Goal: Task Accomplishment & Management: Use online tool/utility

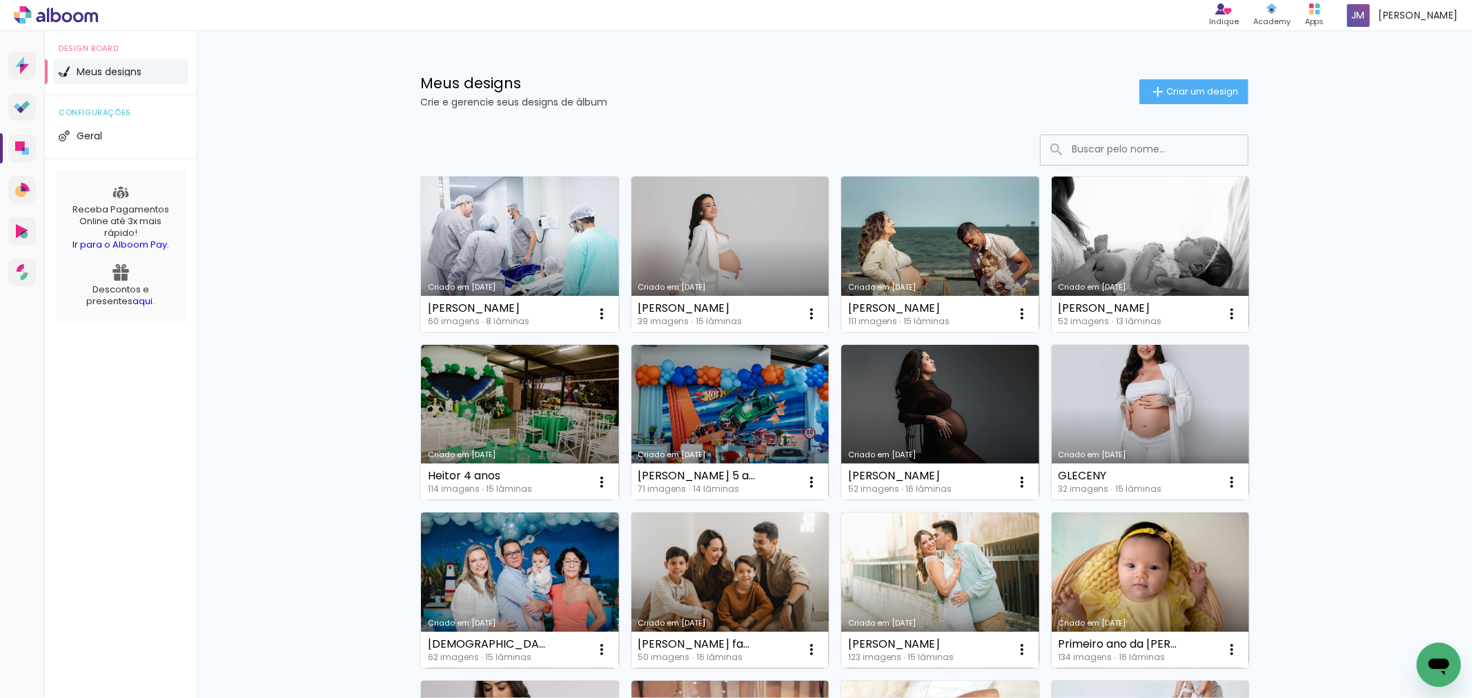
click at [755, 573] on link "Criado em [DATE]" at bounding box center [730, 591] width 198 height 156
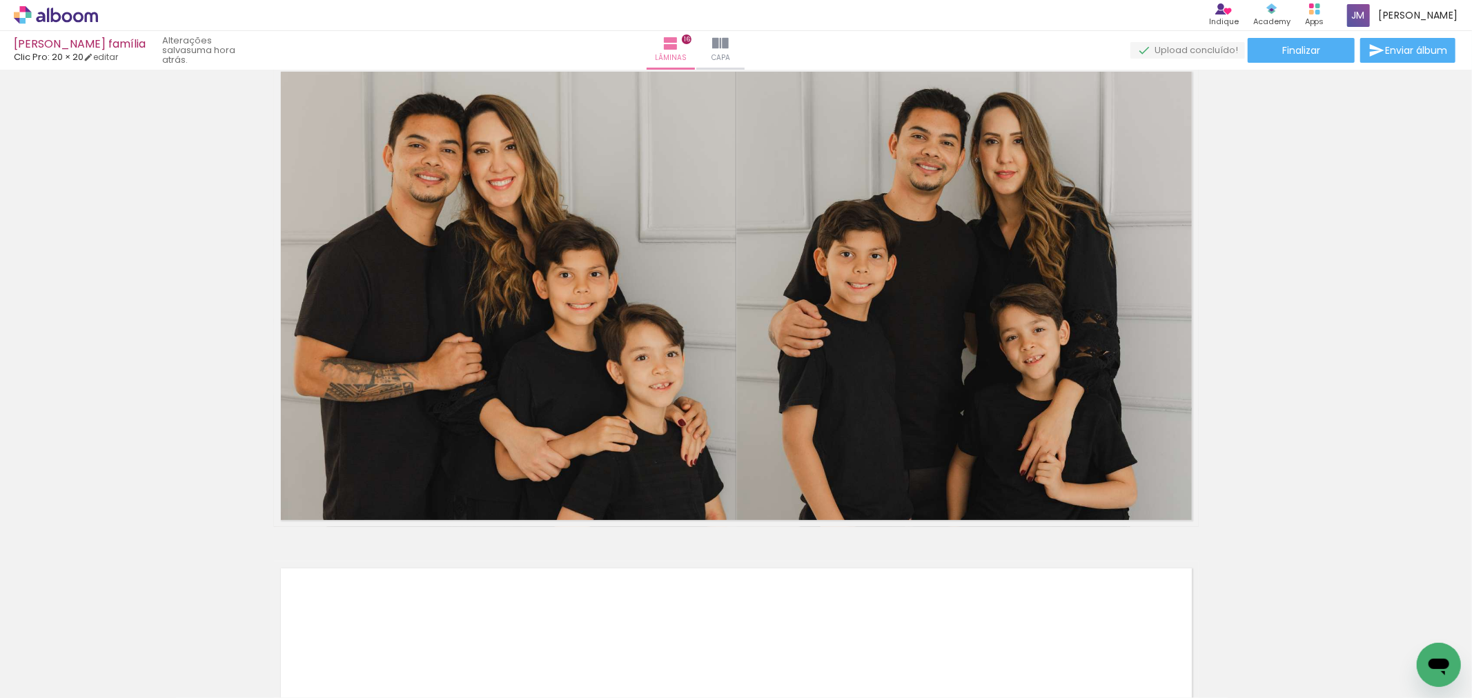
scroll to position [7421, 0]
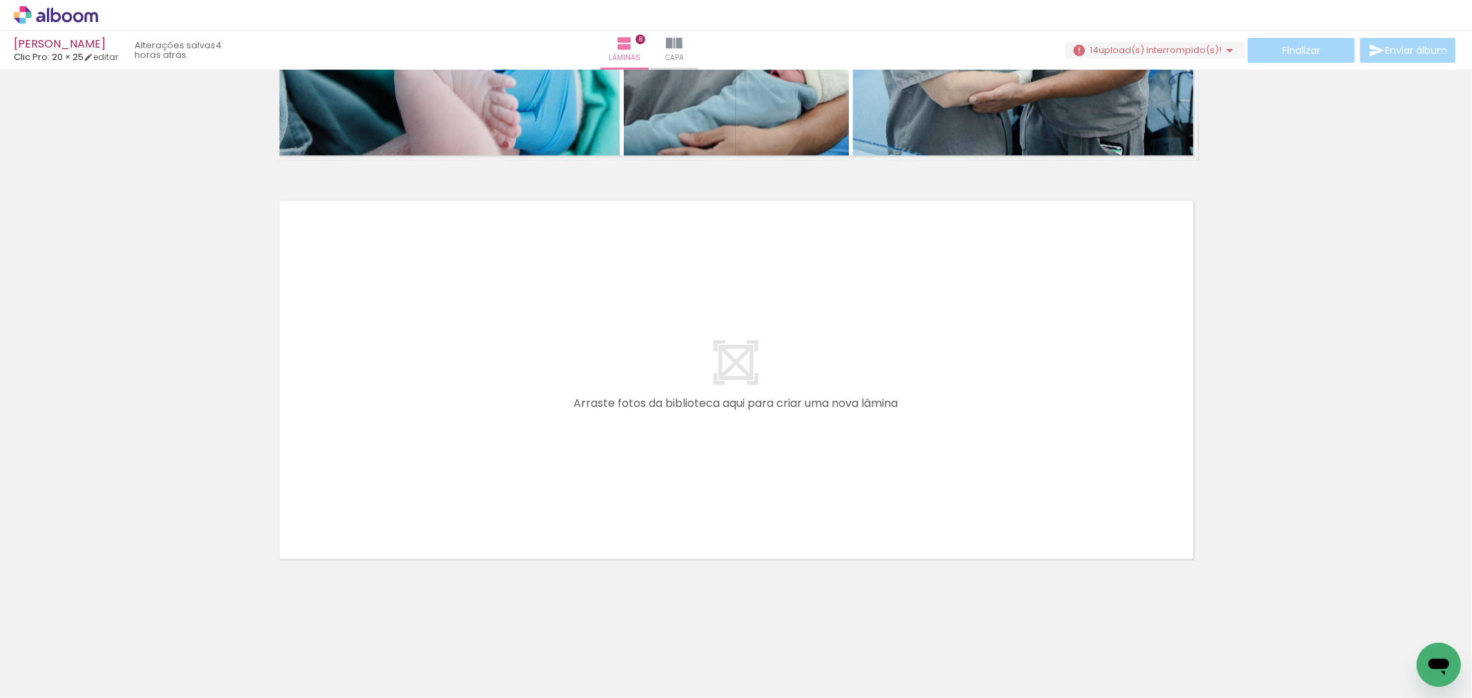
scroll to position [0, 1093]
drag, startPoint x: 584, startPoint y: 658, endPoint x: 518, endPoint y: 424, distance: 242.3
click at [518, 424] on quentale-workspace at bounding box center [736, 349] width 1472 height 698
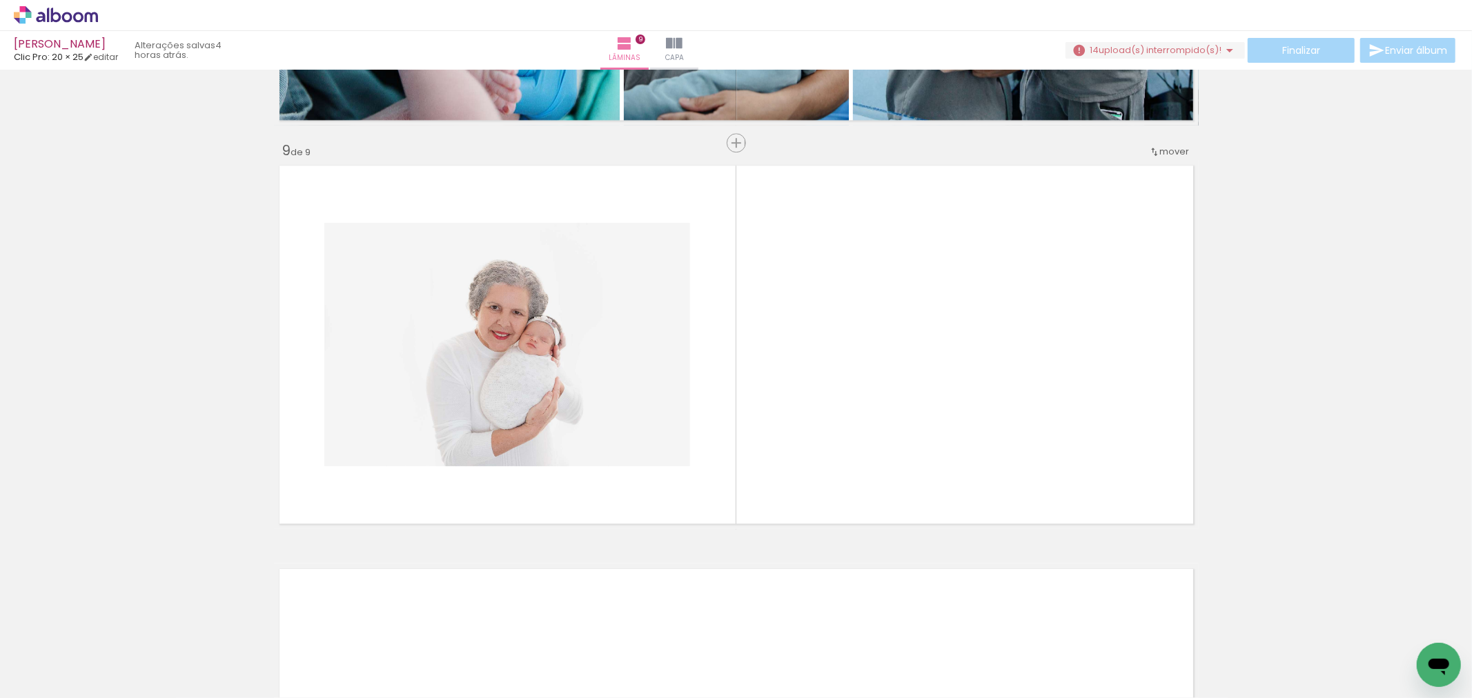
scroll to position [3183, 0]
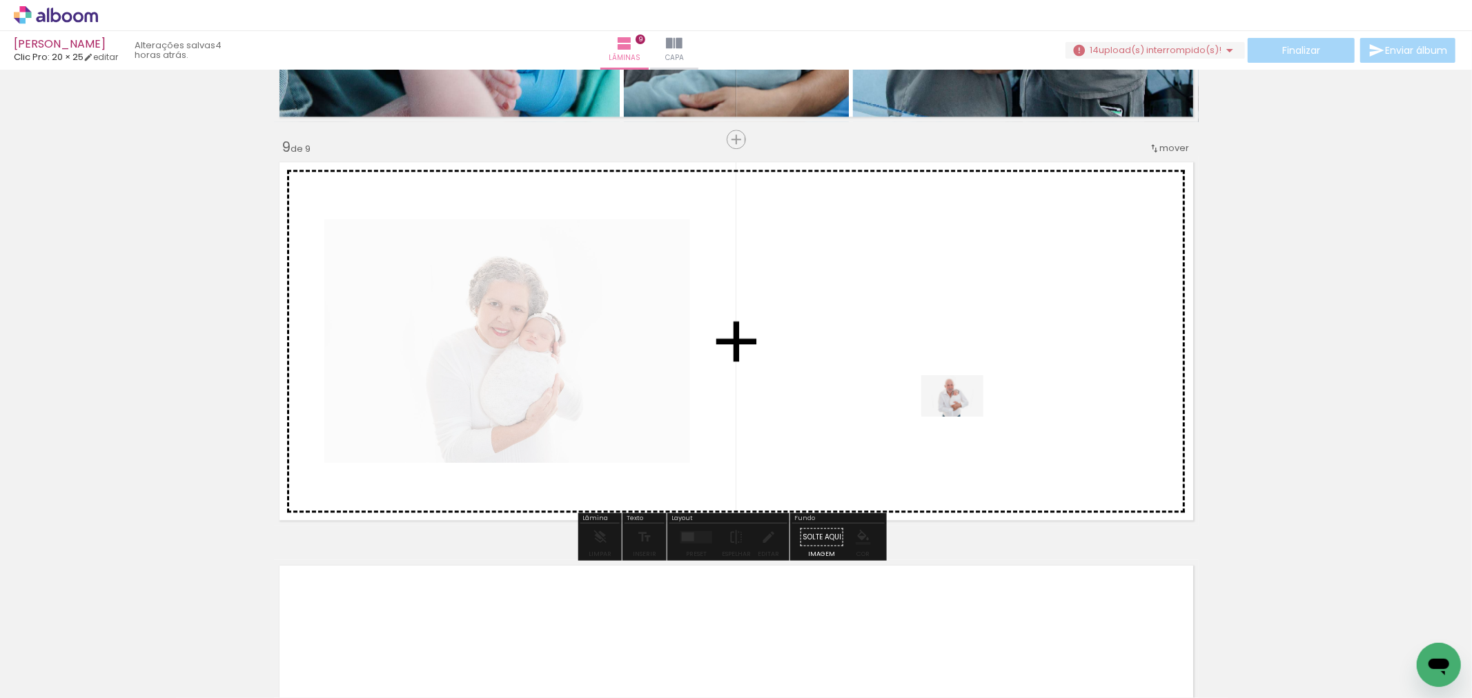
drag, startPoint x: 679, startPoint y: 665, endPoint x: 965, endPoint y: 414, distance: 380.4
click at [965, 414] on quentale-workspace at bounding box center [736, 349] width 1472 height 698
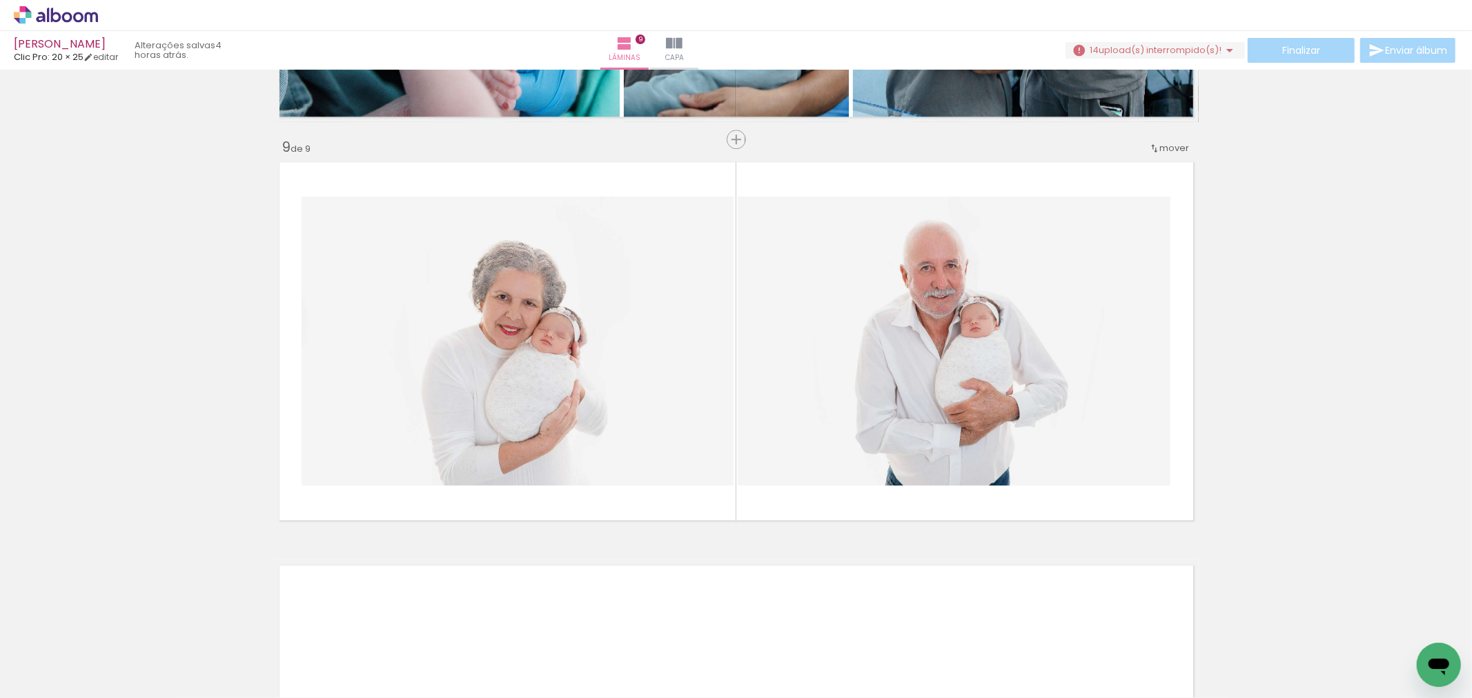
scroll to position [0, 1217]
drag, startPoint x: 625, startPoint y: 654, endPoint x: 588, endPoint y: 542, distance: 117.0
click at [556, 512] on quentale-workspace at bounding box center [736, 349] width 1472 height 698
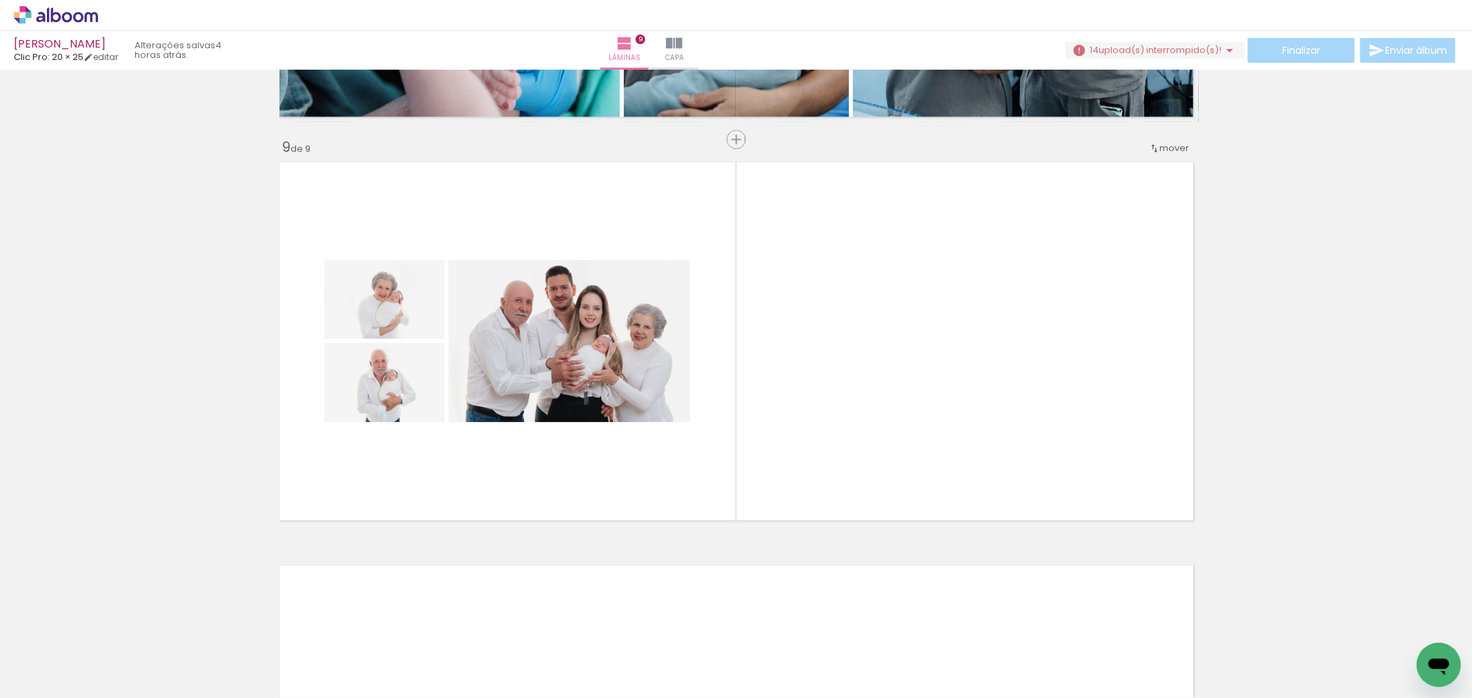
scroll to position [0, 3282]
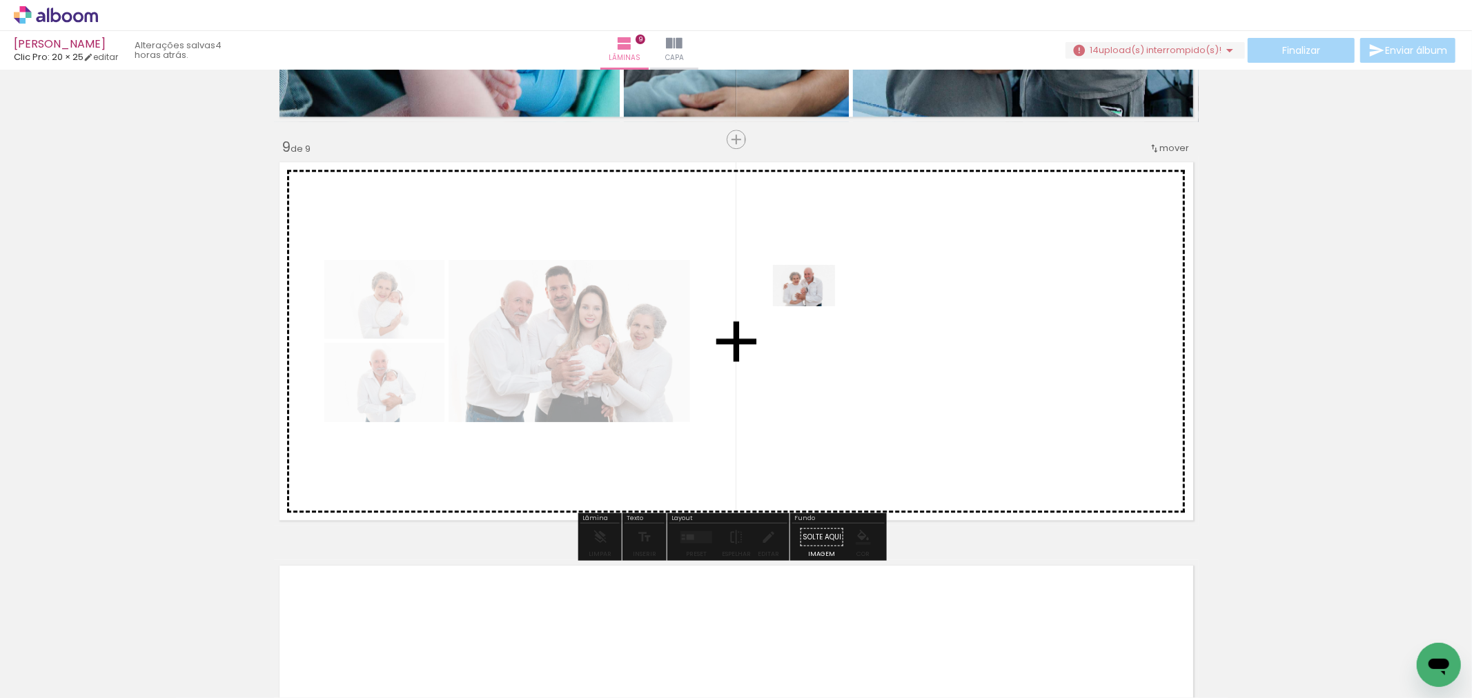
drag, startPoint x: 1395, startPoint y: 652, endPoint x: 814, endPoint y: 306, distance: 676.2
click at [814, 306] on quentale-workspace at bounding box center [736, 349] width 1472 height 698
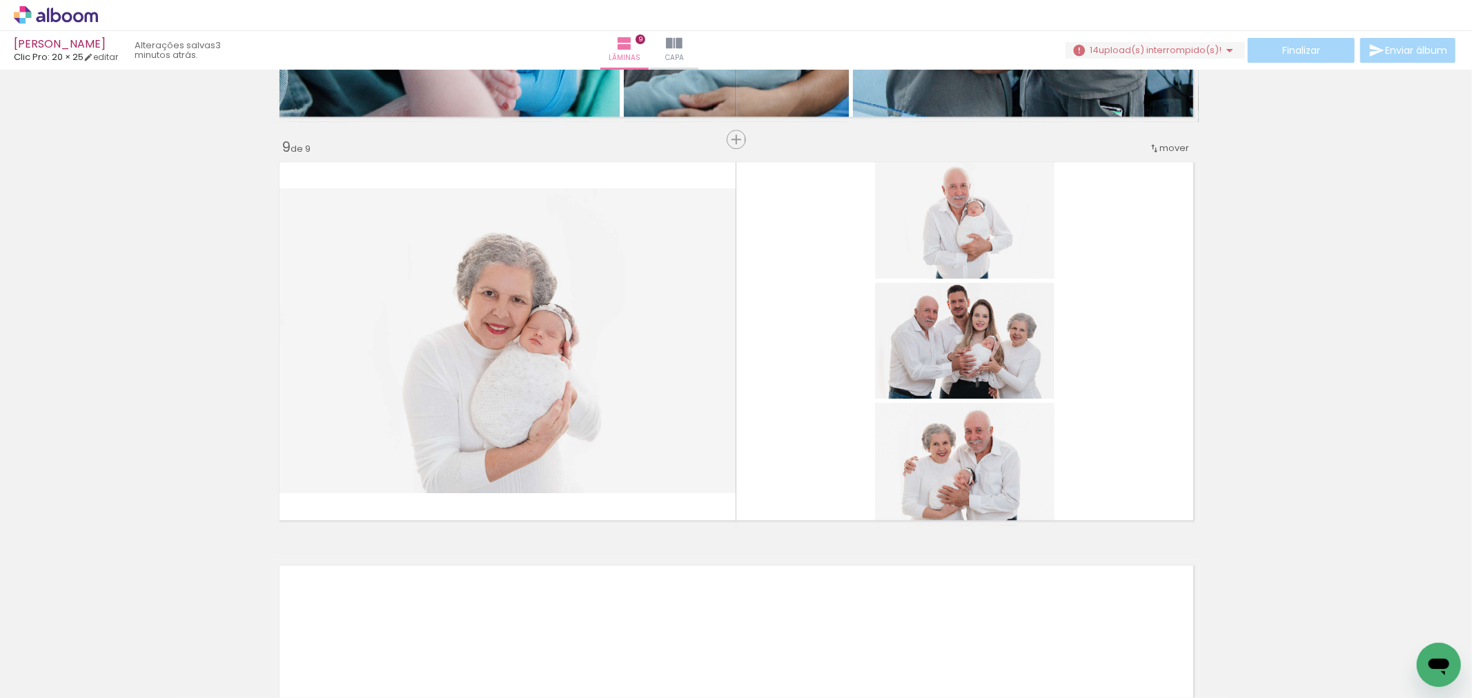
scroll to position [0, 1344]
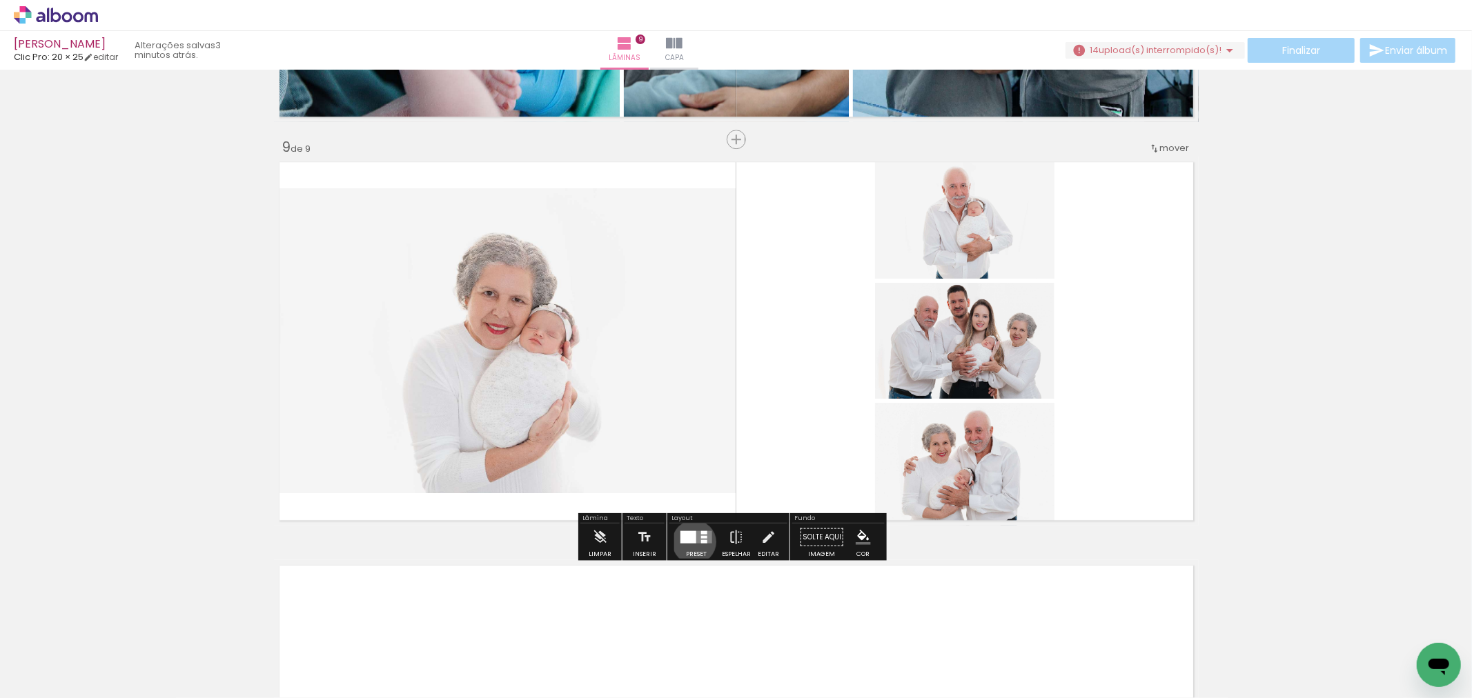
click at [691, 542] on div at bounding box center [688, 537] width 16 height 12
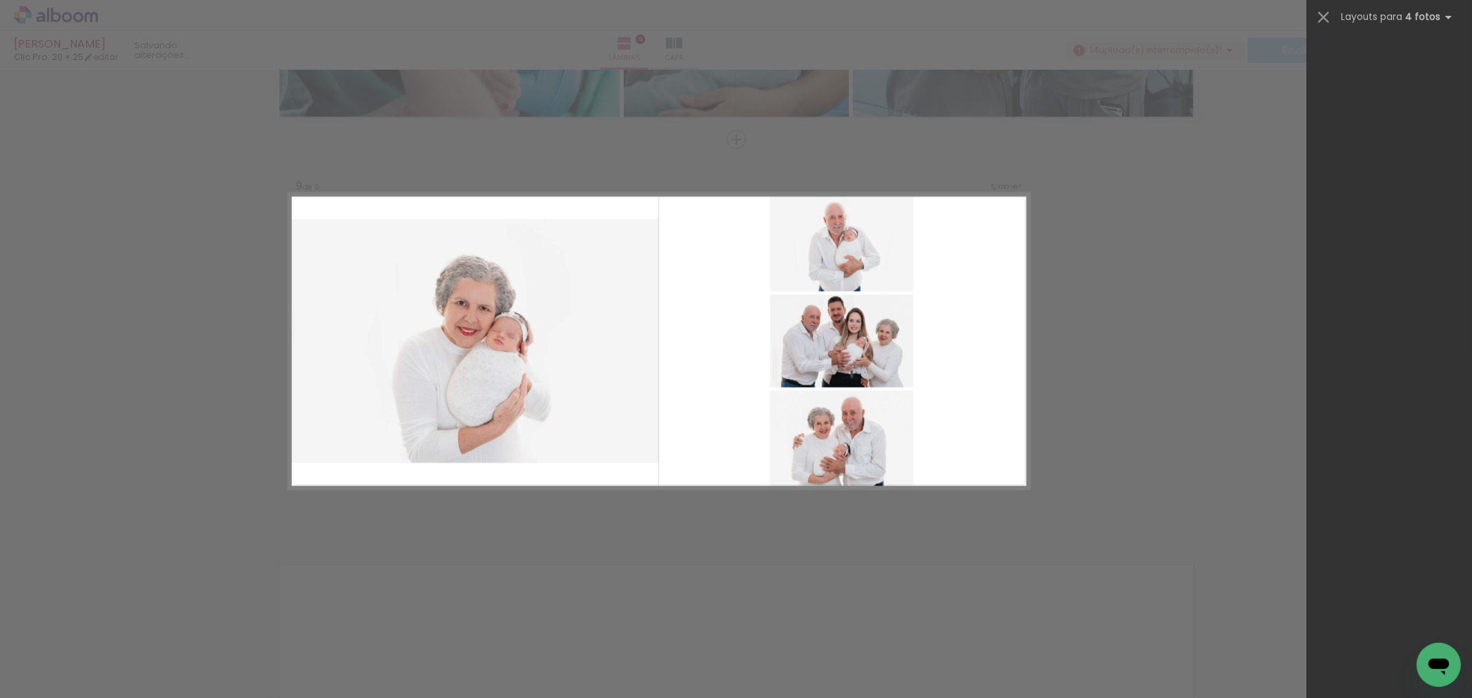
scroll to position [0, 0]
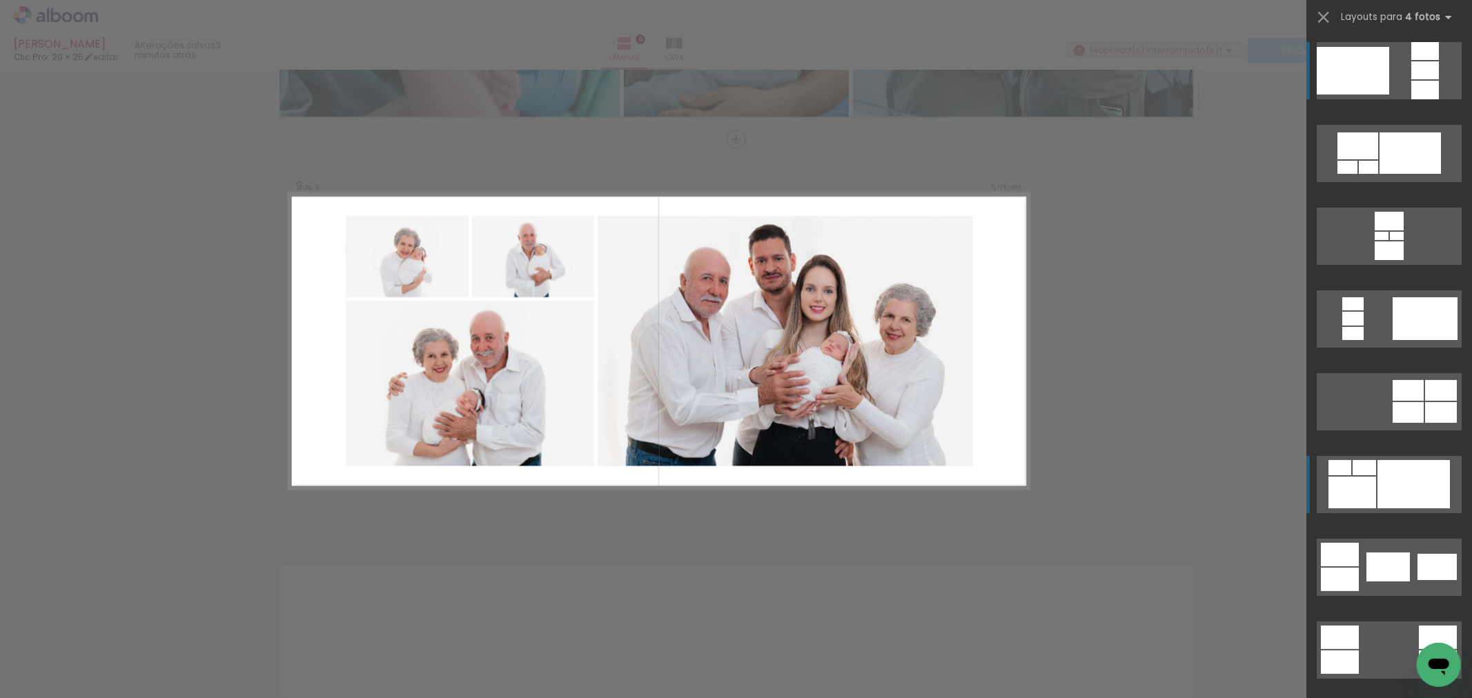
click at [1368, 472] on div at bounding box center [1364, 467] width 23 height 15
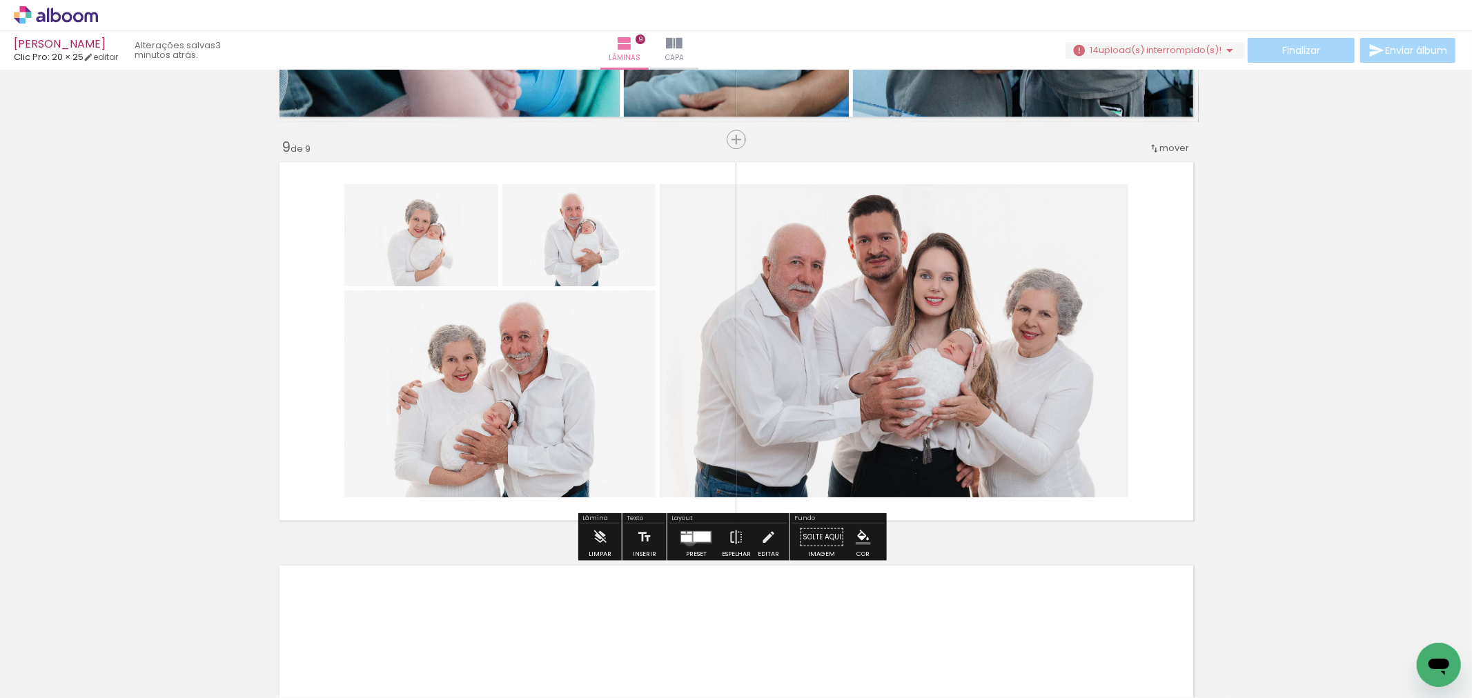
click at [687, 539] on div at bounding box center [686, 538] width 11 height 7
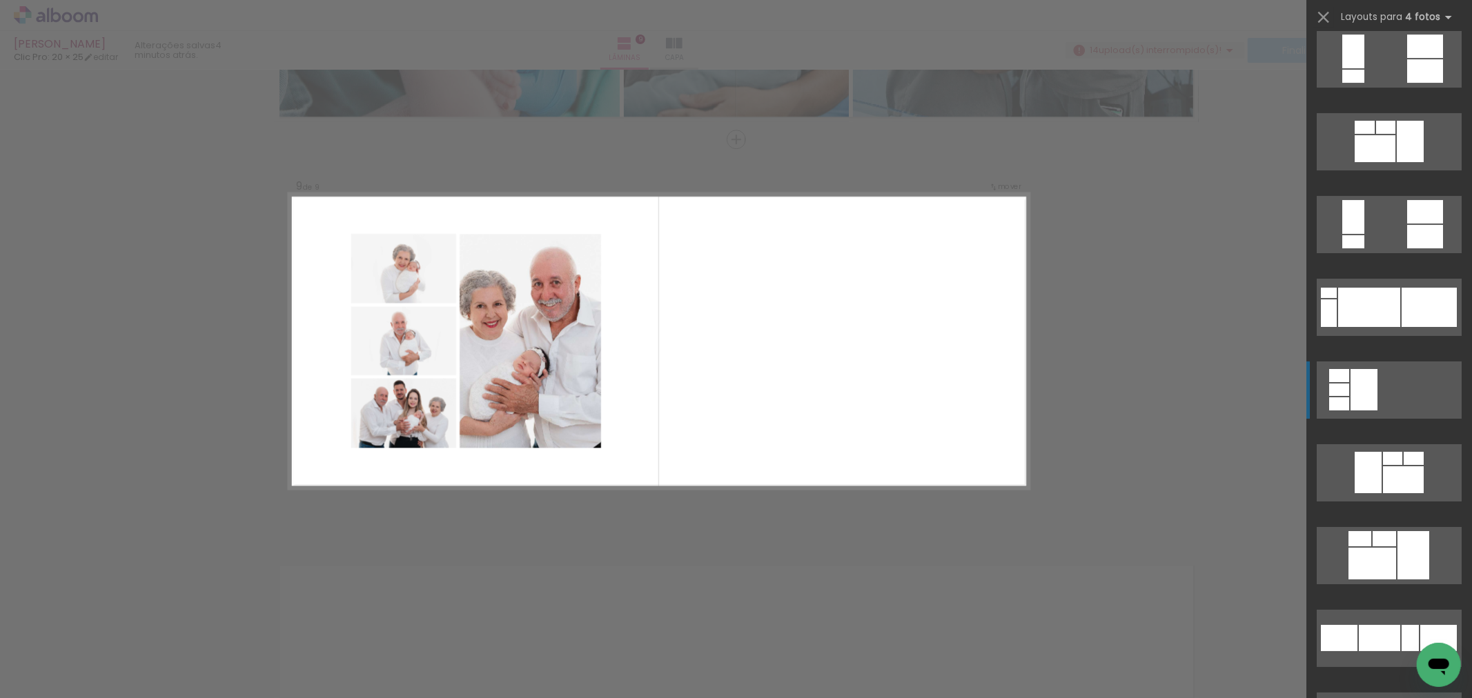
scroll to position [8695, 0]
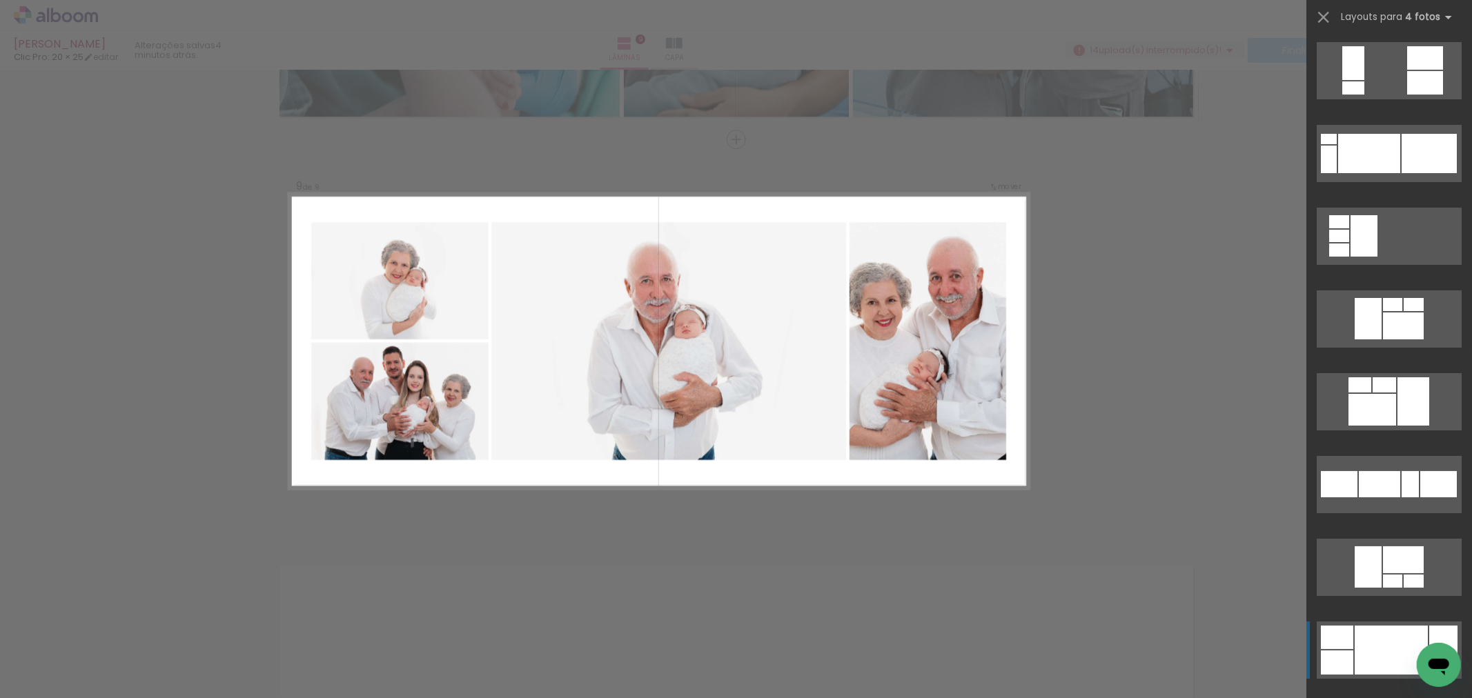
click at [1394, 640] on div at bounding box center [1391, 650] width 73 height 49
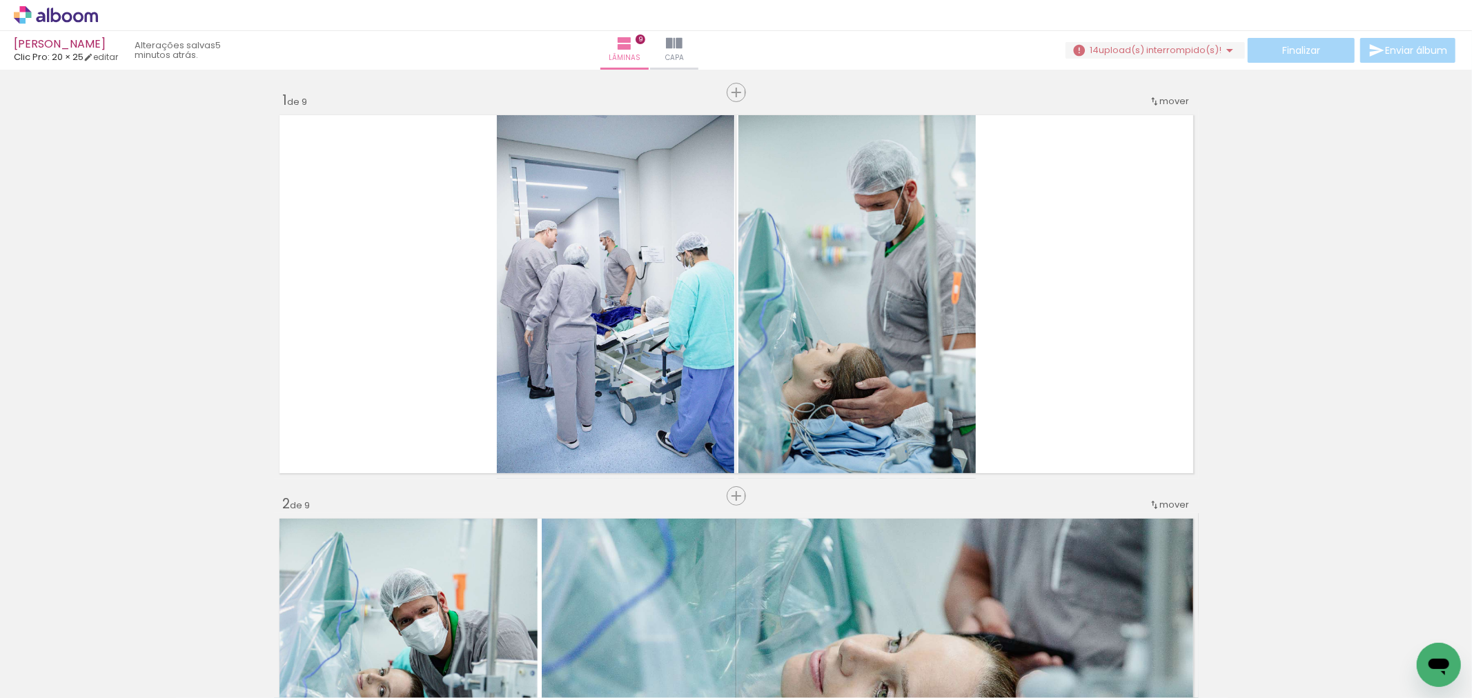
scroll to position [0, 1344]
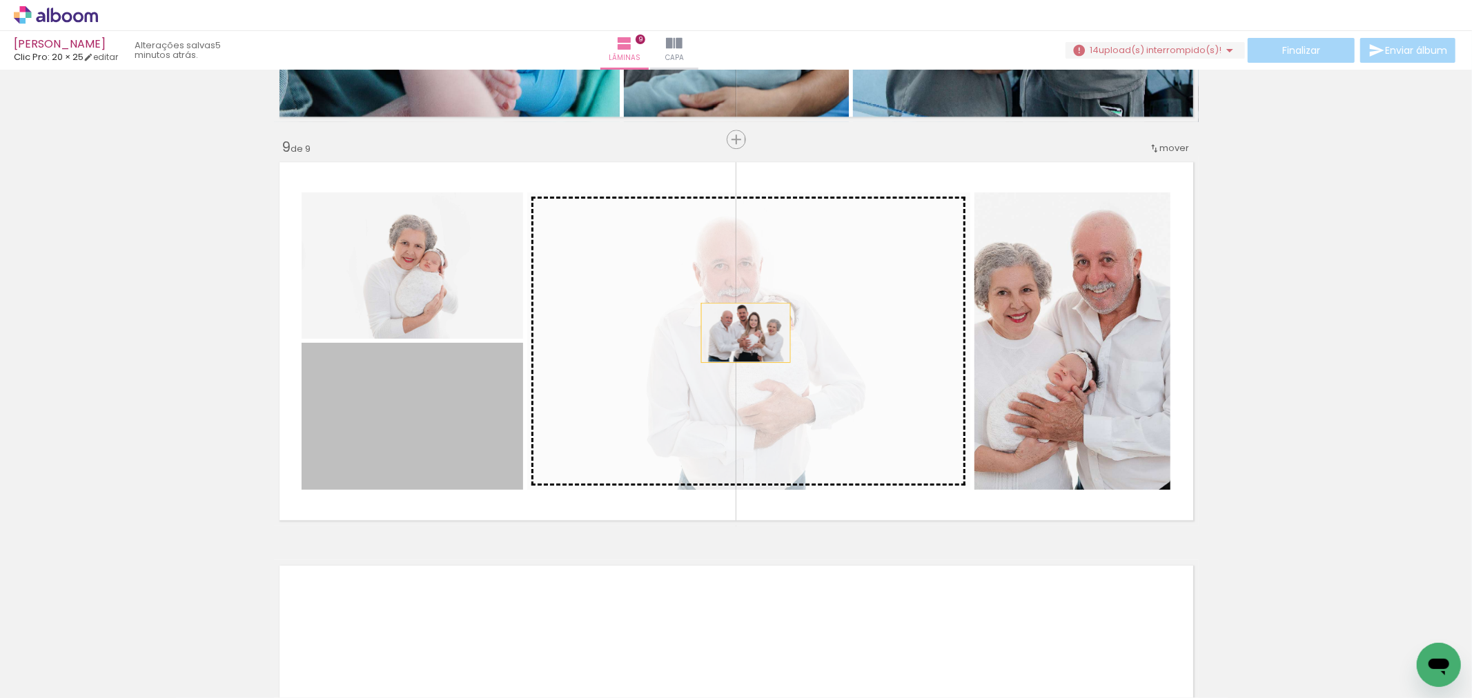
drag, startPoint x: 462, startPoint y: 446, endPoint x: 740, endPoint y: 333, distance: 299.6
click at [0, 0] on slot at bounding box center [0, 0] width 0 height 0
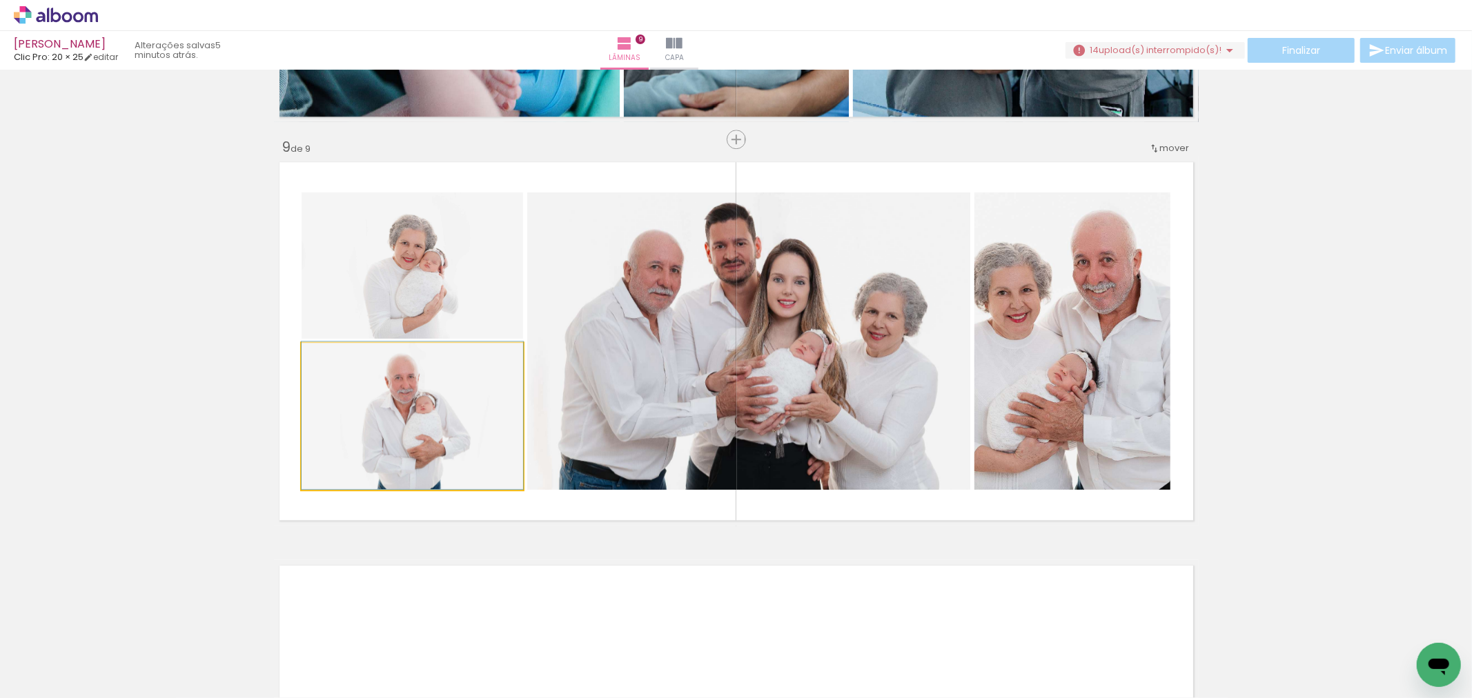
drag, startPoint x: 438, startPoint y: 438, endPoint x: 473, endPoint y: 346, distance: 97.7
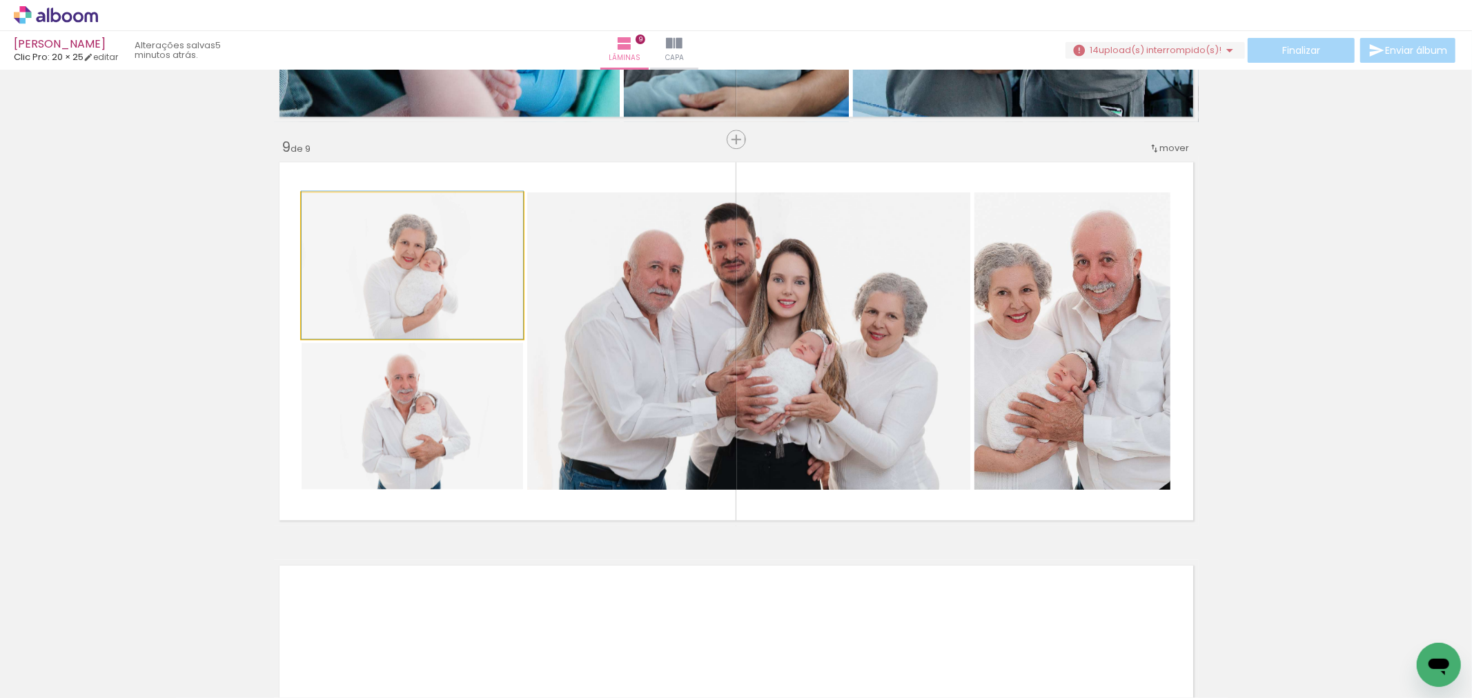
drag, startPoint x: 457, startPoint y: 288, endPoint x: 1147, endPoint y: 366, distance: 694.5
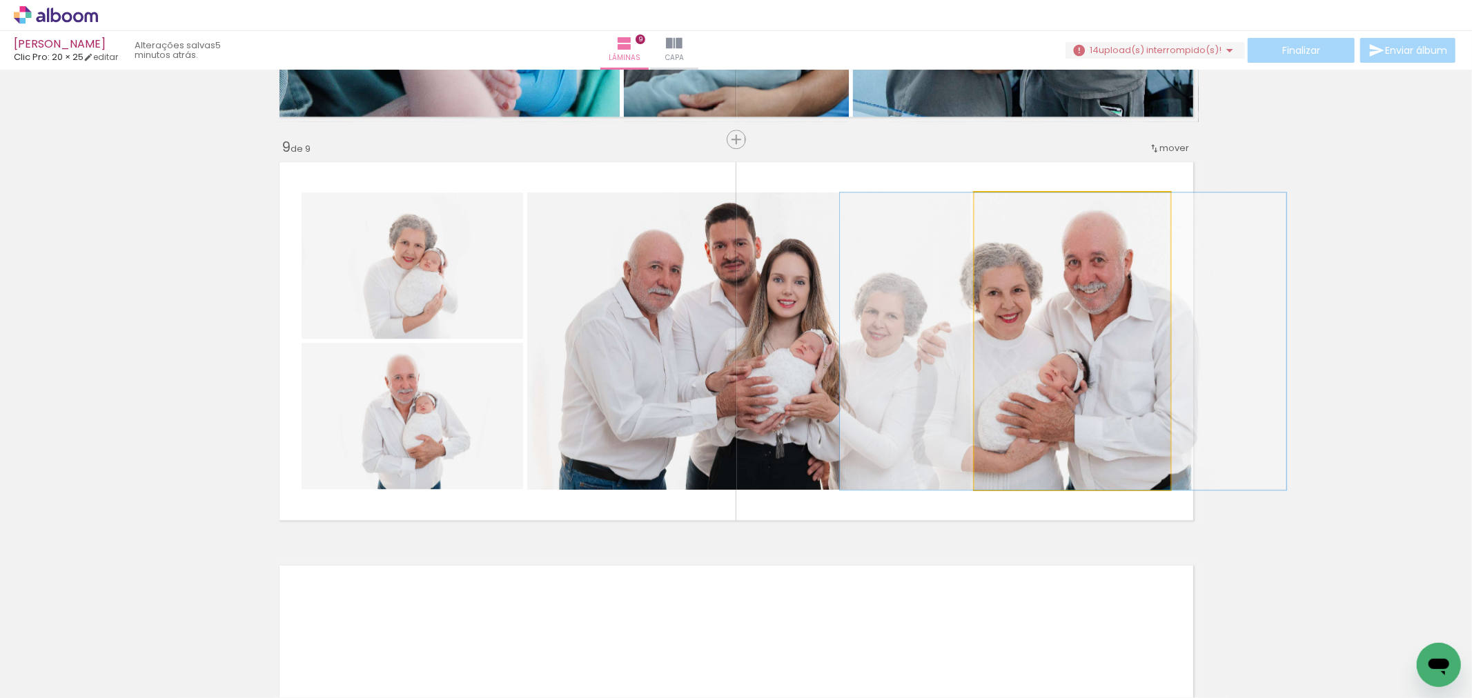
drag, startPoint x: 1153, startPoint y: 369, endPoint x: 1144, endPoint y: 363, distance: 10.5
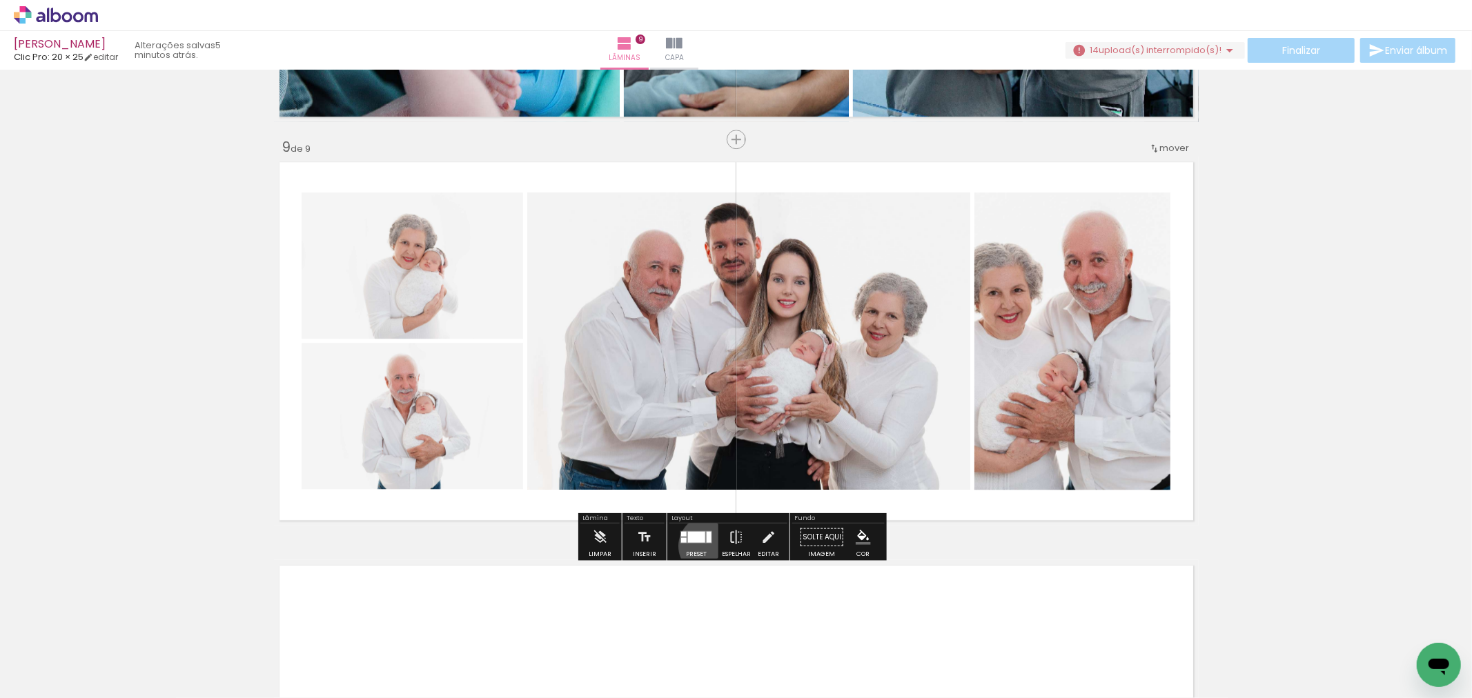
click at [707, 546] on div at bounding box center [696, 537] width 37 height 28
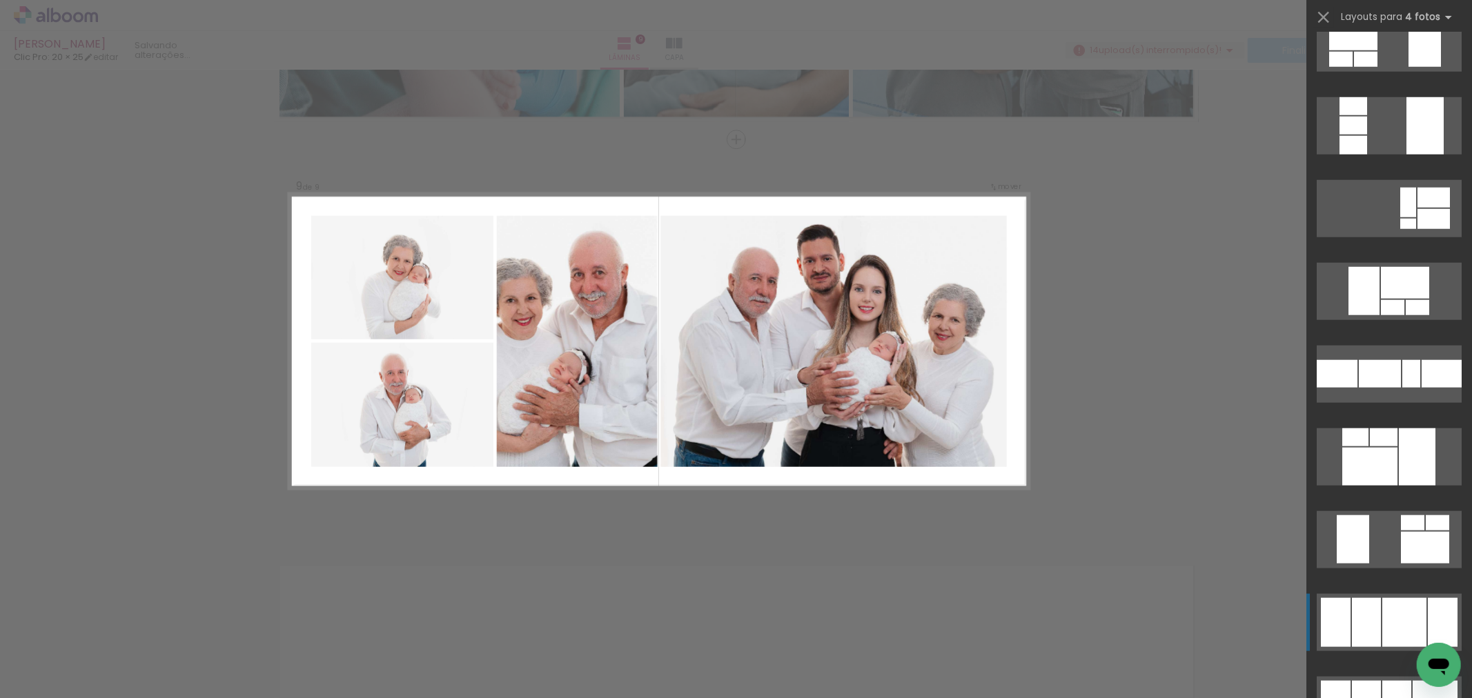
scroll to position [10118, 0]
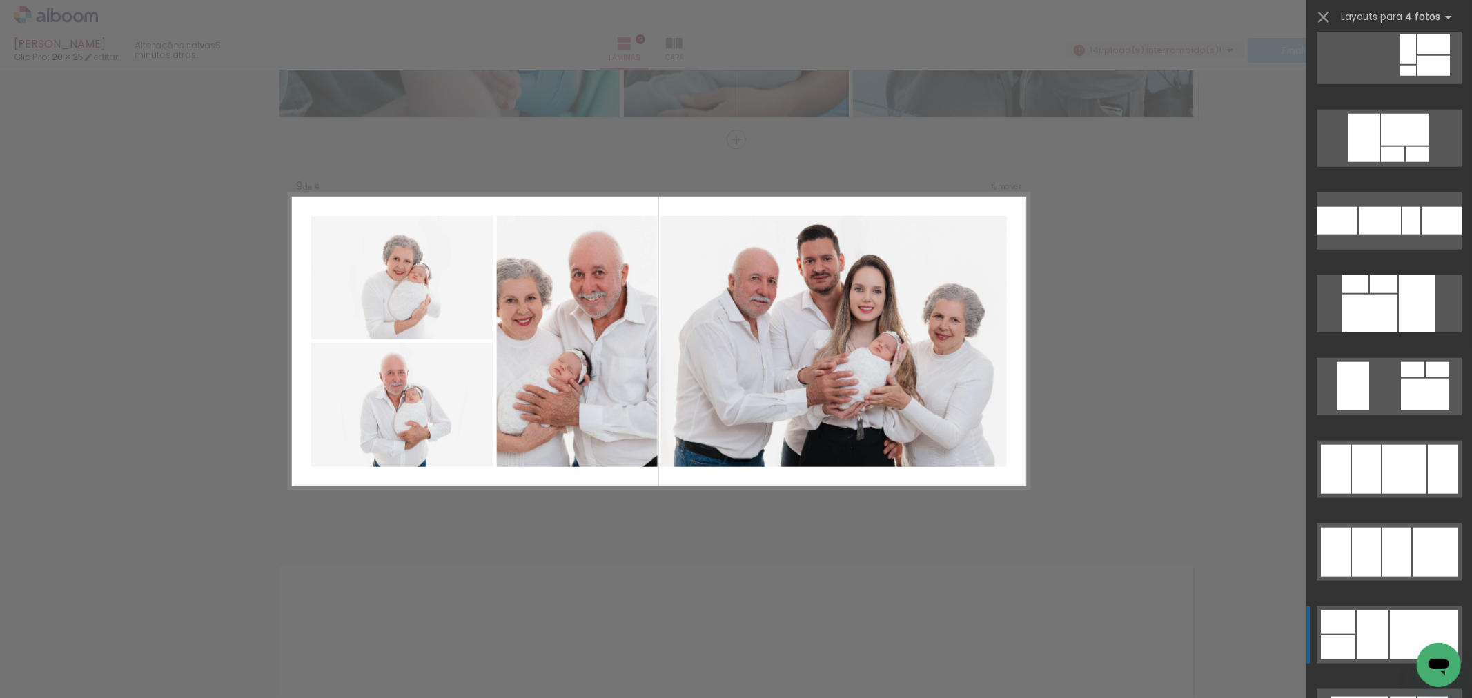
click at [1379, 607] on quentale-layouter at bounding box center [1389, 635] width 145 height 57
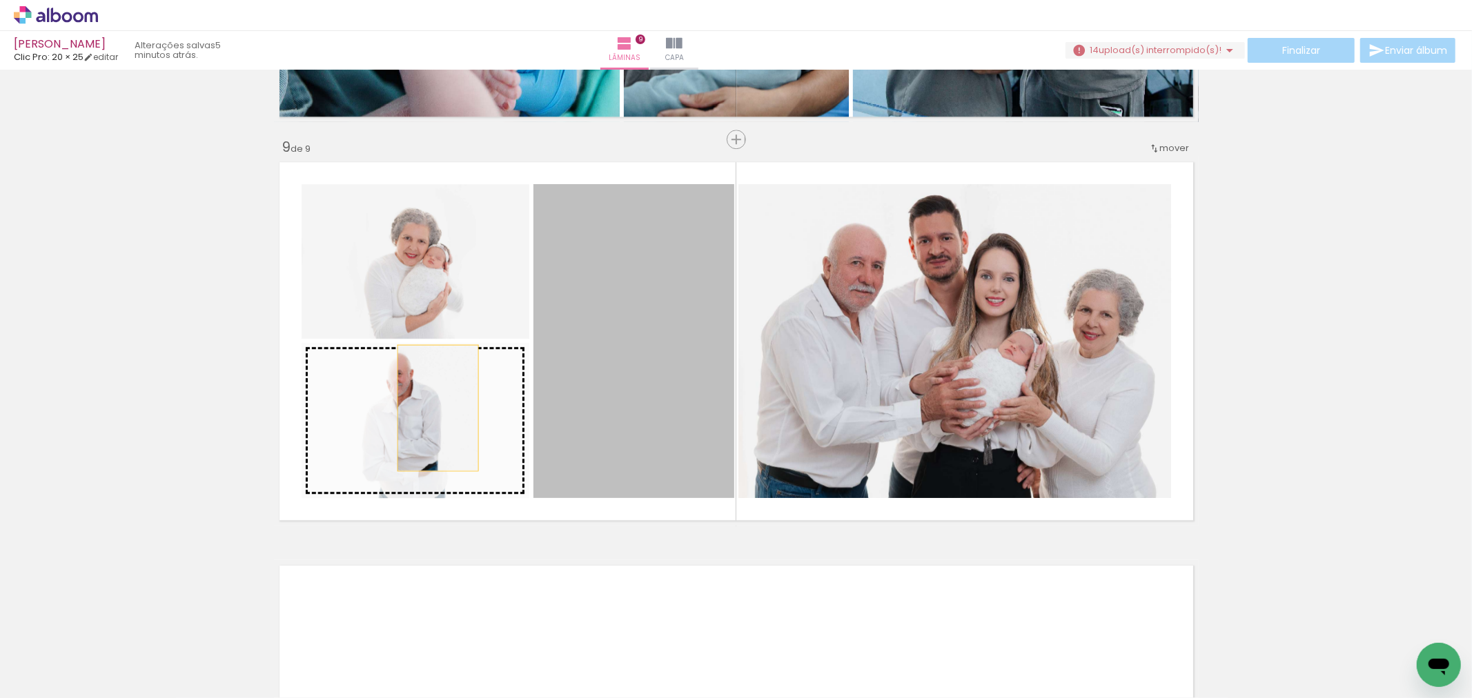
drag, startPoint x: 665, startPoint y: 361, endPoint x: 424, endPoint y: 423, distance: 248.7
click at [0, 0] on slot at bounding box center [0, 0] width 0 height 0
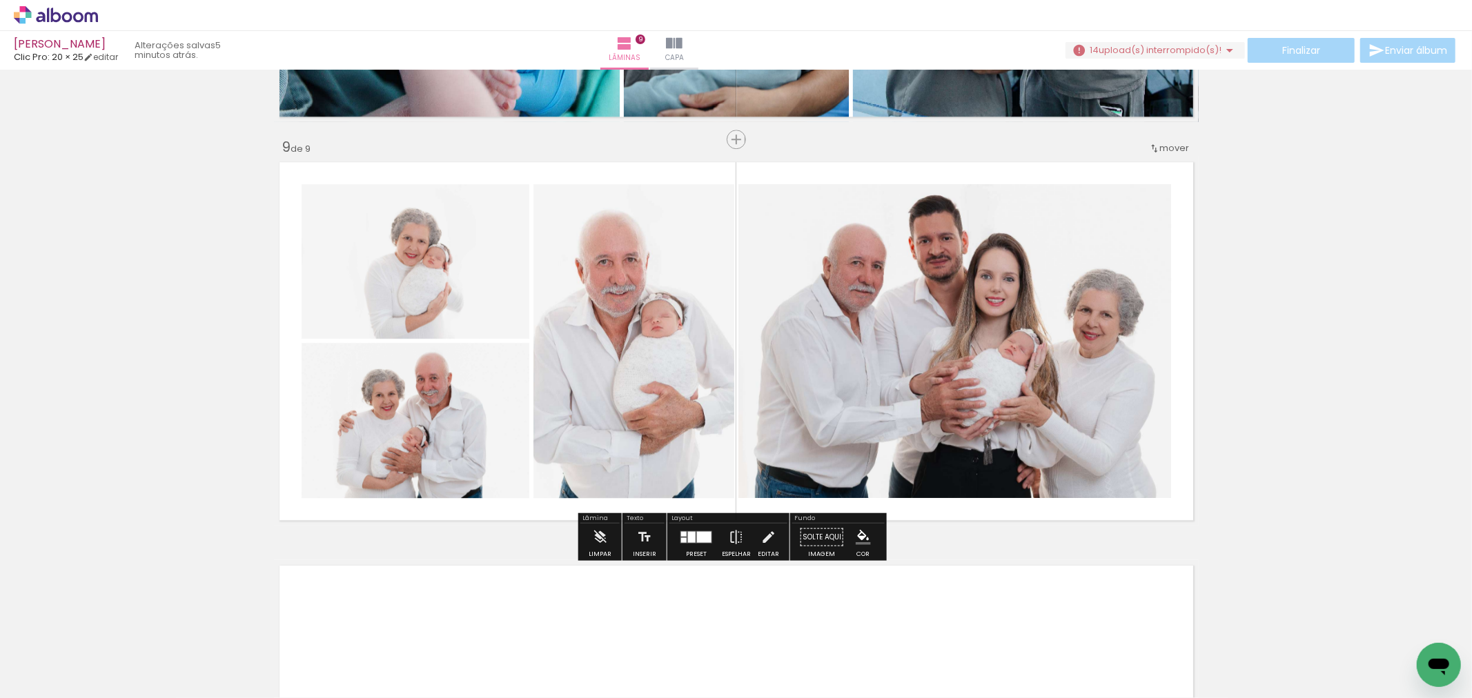
click at [699, 540] on div at bounding box center [704, 536] width 14 height 11
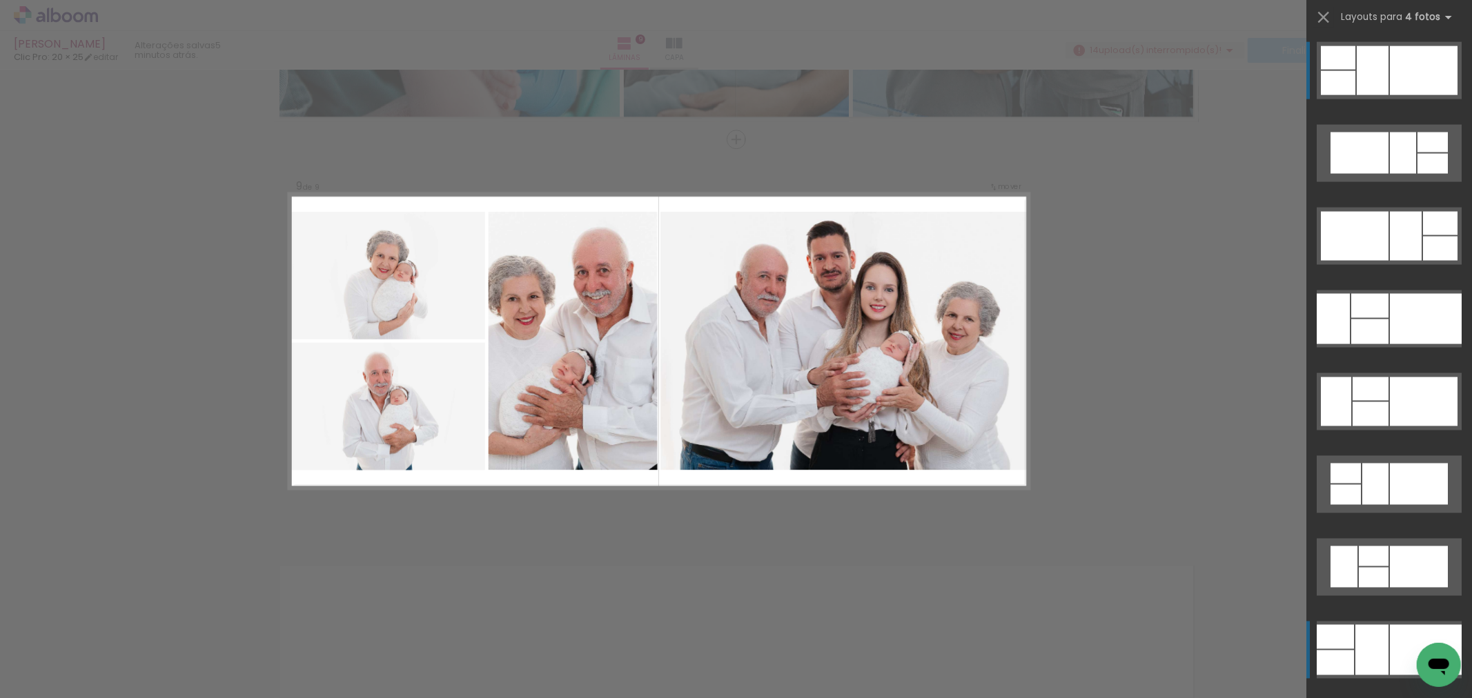
scroll to position [10836, 0]
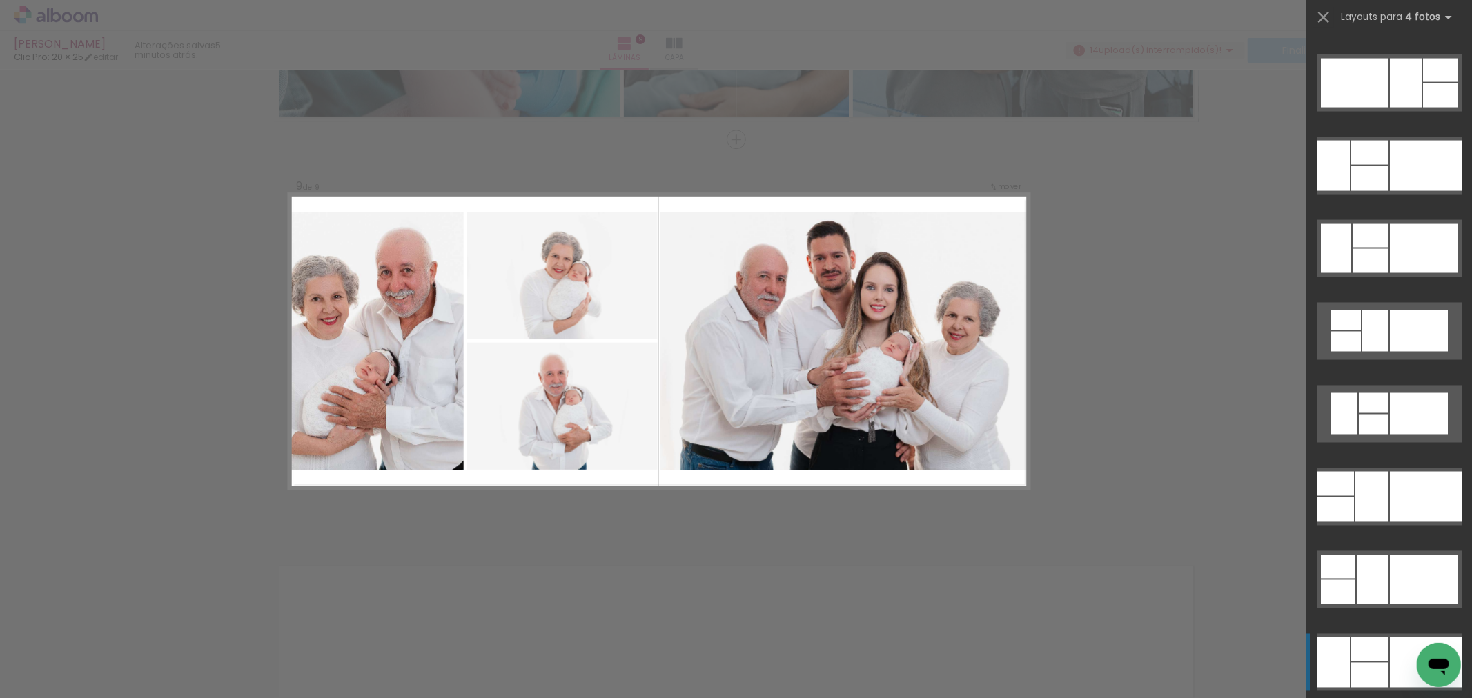
click at [1377, 660] on div at bounding box center [1369, 650] width 37 height 24
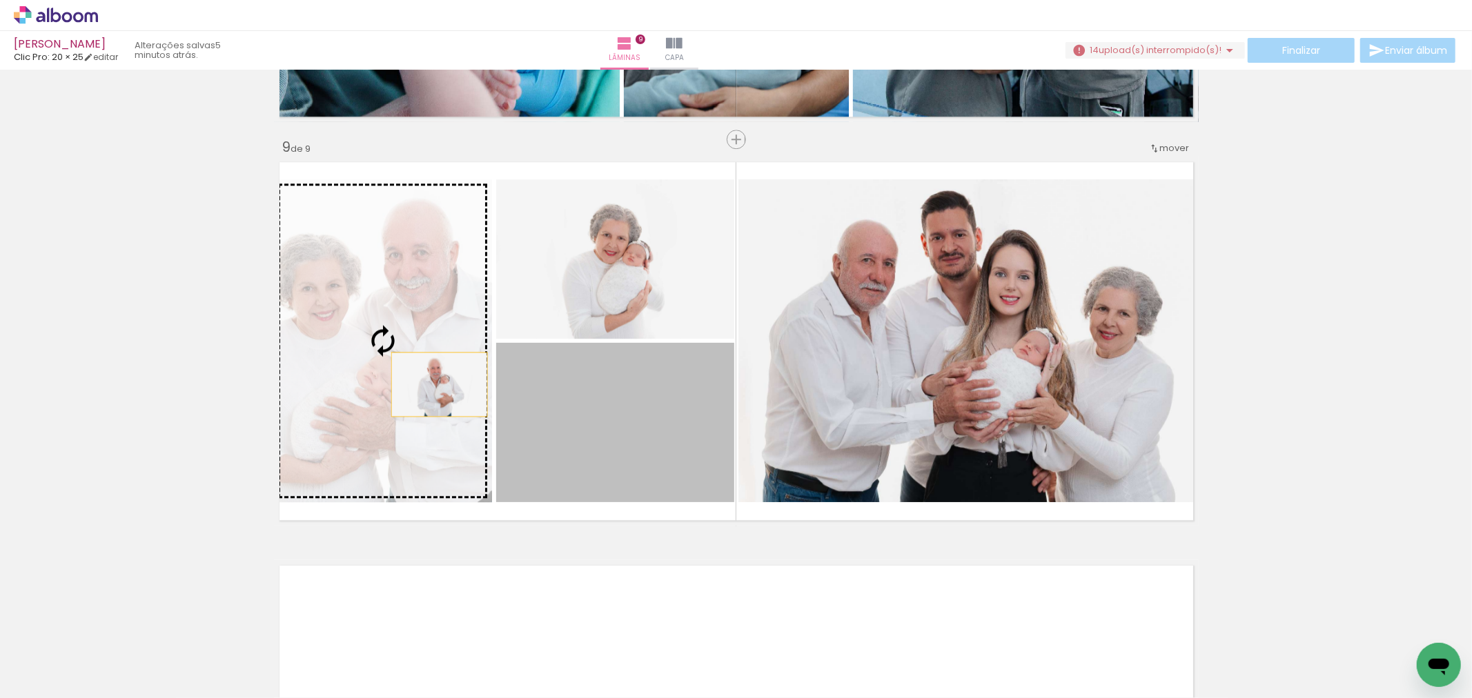
drag, startPoint x: 678, startPoint y: 460, endPoint x: 431, endPoint y: 383, distance: 259.3
click at [0, 0] on slot at bounding box center [0, 0] width 0 height 0
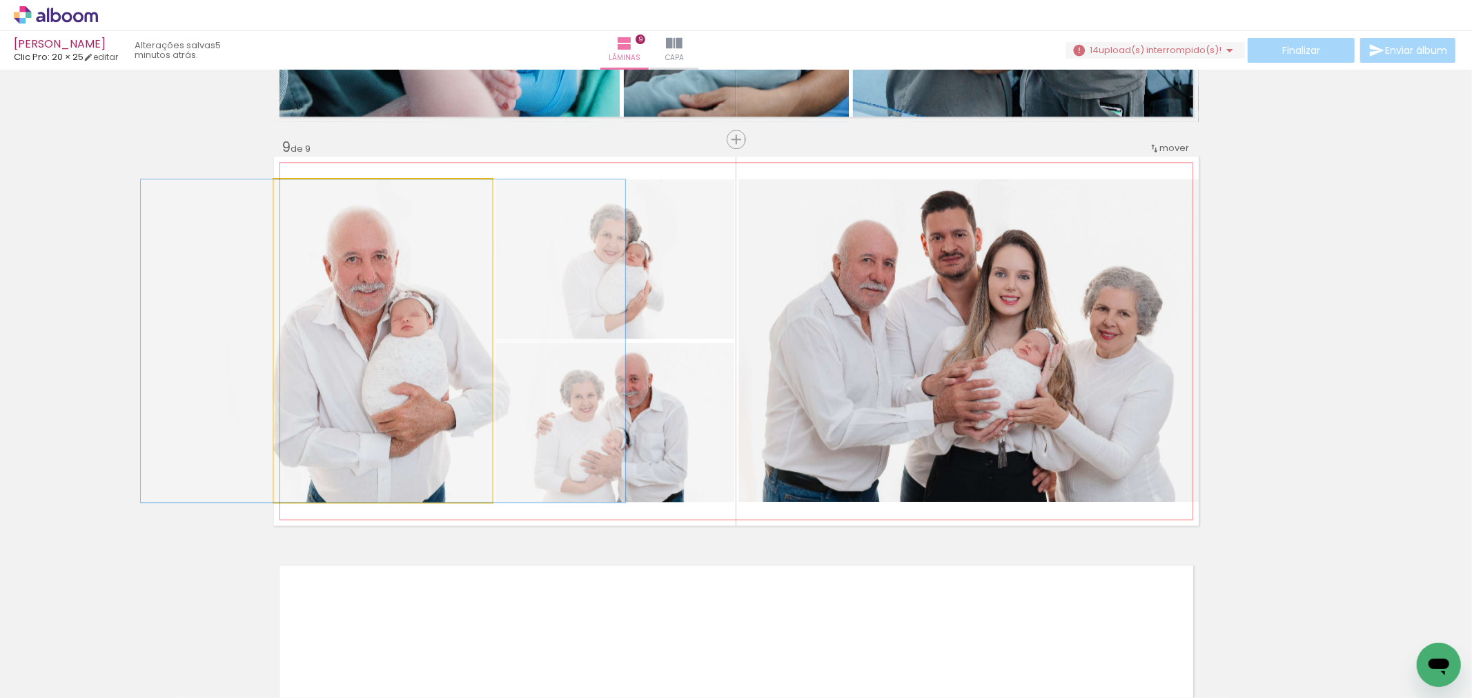
click at [432, 382] on quentale-photo at bounding box center [383, 340] width 218 height 323
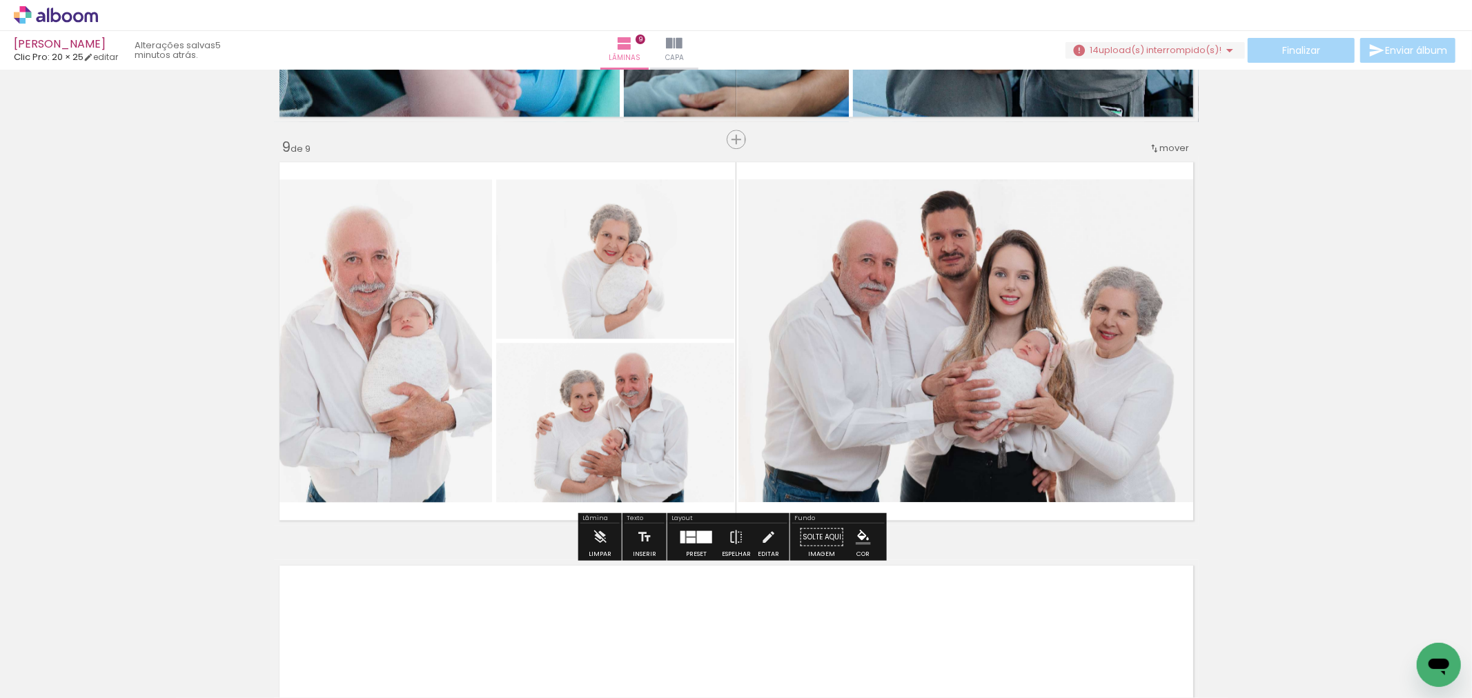
click at [697, 539] on div at bounding box center [704, 537] width 15 height 12
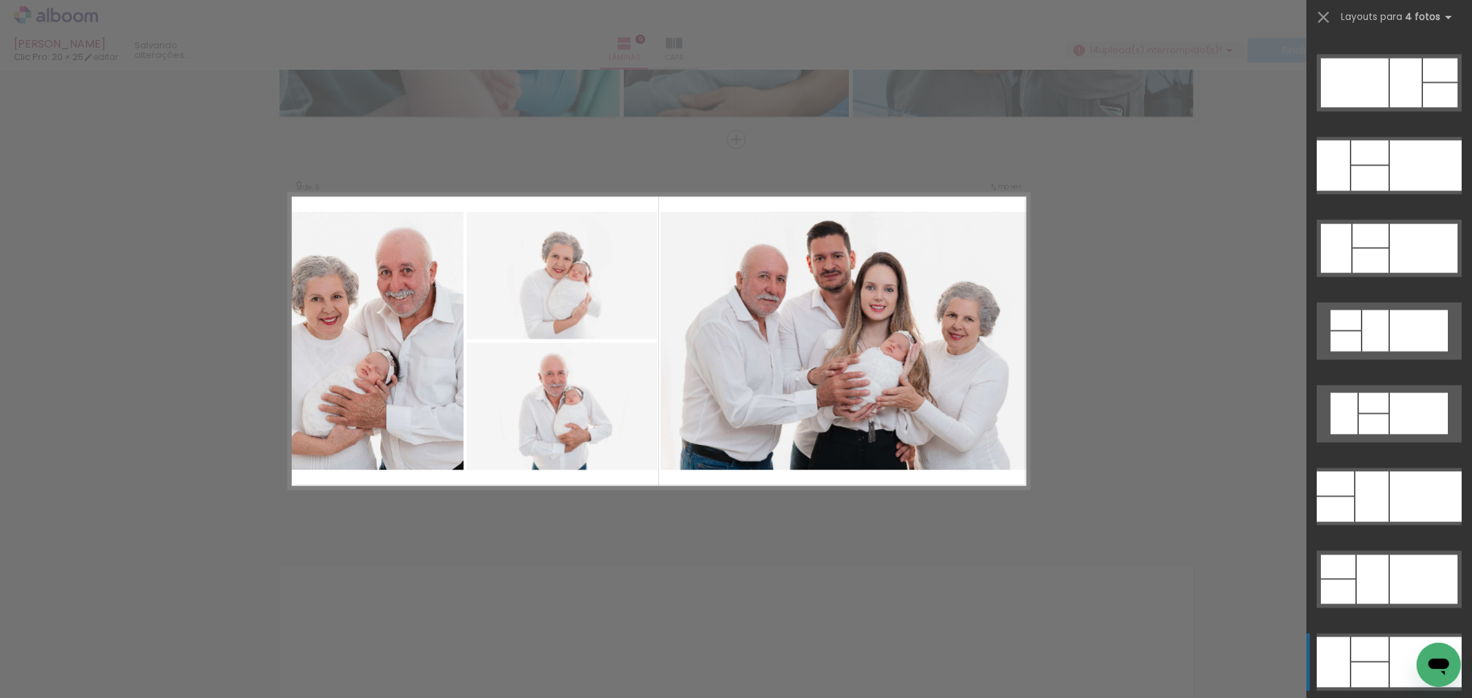
scroll to position [11428, 0]
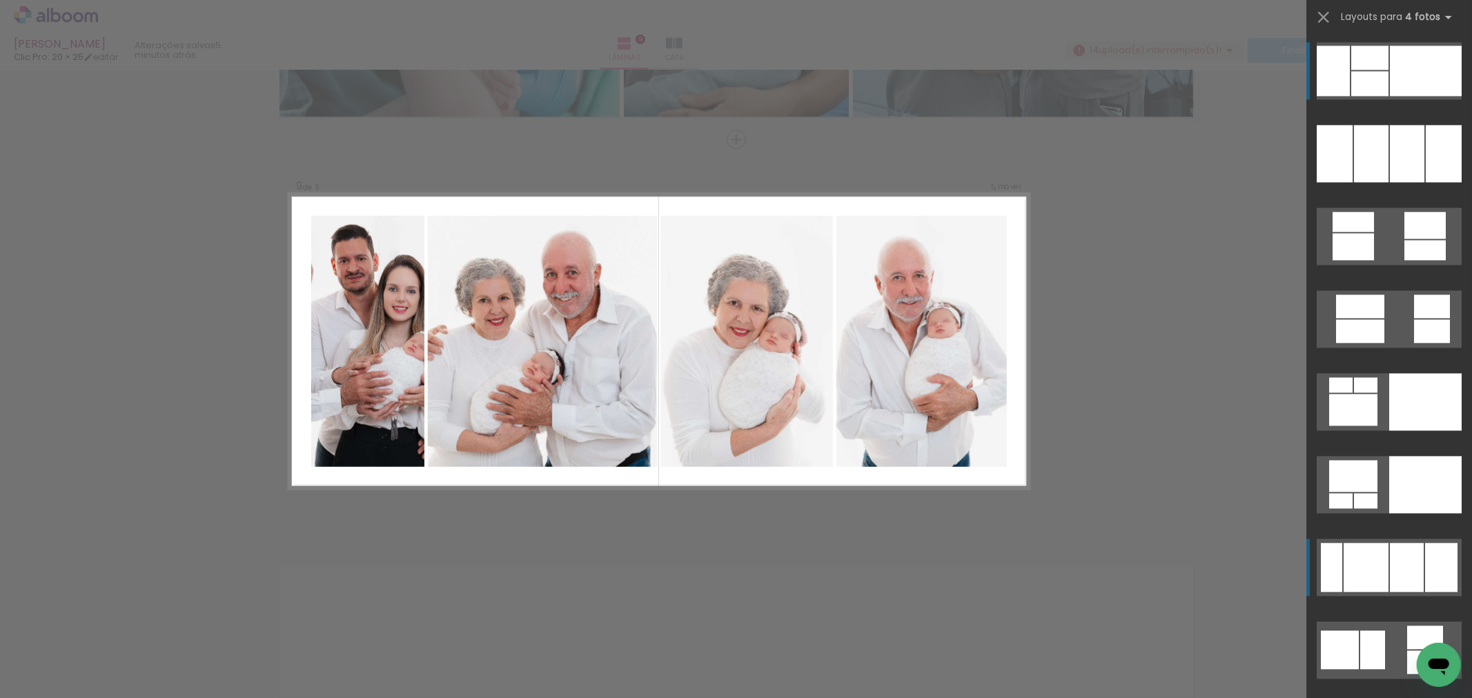
click at [1366, 560] on div at bounding box center [1366, 567] width 45 height 49
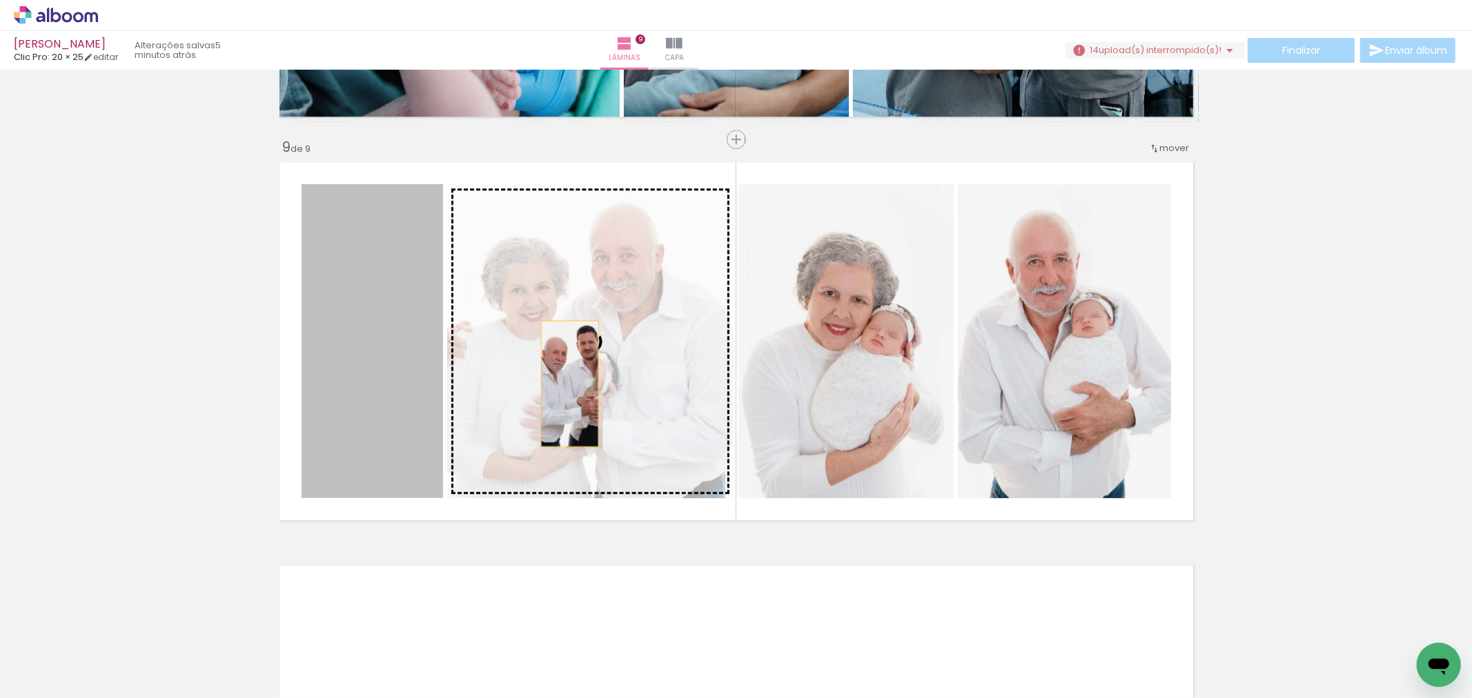
drag, startPoint x: 382, startPoint y: 430, endPoint x: 567, endPoint y: 384, distance: 190.6
click at [0, 0] on slot at bounding box center [0, 0] width 0 height 0
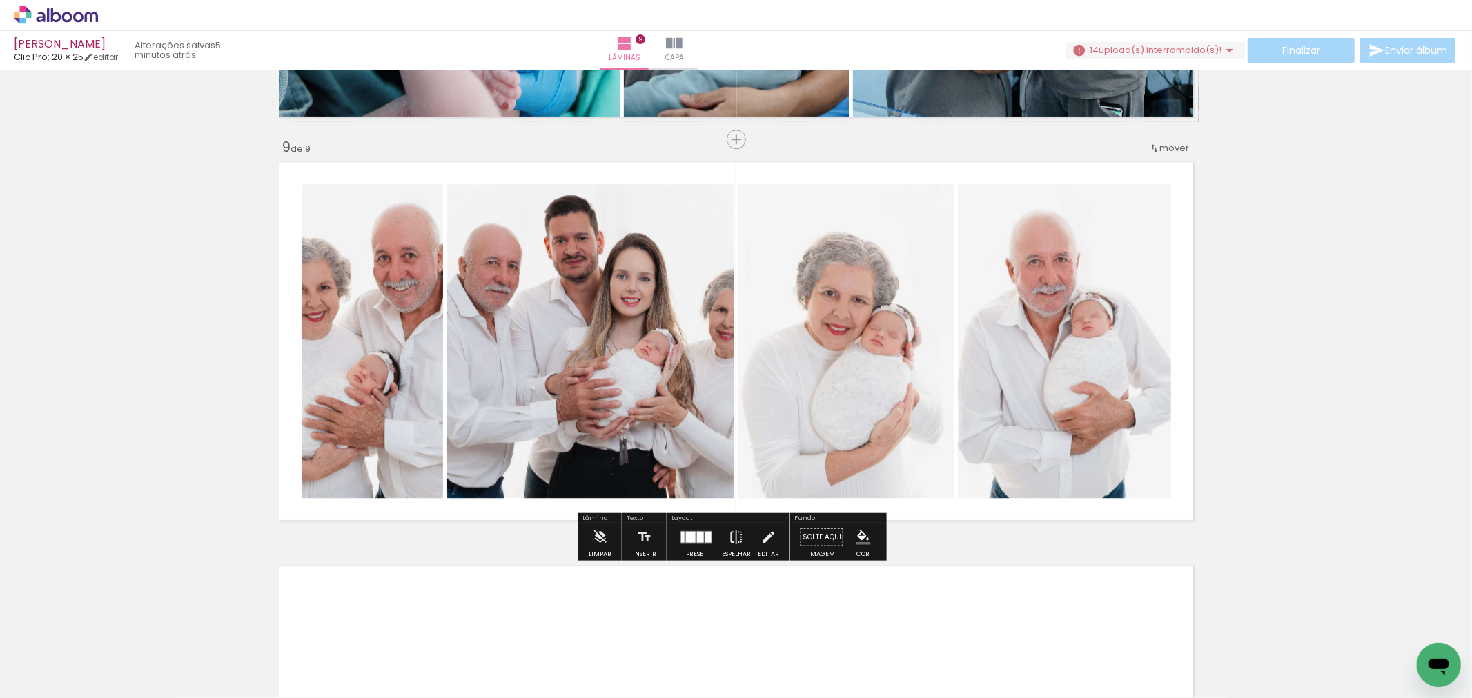
click at [698, 532] on div at bounding box center [700, 536] width 7 height 11
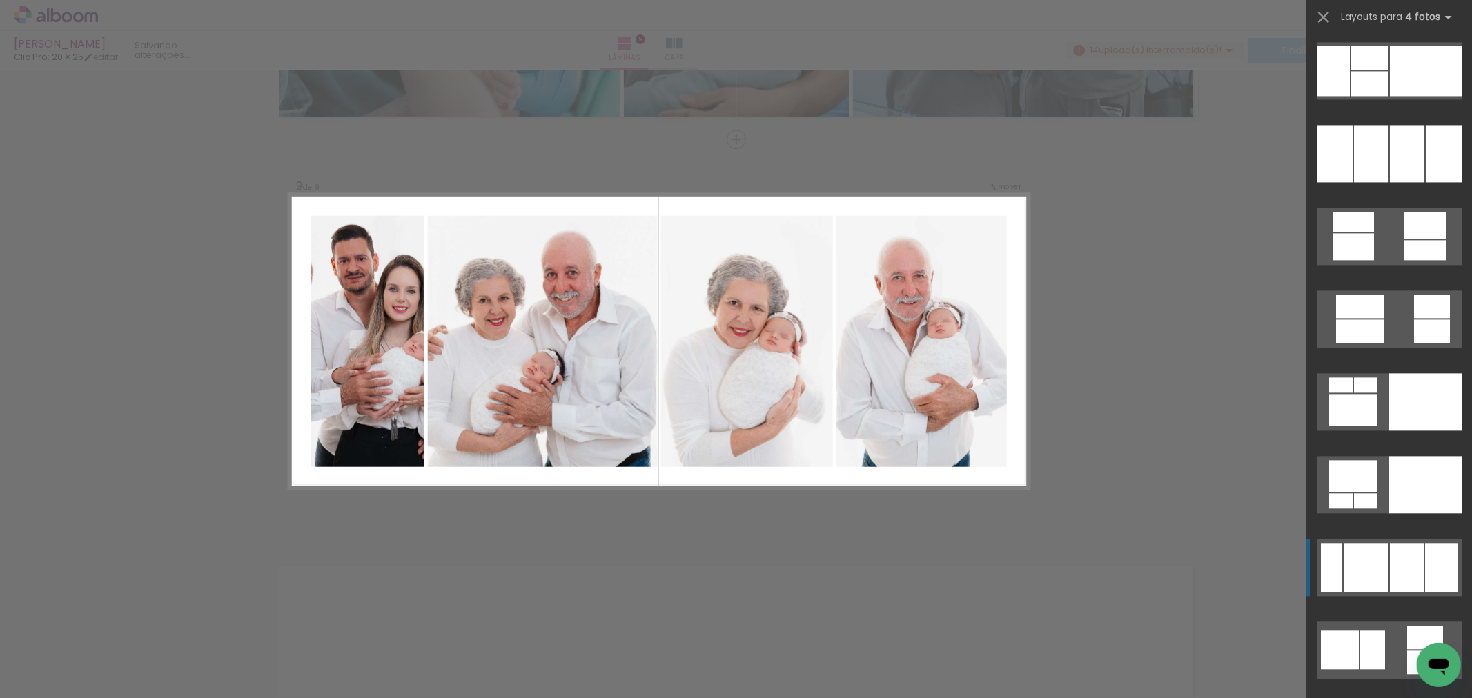
scroll to position [11925, 0]
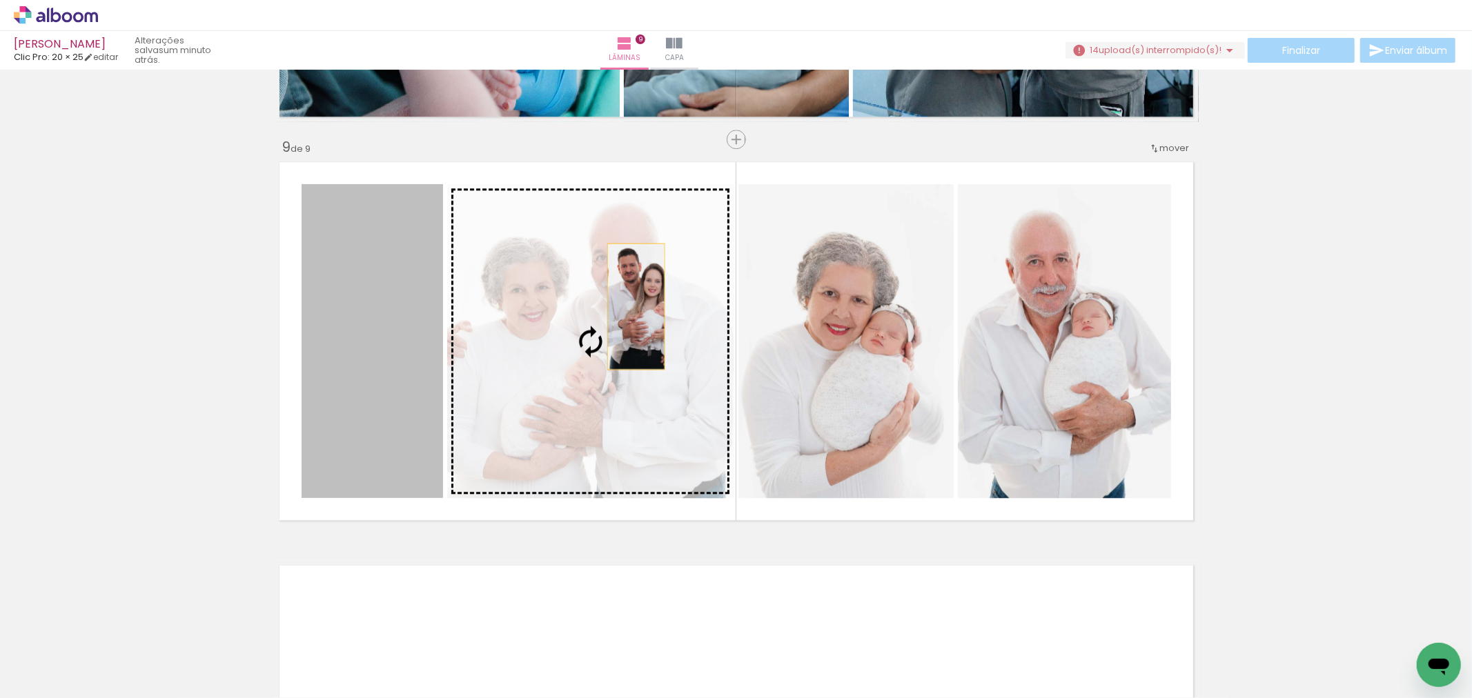
drag, startPoint x: 385, startPoint y: 366, endPoint x: 624, endPoint y: 314, distance: 244.5
click at [0, 0] on slot at bounding box center [0, 0] width 0 height 0
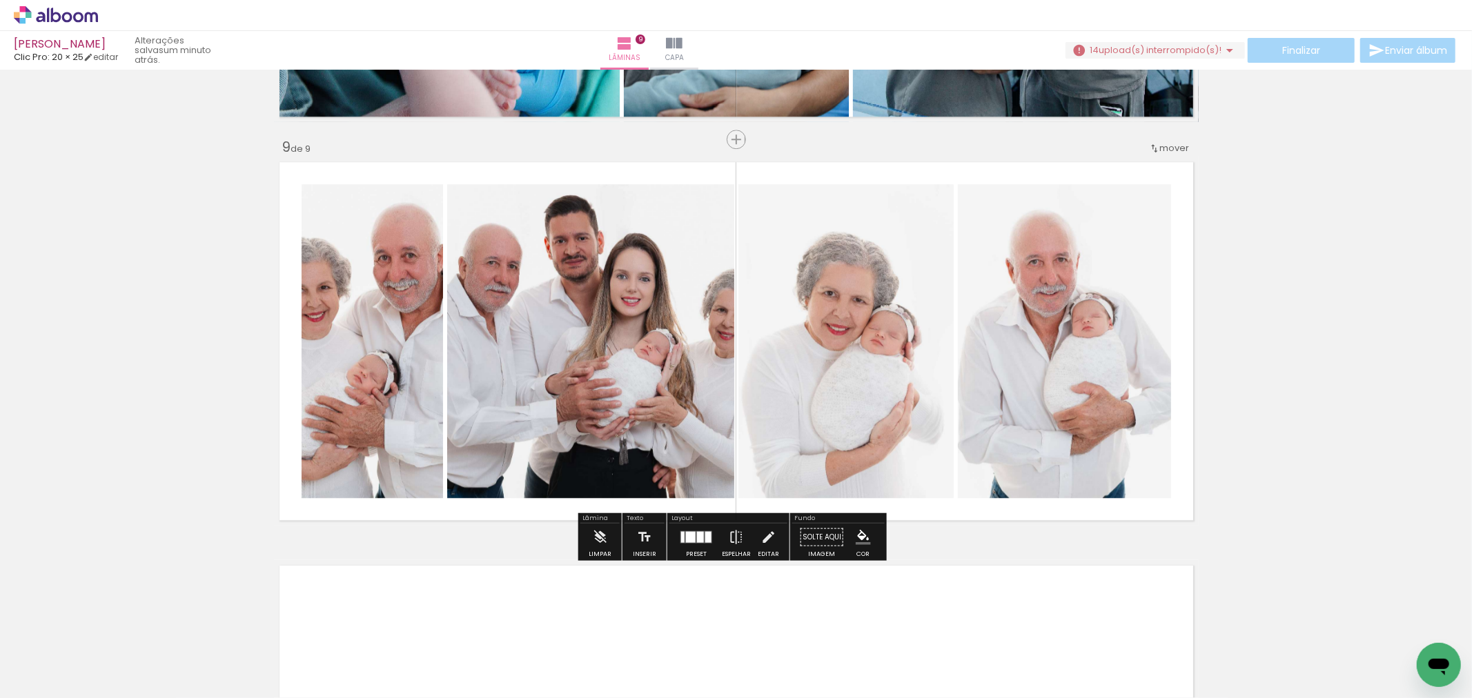
click at [705, 542] on div at bounding box center [708, 536] width 6 height 11
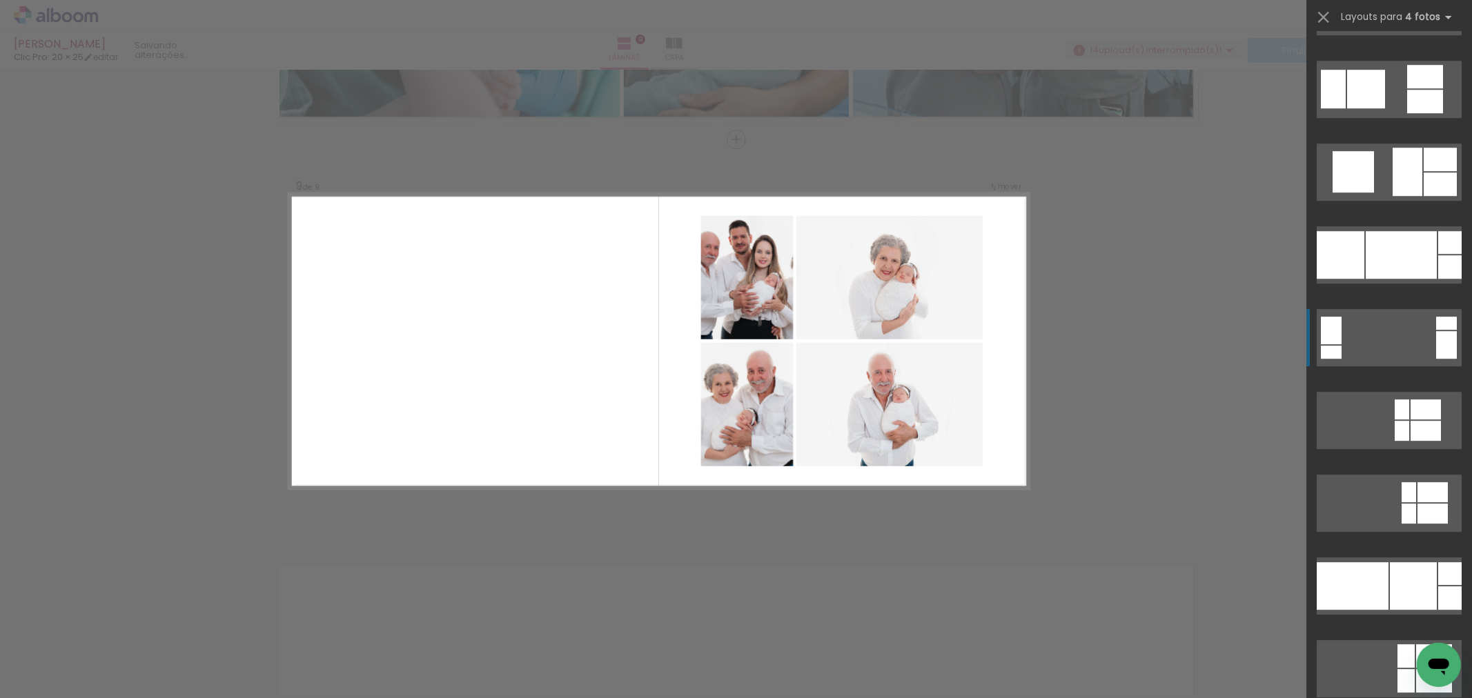
scroll to position [12308, 0]
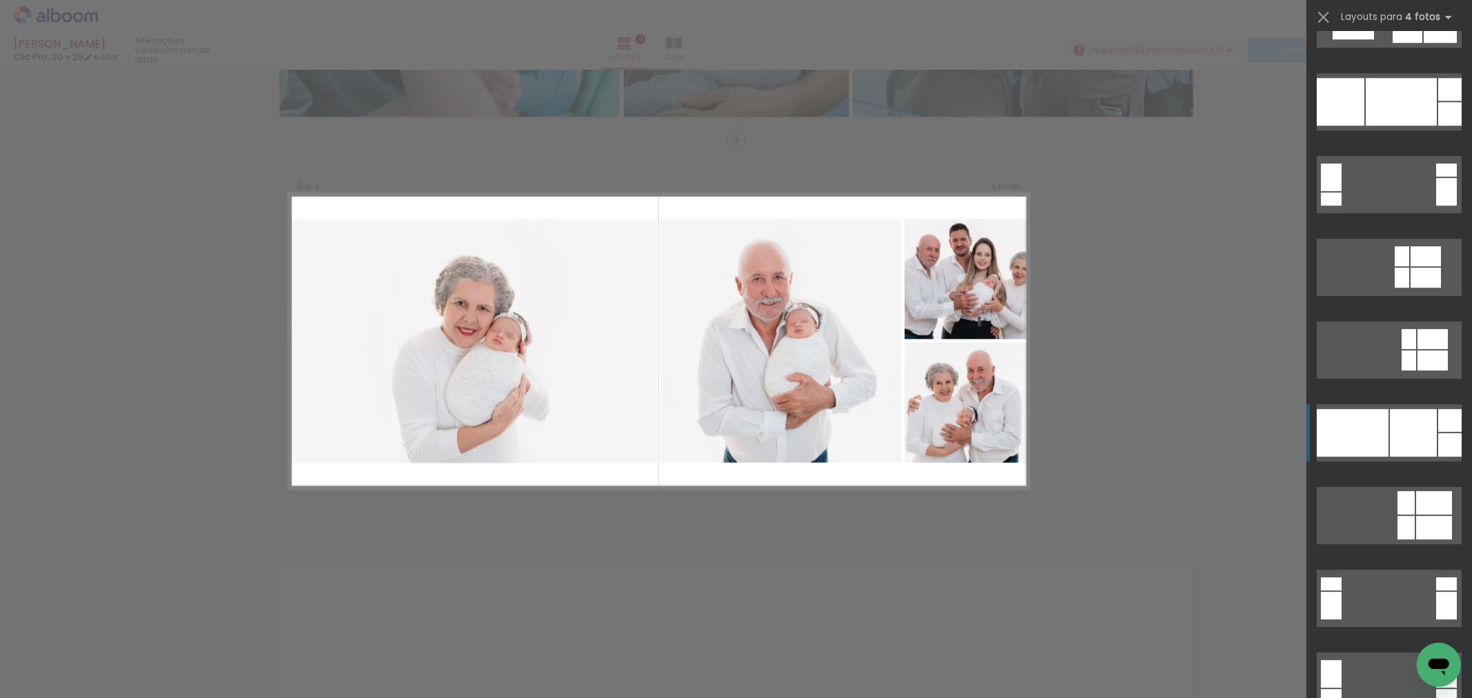
click at [1397, 449] on div at bounding box center [1413, 433] width 47 height 48
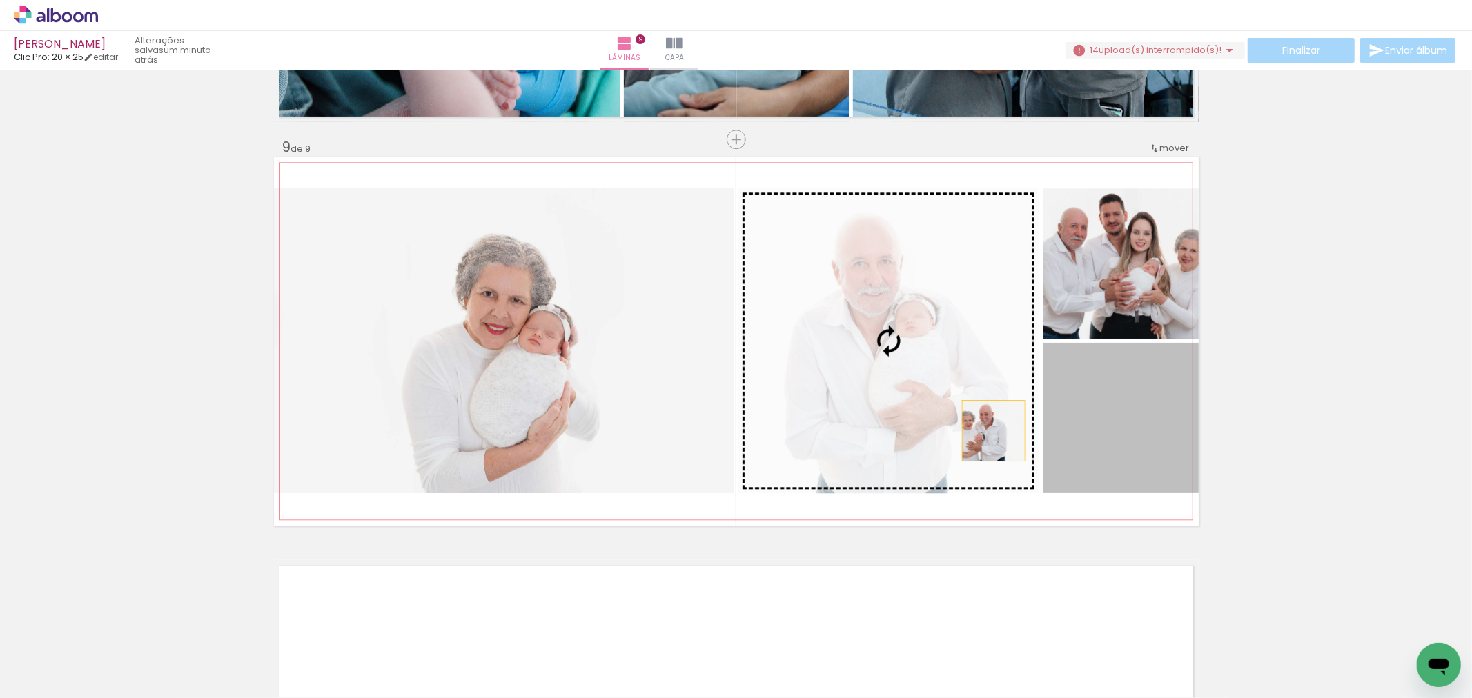
drag, startPoint x: 1097, startPoint y: 432, endPoint x: 941, endPoint y: 421, distance: 157.0
click at [0, 0] on slot at bounding box center [0, 0] width 0 height 0
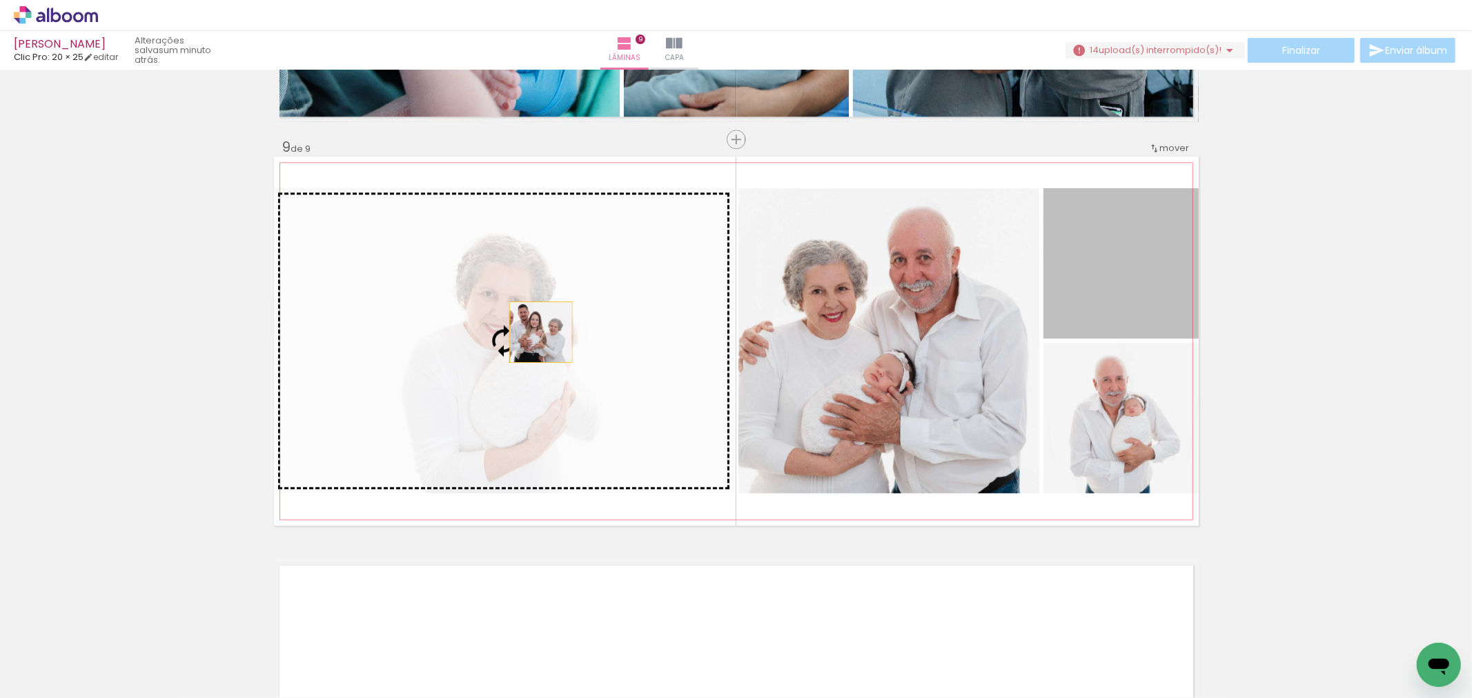
drag, startPoint x: 1147, startPoint y: 288, endPoint x: 509, endPoint y: 339, distance: 639.7
click at [0, 0] on slot at bounding box center [0, 0] width 0 height 0
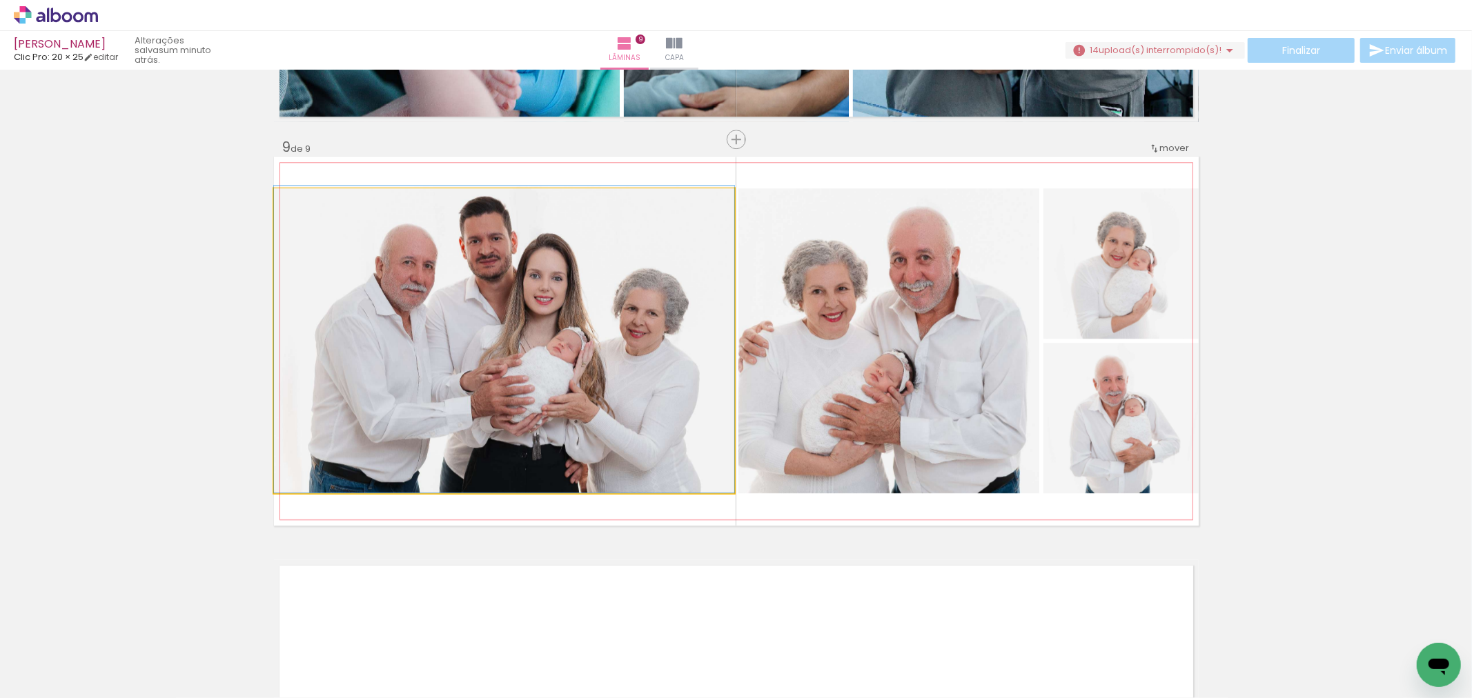
drag, startPoint x: 534, startPoint y: 381, endPoint x: 547, endPoint y: 307, distance: 75.0
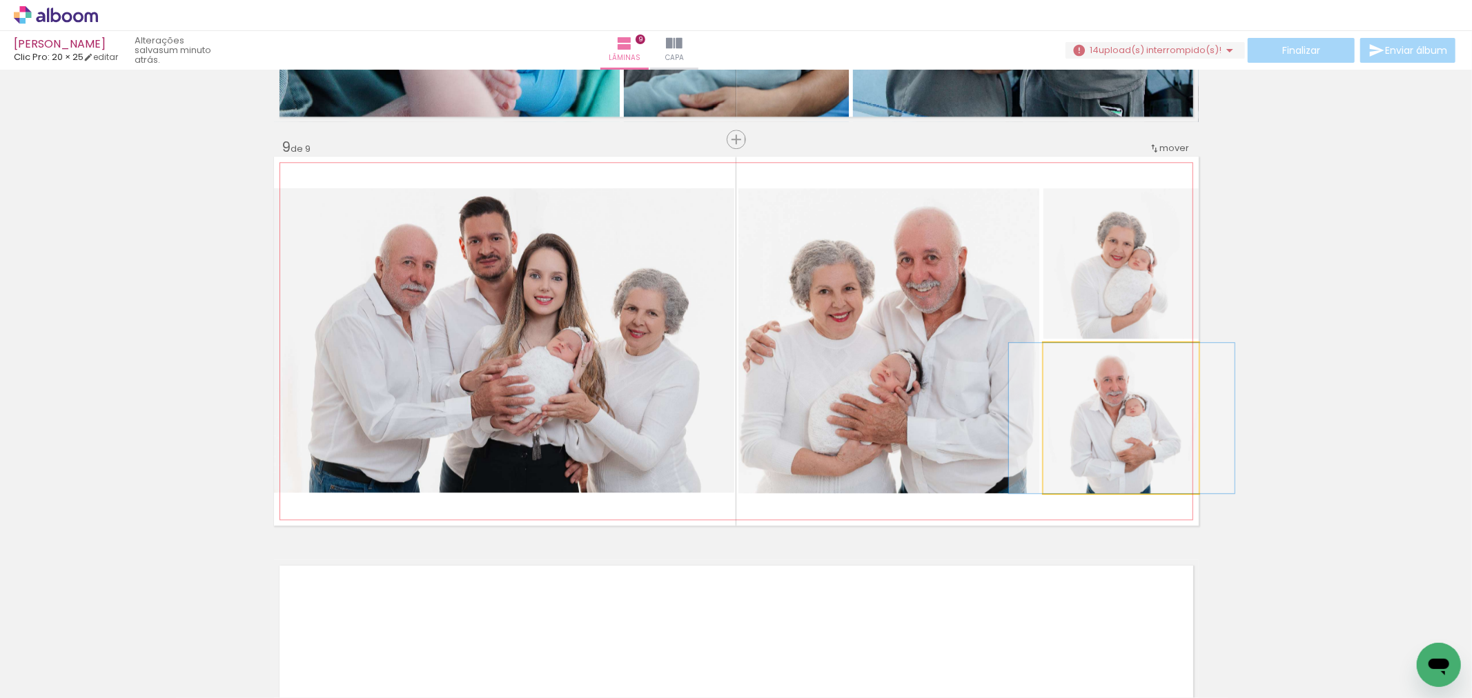
drag, startPoint x: 1137, startPoint y: 424, endPoint x: 1137, endPoint y: 401, distance: 23.5
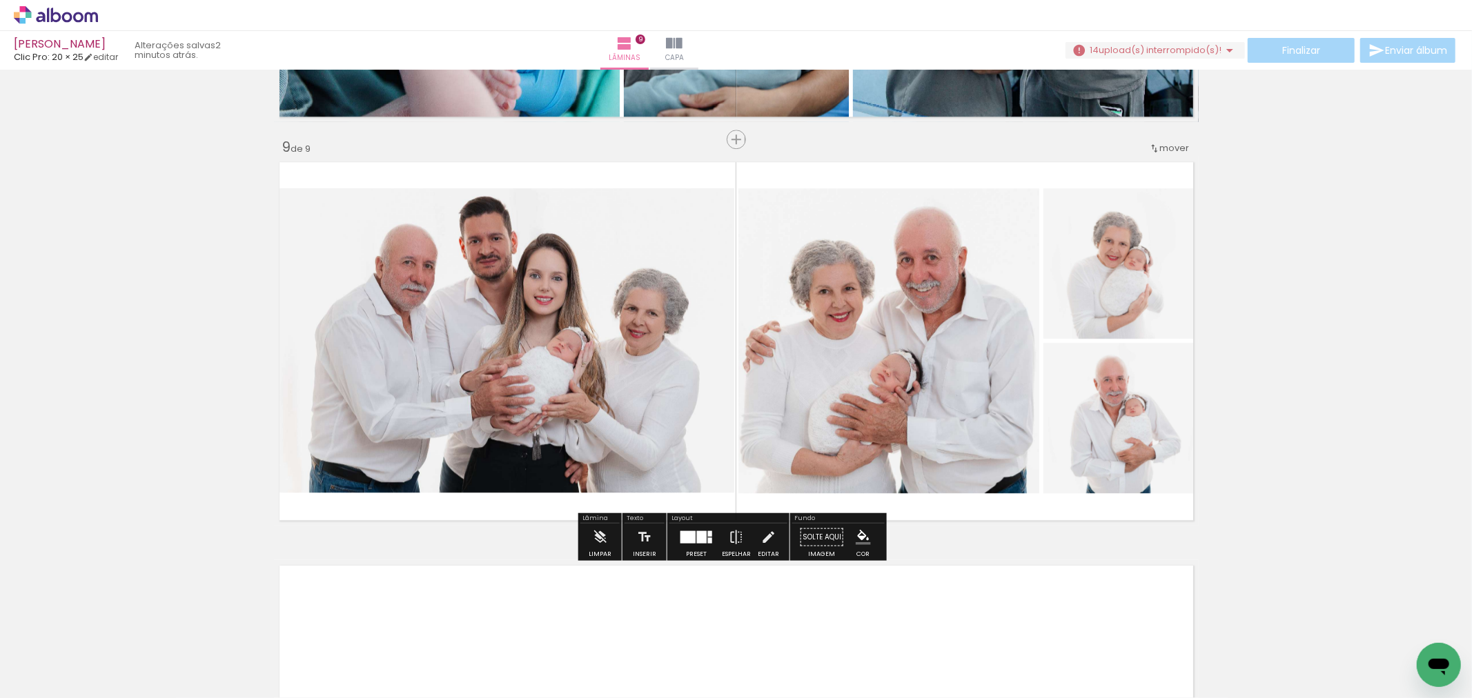
click at [701, 535] on div at bounding box center [702, 537] width 10 height 12
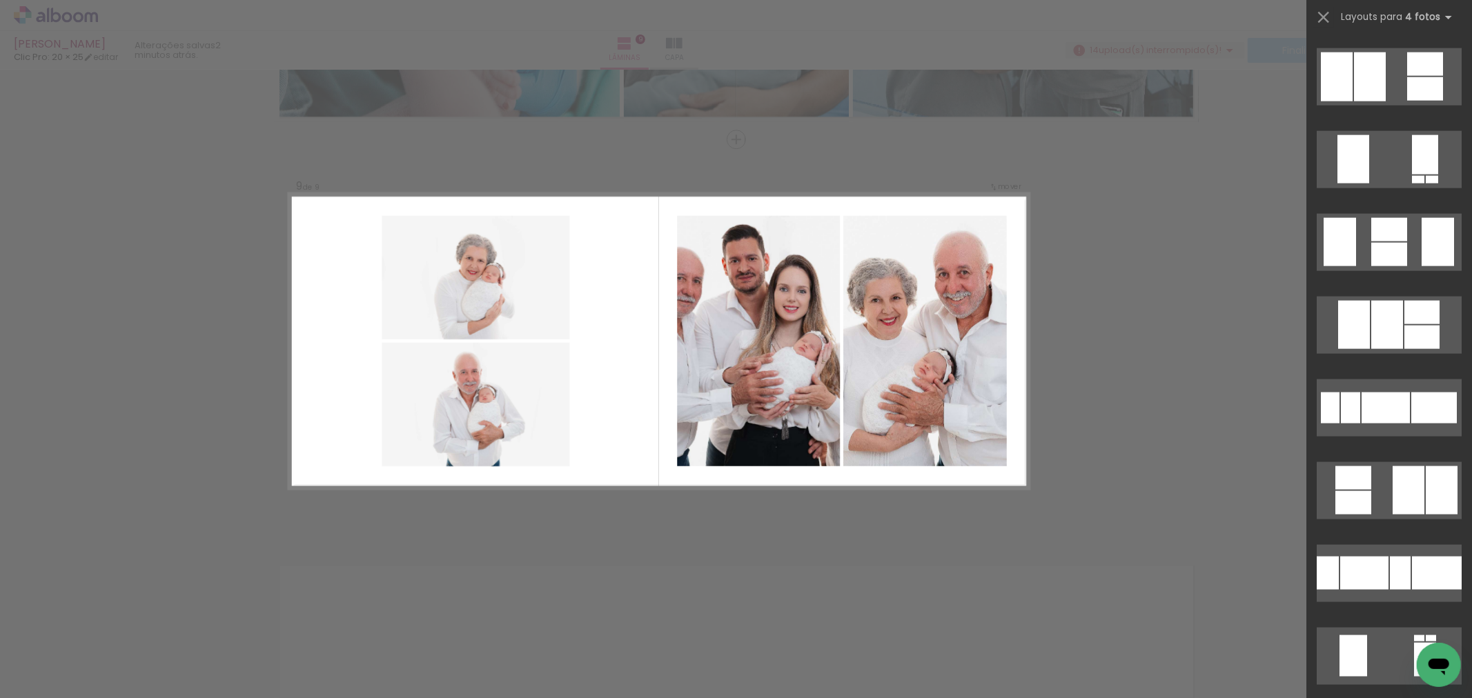
scroll to position [15047, 0]
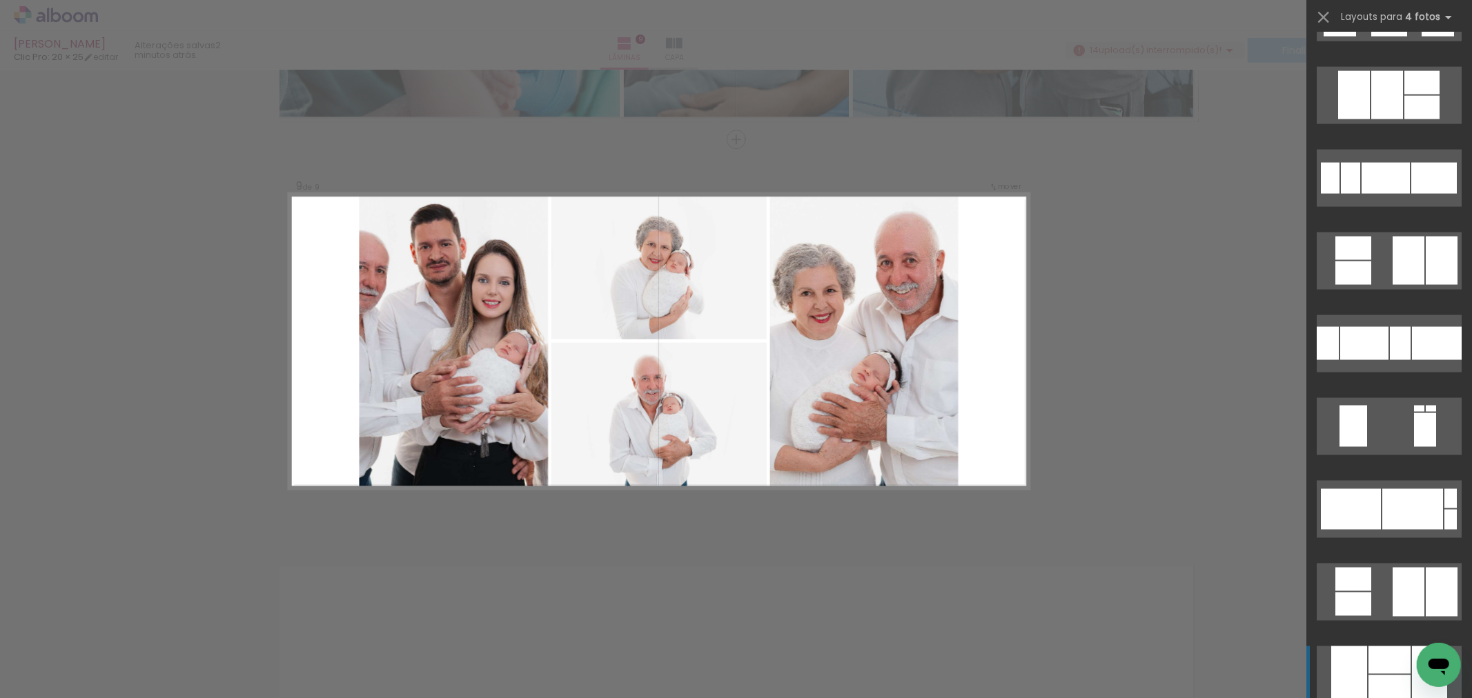
click at [1385, 680] on div at bounding box center [1389, 690] width 42 height 28
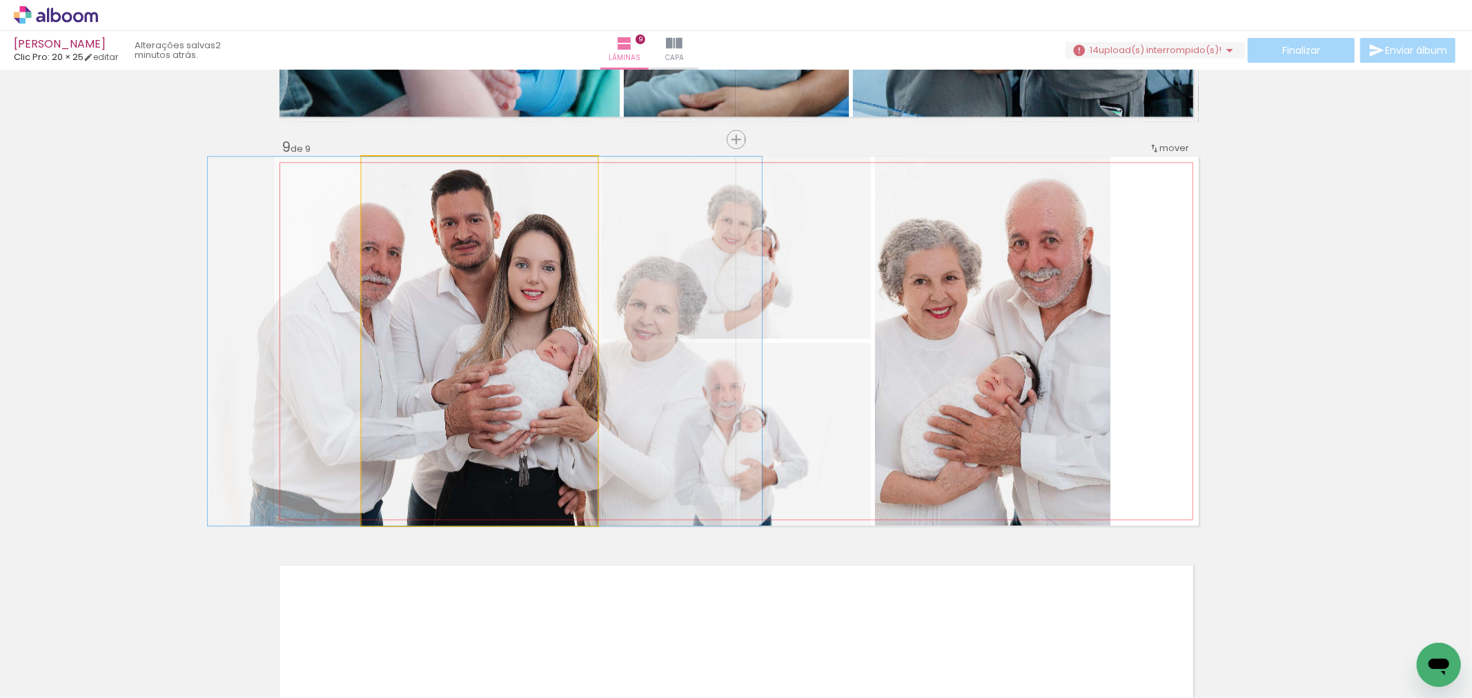
drag, startPoint x: 527, startPoint y: 383, endPoint x: 533, endPoint y: 373, distance: 11.7
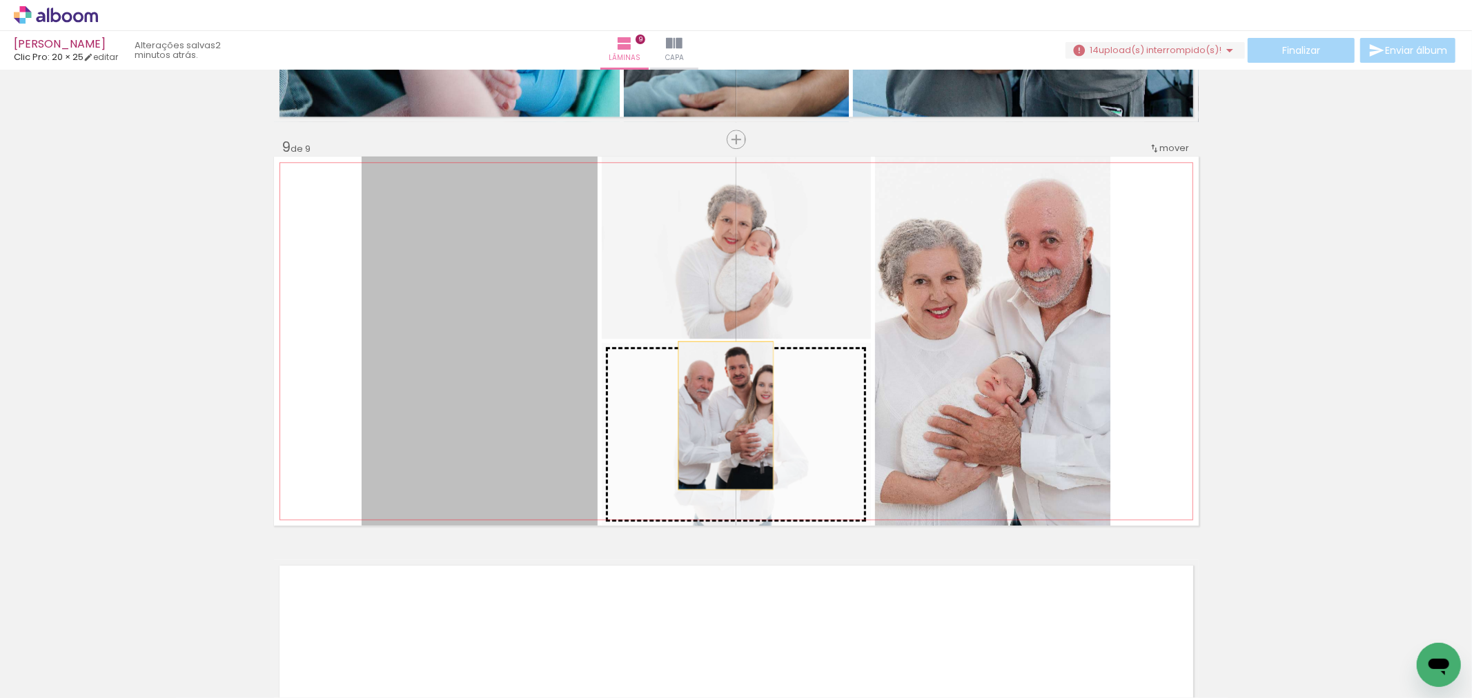
drag, startPoint x: 533, startPoint y: 373, endPoint x: 718, endPoint y: 417, distance: 190.8
click at [0, 0] on slot at bounding box center [0, 0] width 0 height 0
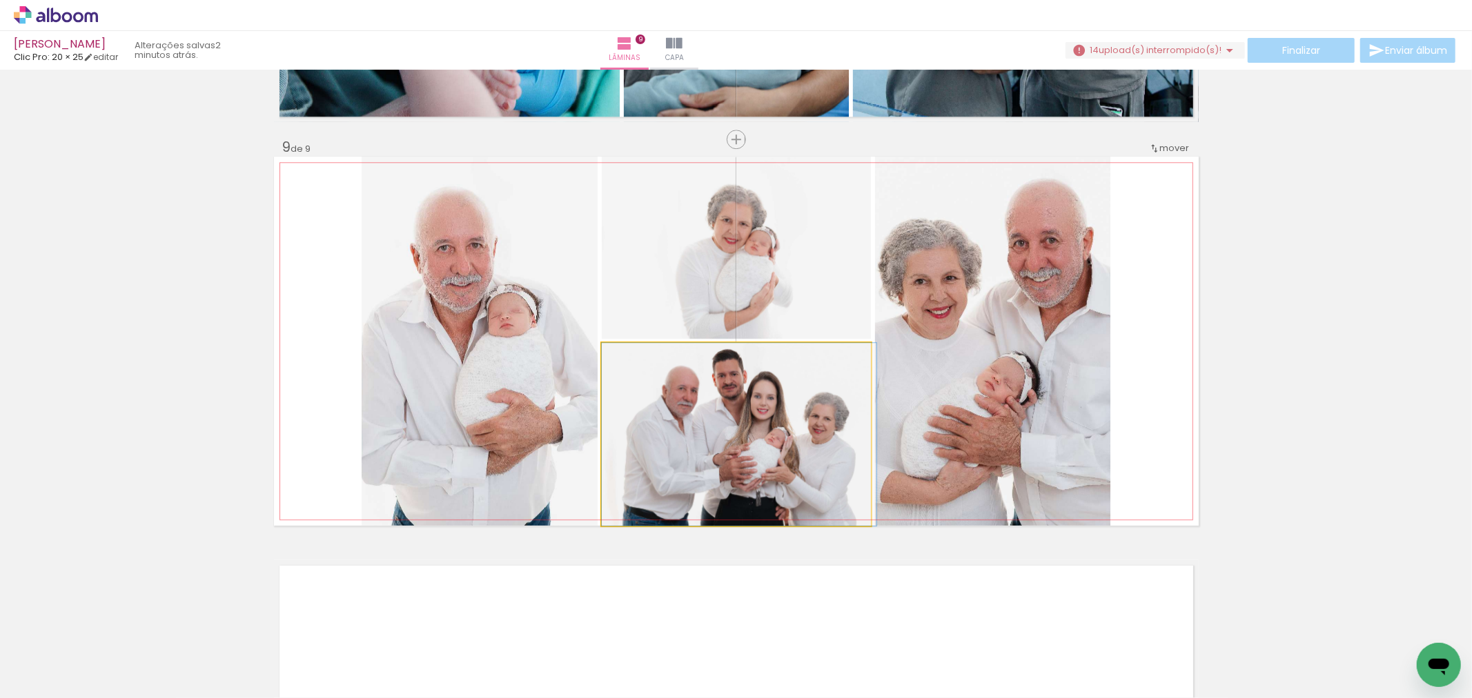
drag, startPoint x: 818, startPoint y: 432, endPoint x: 841, endPoint y: 414, distance: 29.0
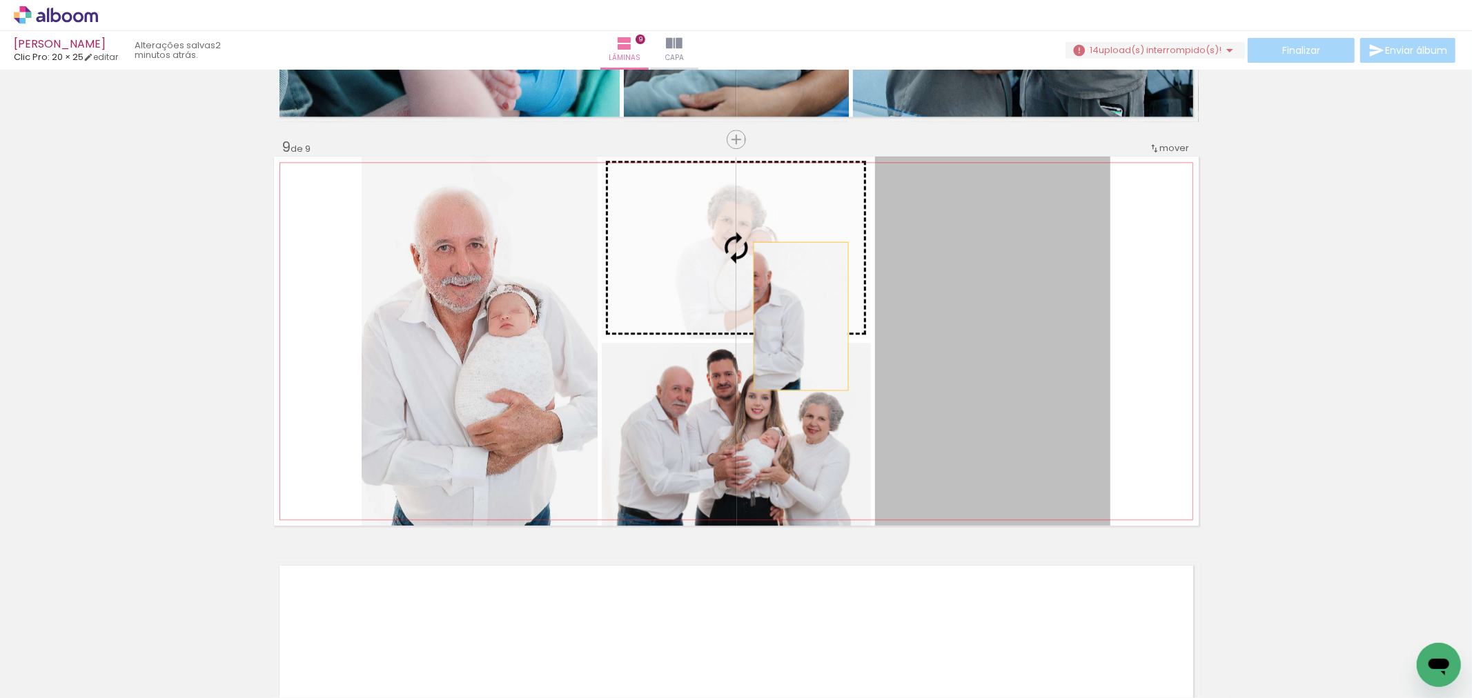
drag, startPoint x: 1053, startPoint y: 377, endPoint x: 771, endPoint y: 295, distance: 294.2
click at [0, 0] on slot at bounding box center [0, 0] width 0 height 0
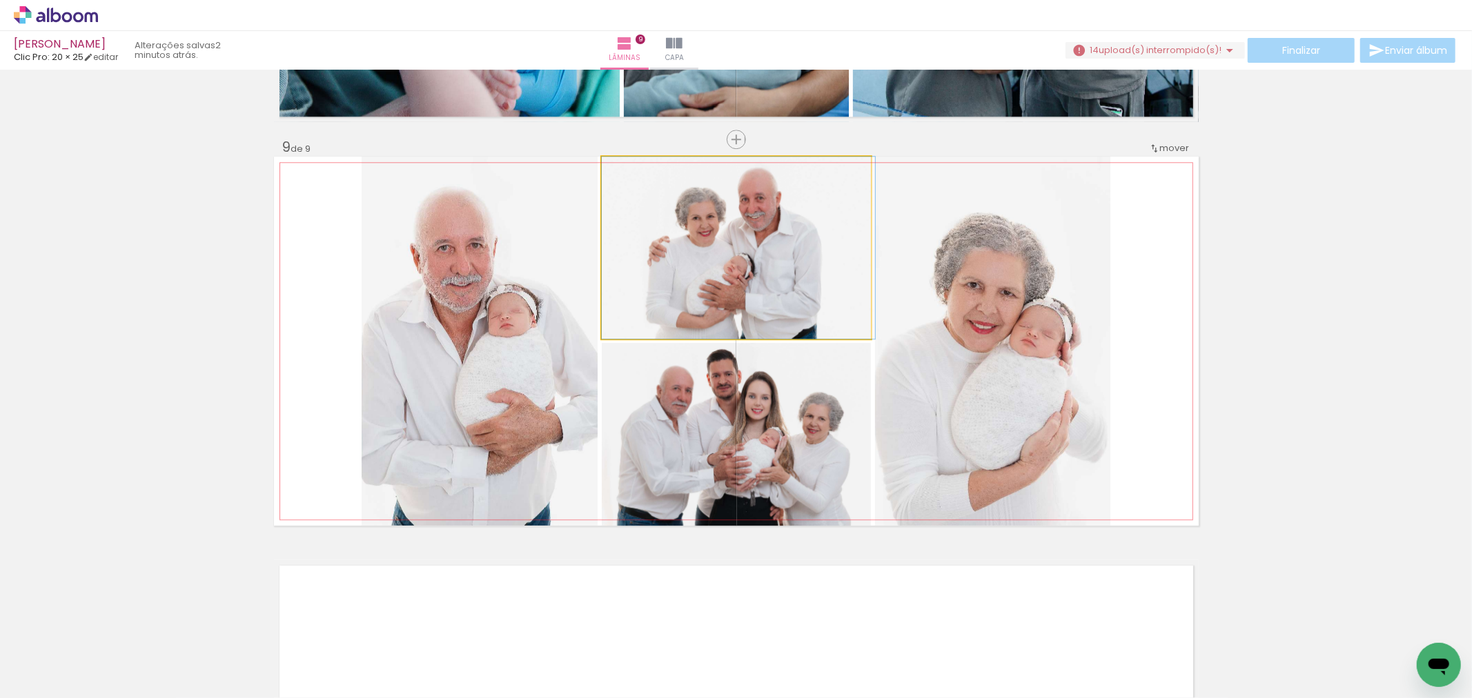
drag, startPoint x: 773, startPoint y: 298, endPoint x: 788, endPoint y: 297, distance: 15.2
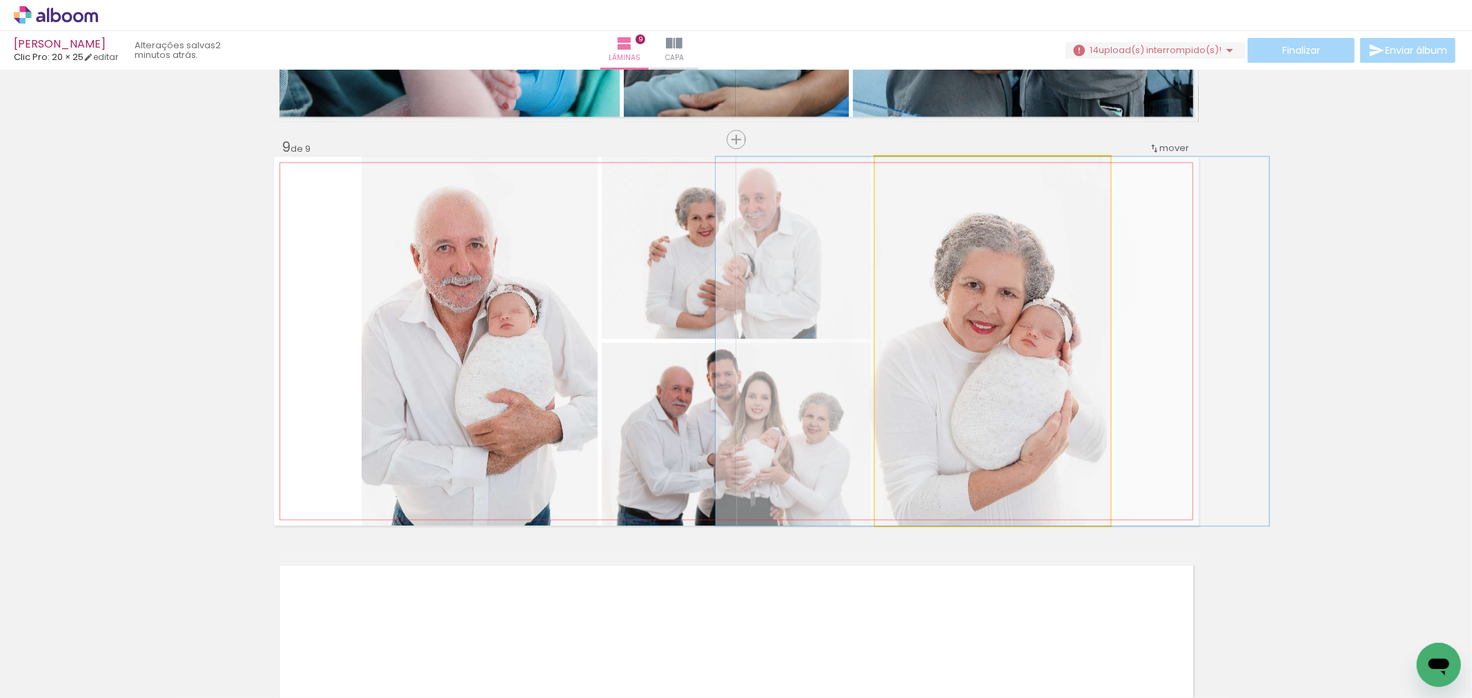
click at [997, 370] on quentale-photo at bounding box center [992, 341] width 235 height 369
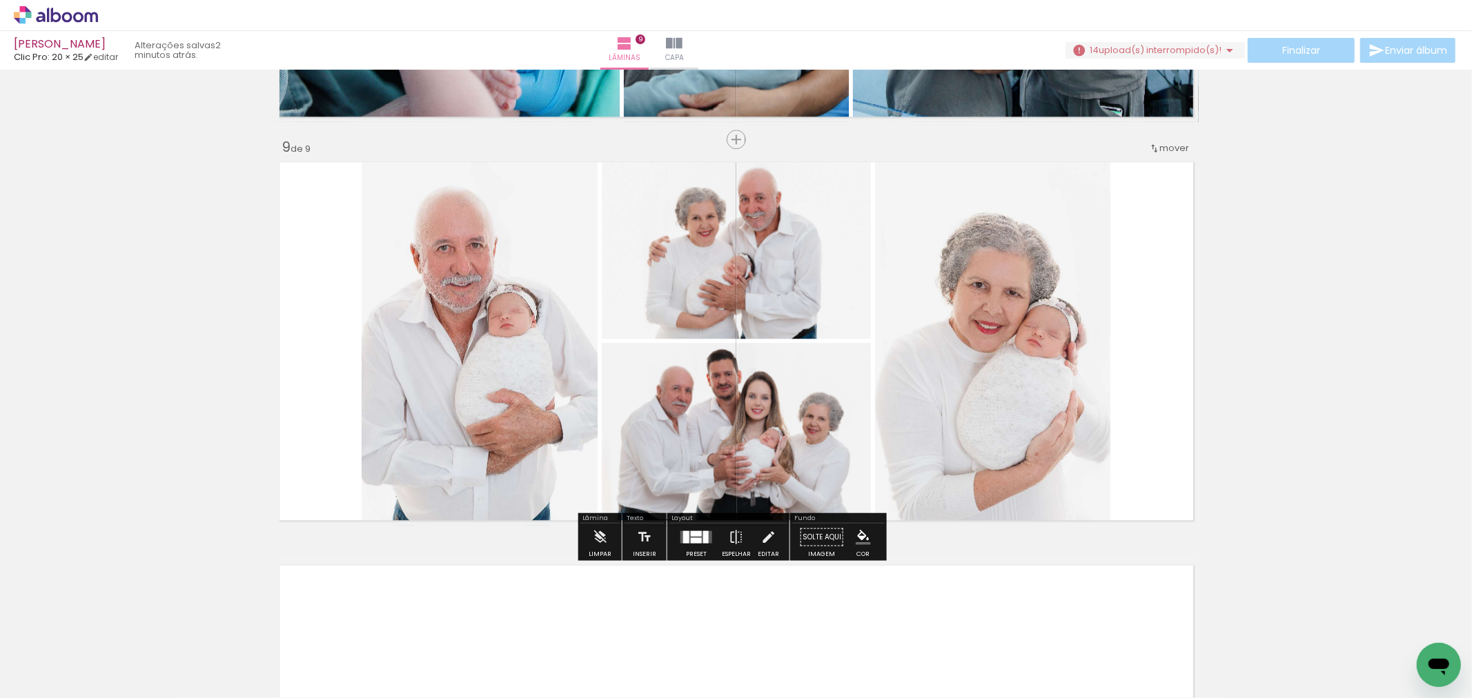
click at [663, 415] on quentale-photo at bounding box center [736, 434] width 269 height 183
click at [703, 538] on div at bounding box center [706, 537] width 6 height 12
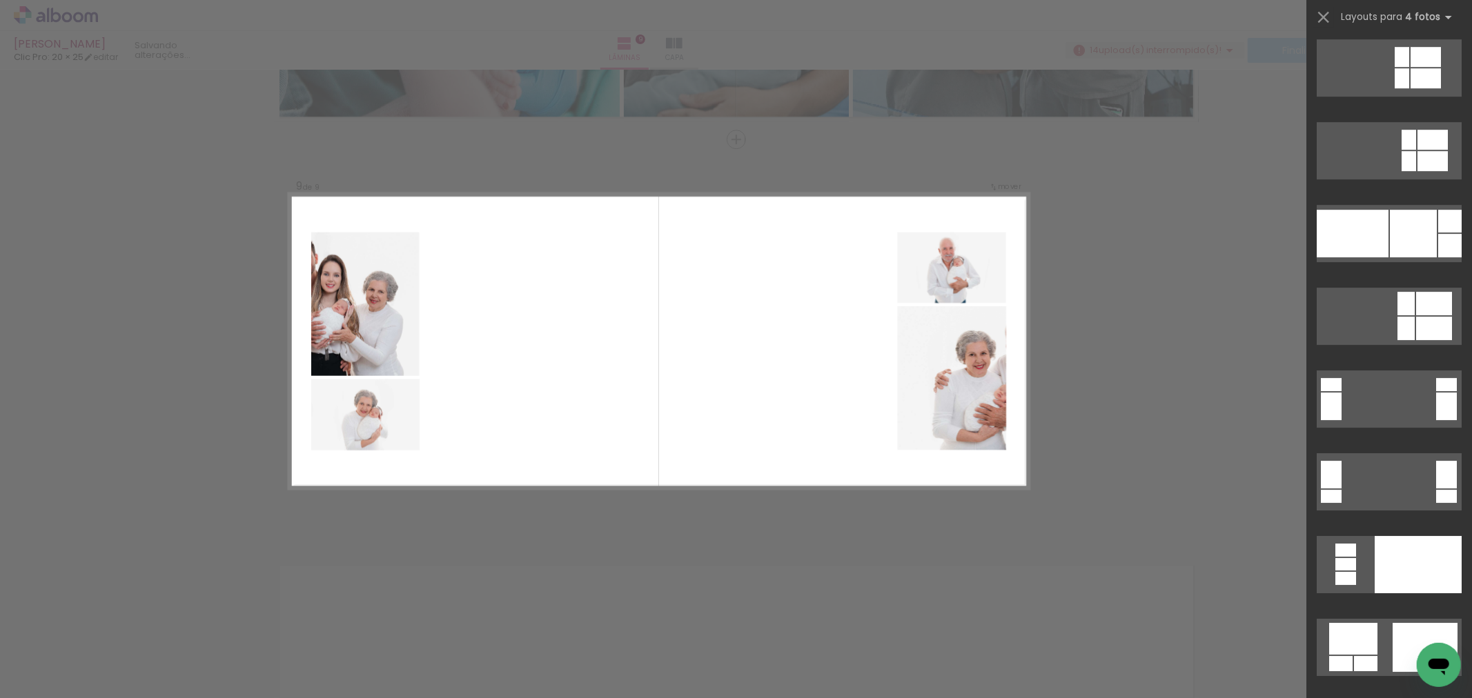
scroll to position [12278, 0]
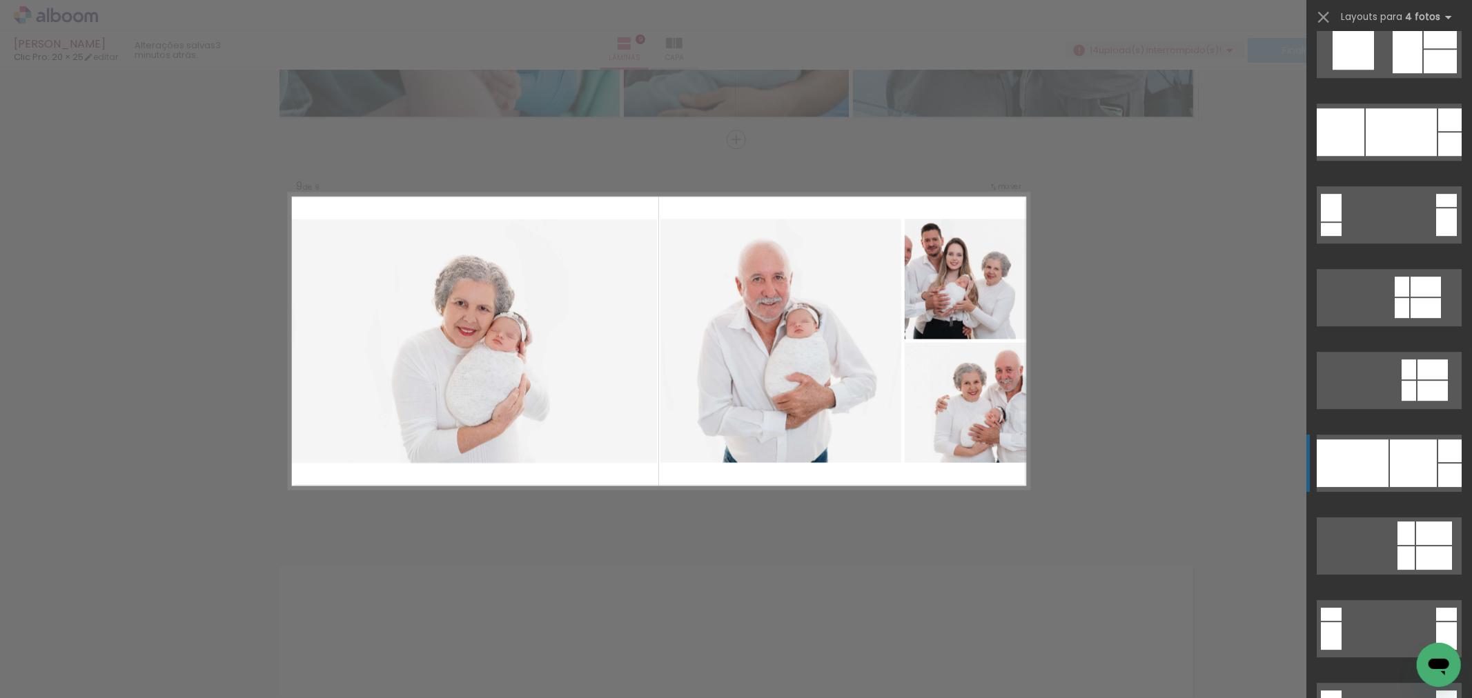
click at [1426, 455] on div at bounding box center [1413, 464] width 47 height 48
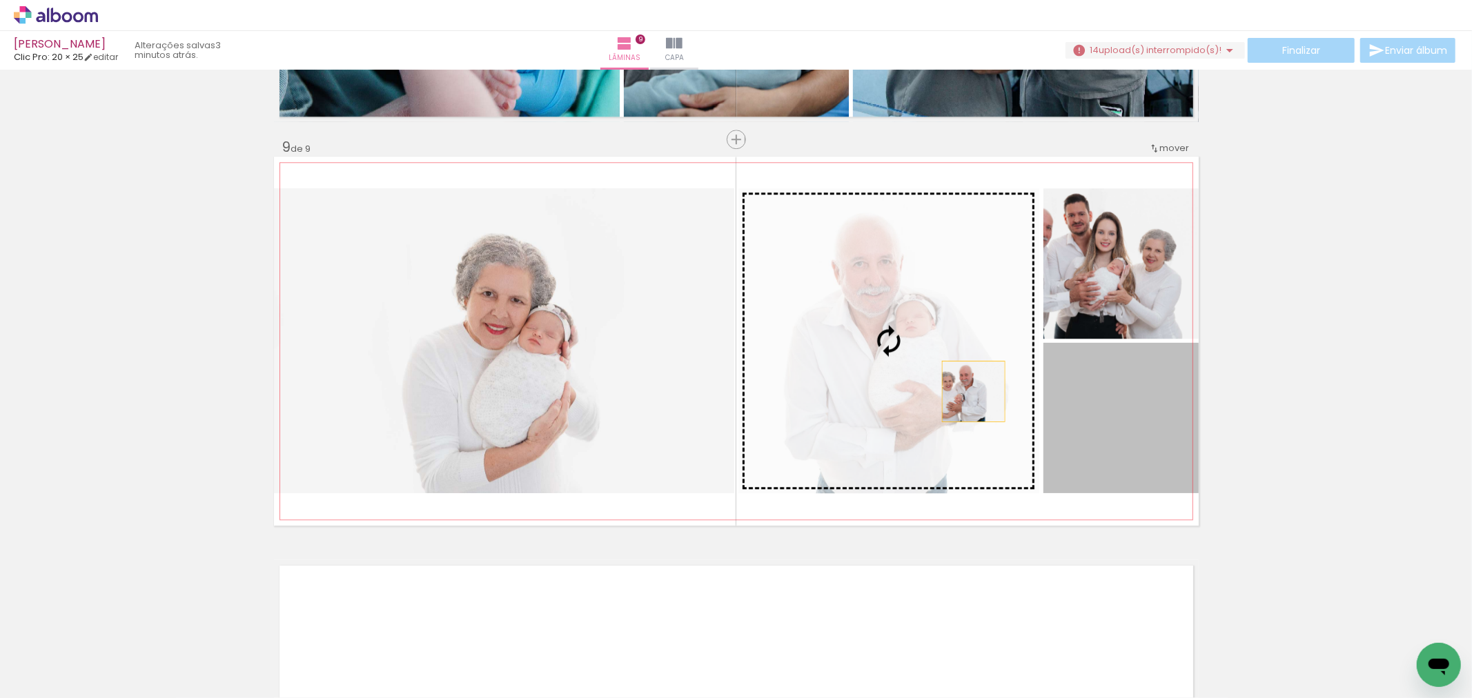
drag, startPoint x: 1121, startPoint y: 425, endPoint x: 906, endPoint y: 367, distance: 223.0
click at [0, 0] on slot at bounding box center [0, 0] width 0 height 0
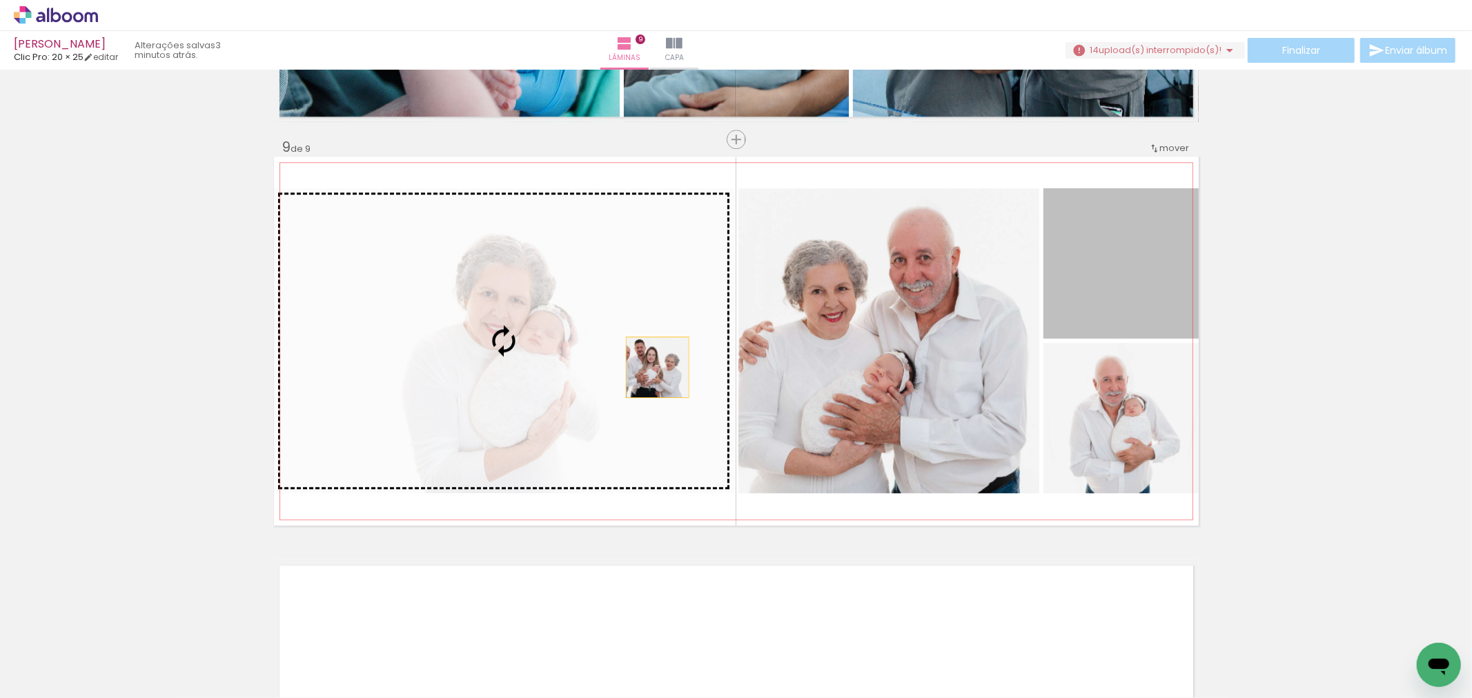
drag, startPoint x: 1120, startPoint y: 242, endPoint x: 635, endPoint y: 366, distance: 500.8
click at [0, 0] on slot at bounding box center [0, 0] width 0 height 0
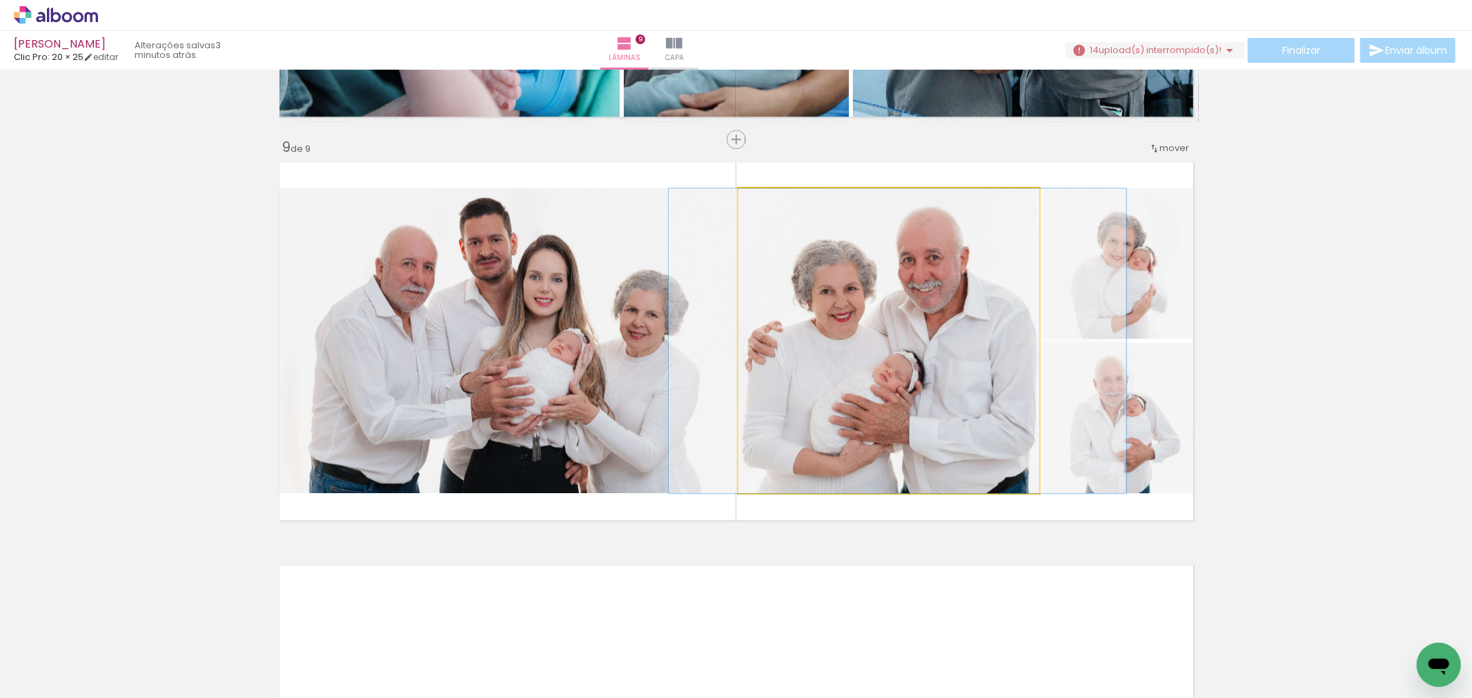
drag, startPoint x: 824, startPoint y: 417, endPoint x: 833, endPoint y: 414, distance: 9.4
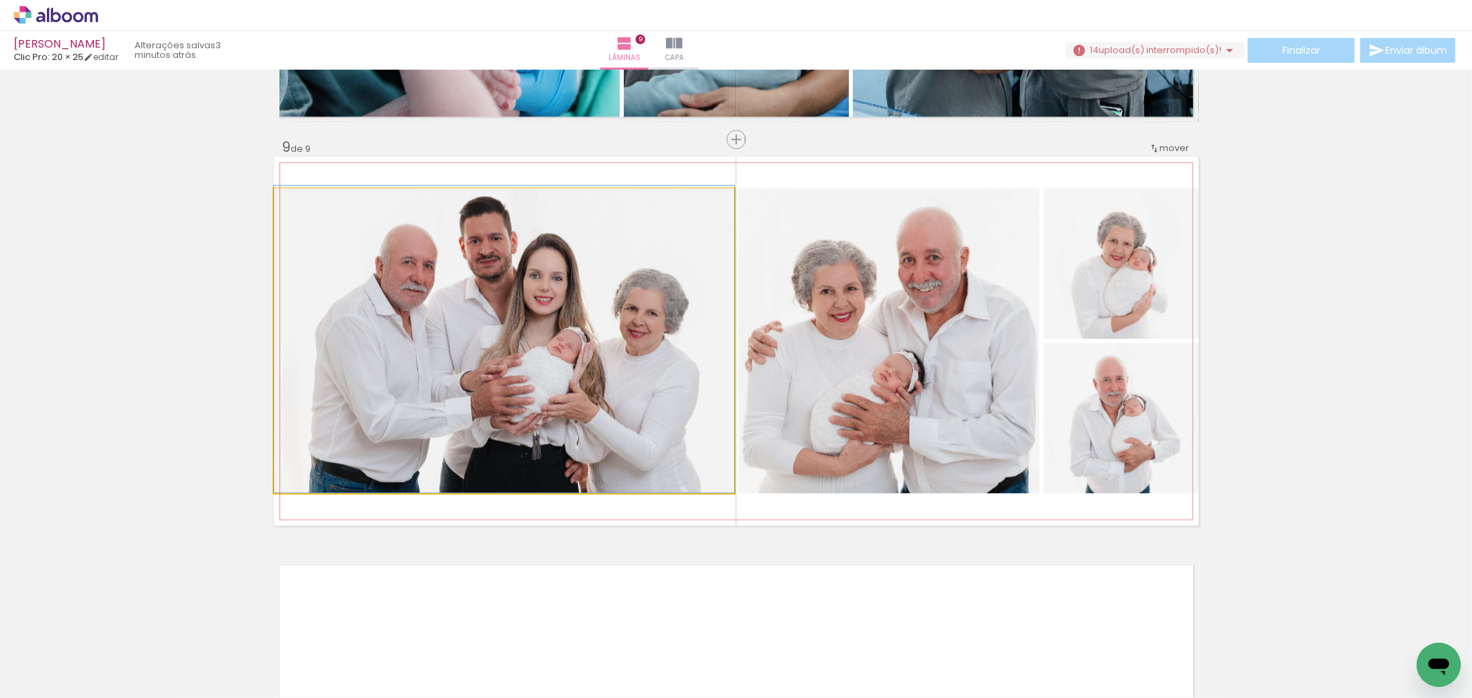
drag, startPoint x: 654, startPoint y: 443, endPoint x: 718, endPoint y: 376, distance: 92.7
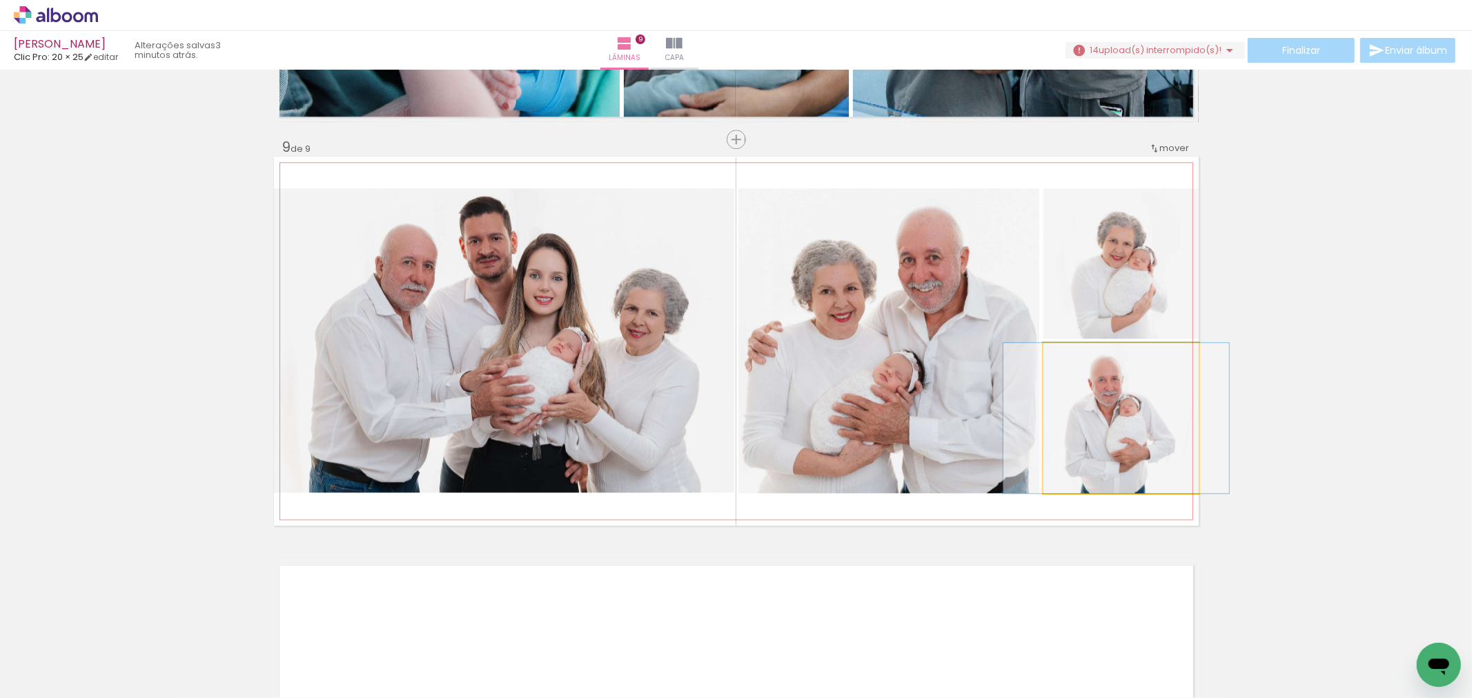
drag, startPoint x: 1127, startPoint y: 453, endPoint x: 1124, endPoint y: 430, distance: 23.7
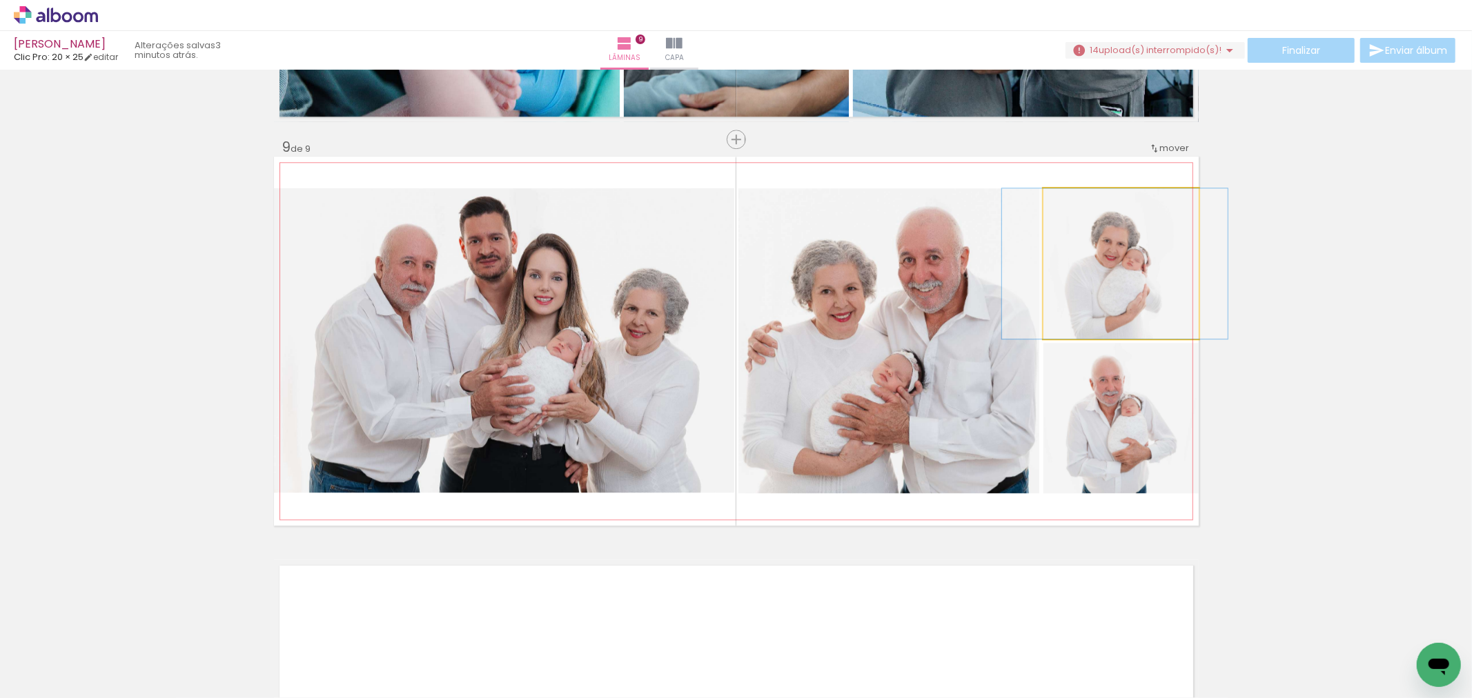
drag, startPoint x: 1137, startPoint y: 308, endPoint x: 1130, endPoint y: 302, distance: 8.3
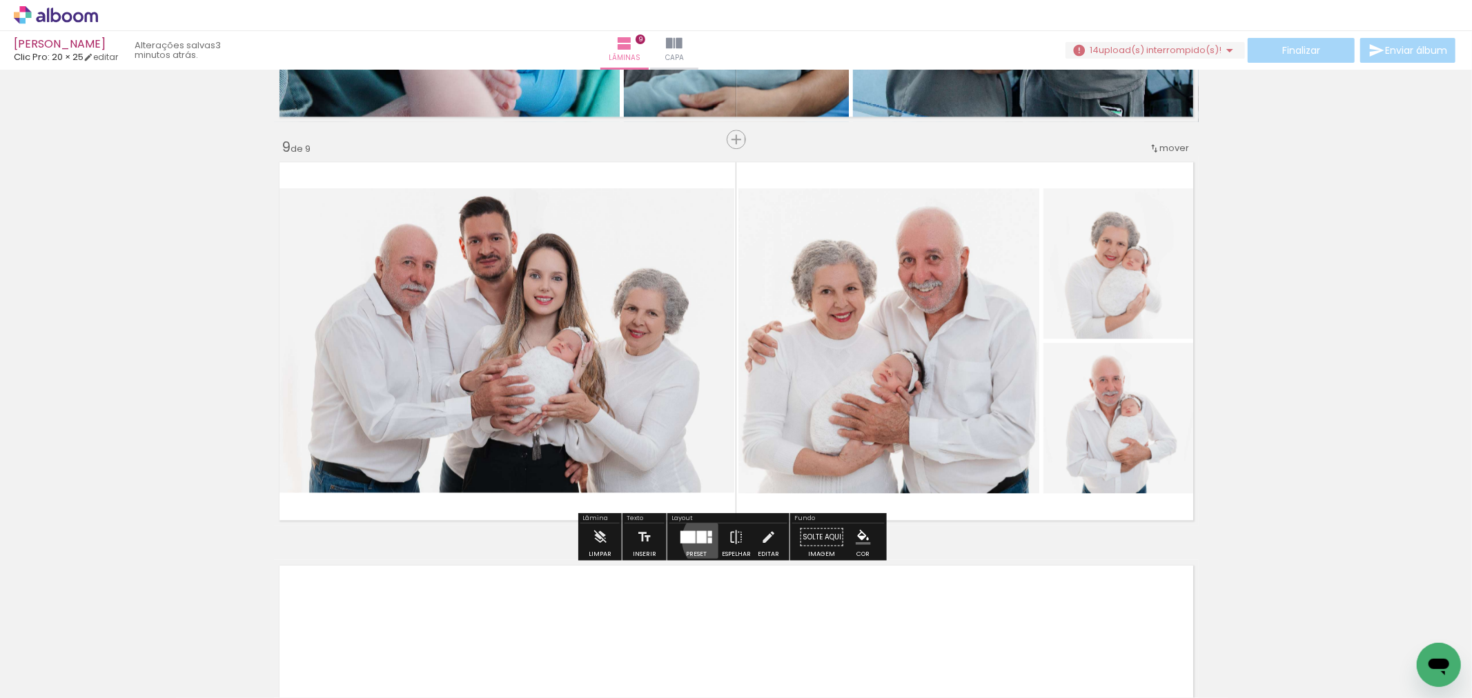
click at [711, 540] on div at bounding box center [696, 537] width 37 height 28
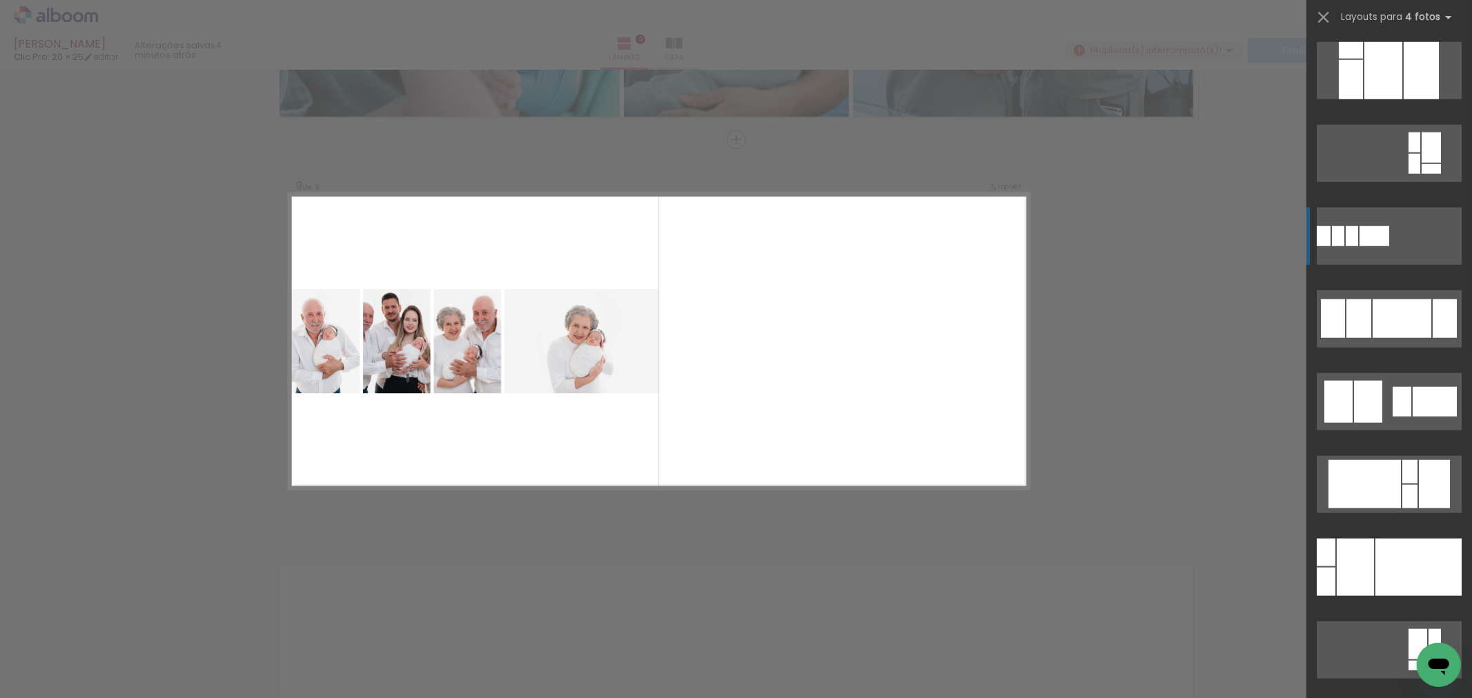
scroll to position [18958, 0]
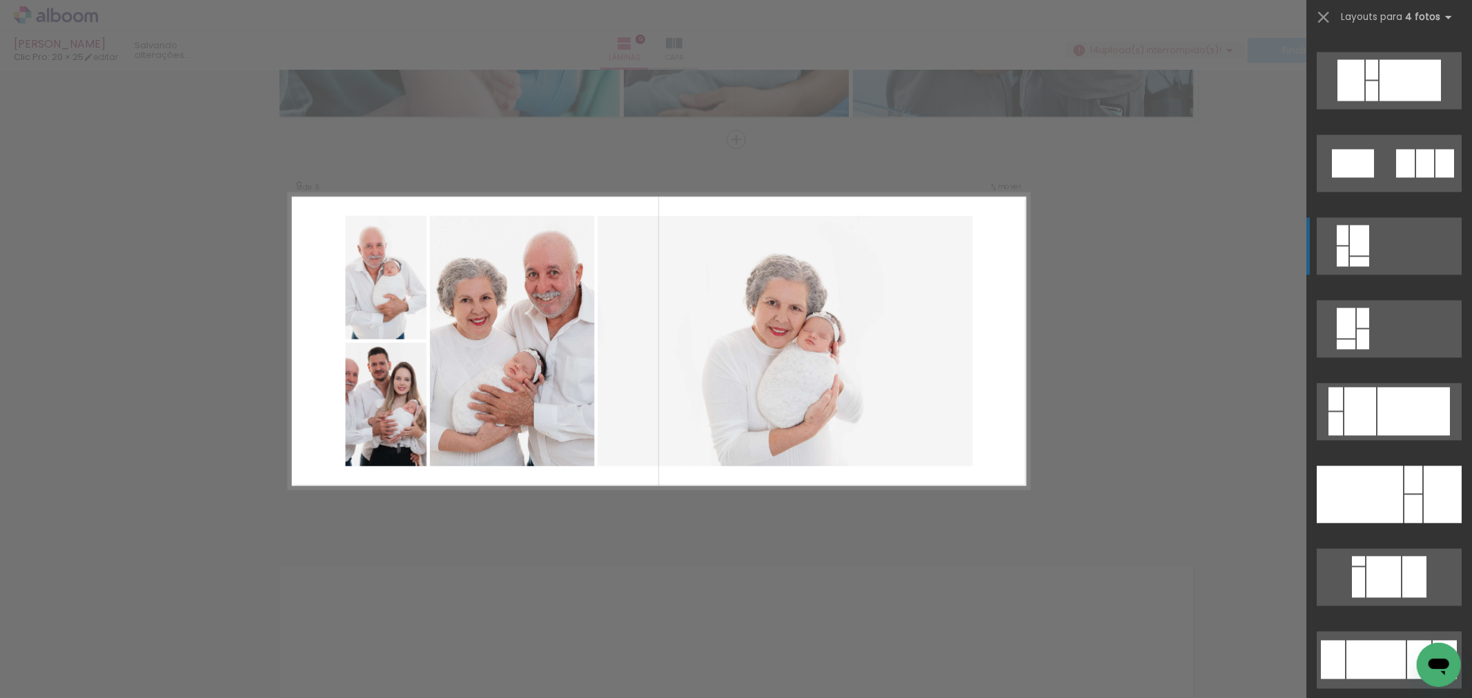
scroll to position [20184, 0]
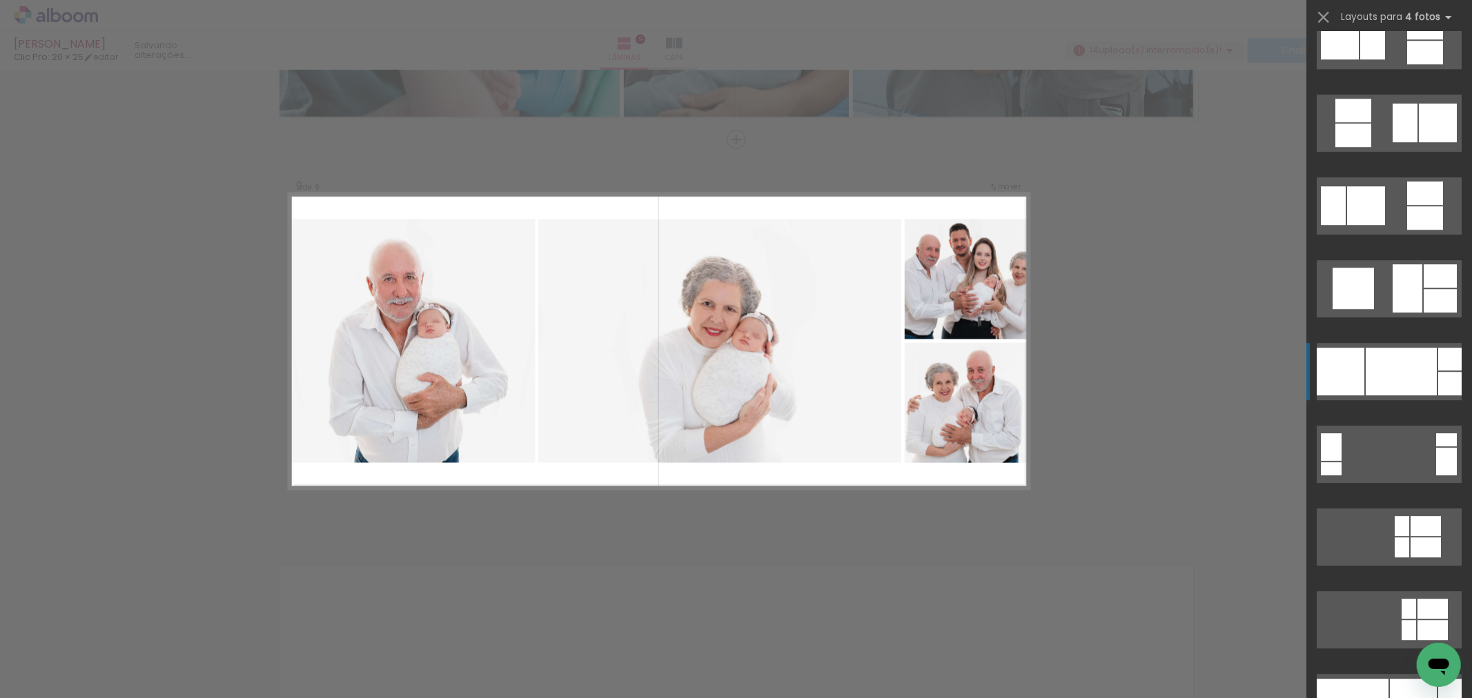
scroll to position [12115, 0]
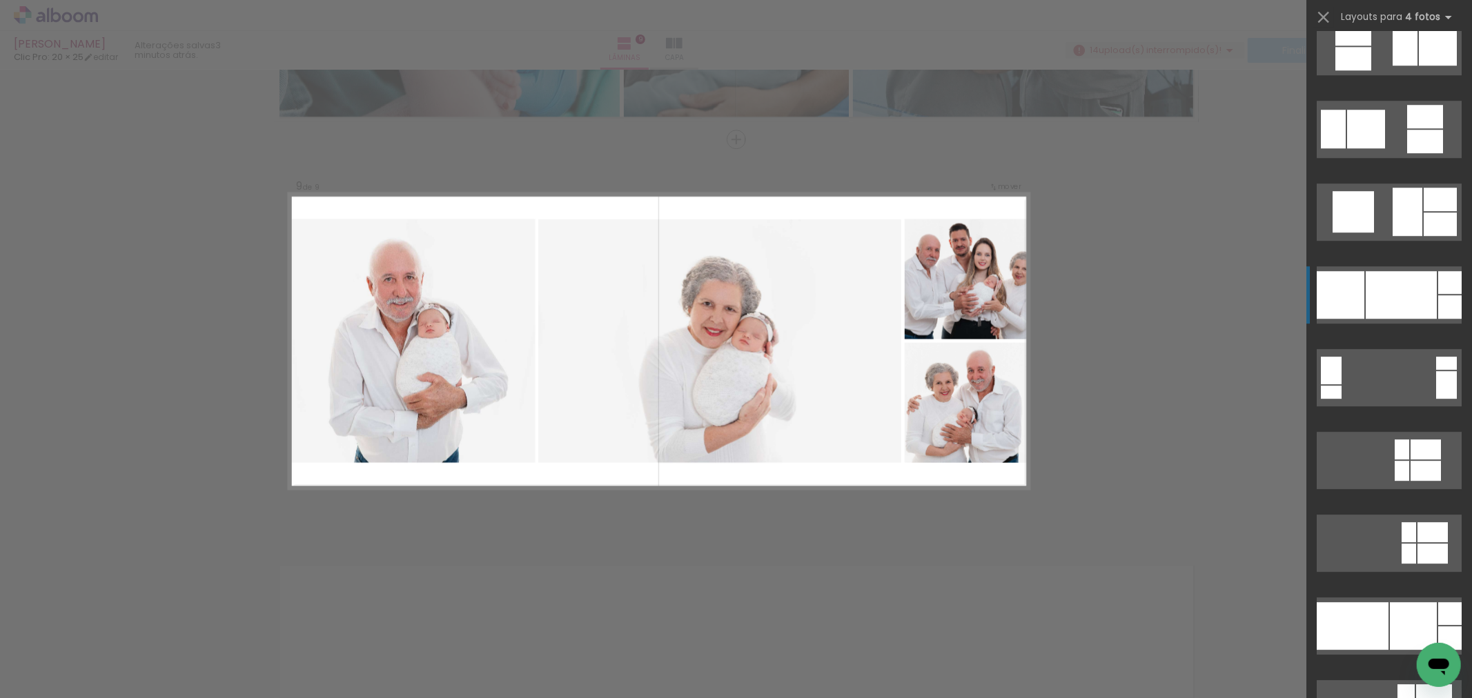
click at [1409, 300] on div at bounding box center [1401, 295] width 71 height 48
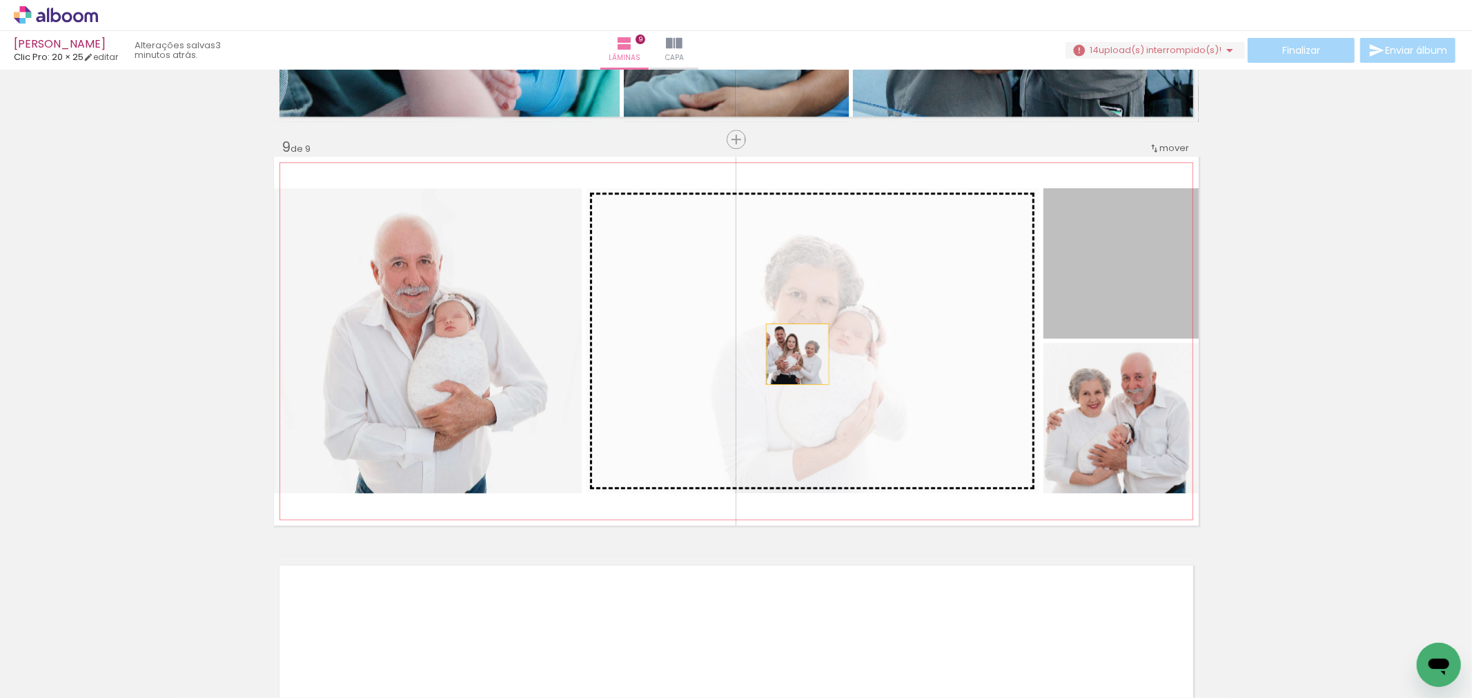
drag, startPoint x: 1137, startPoint y: 264, endPoint x: 791, endPoint y: 355, distance: 358.4
click at [0, 0] on slot at bounding box center [0, 0] width 0 height 0
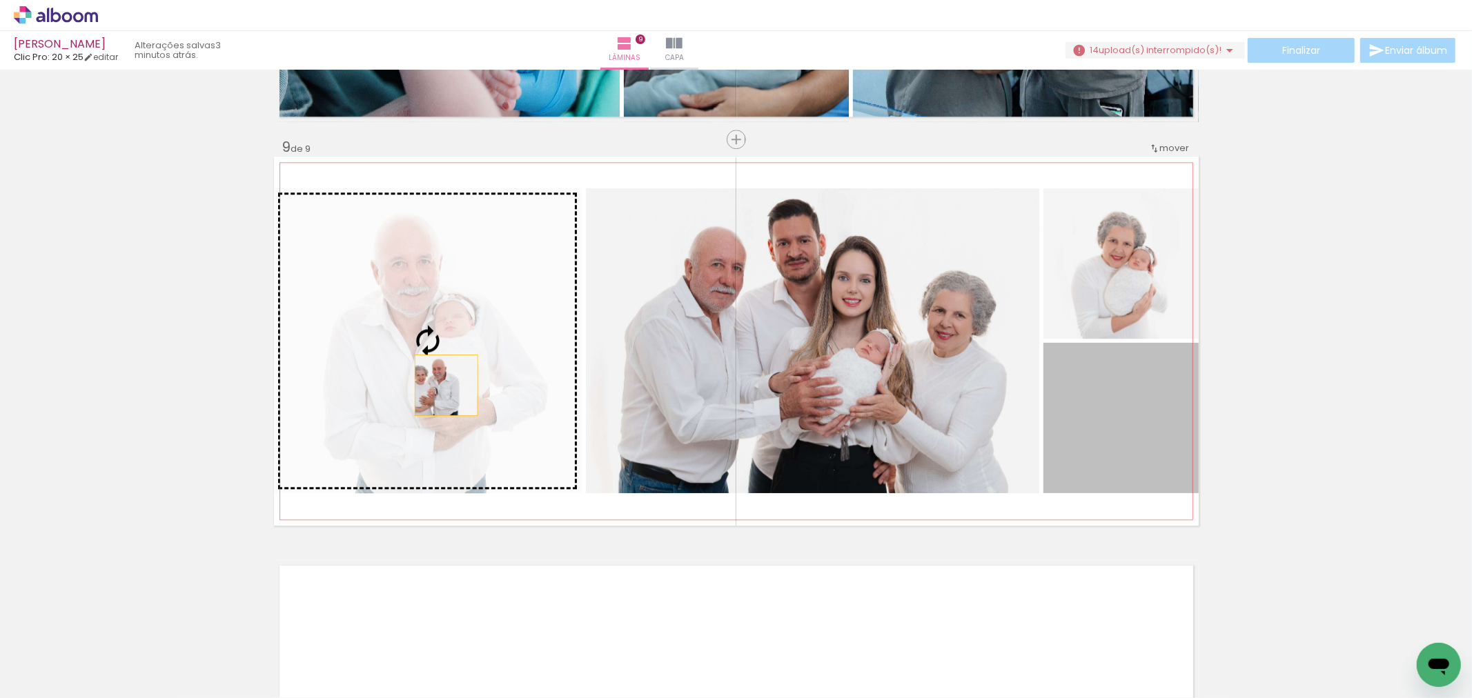
drag, startPoint x: 1101, startPoint y: 466, endPoint x: 472, endPoint y: 364, distance: 637.6
click at [0, 0] on slot at bounding box center [0, 0] width 0 height 0
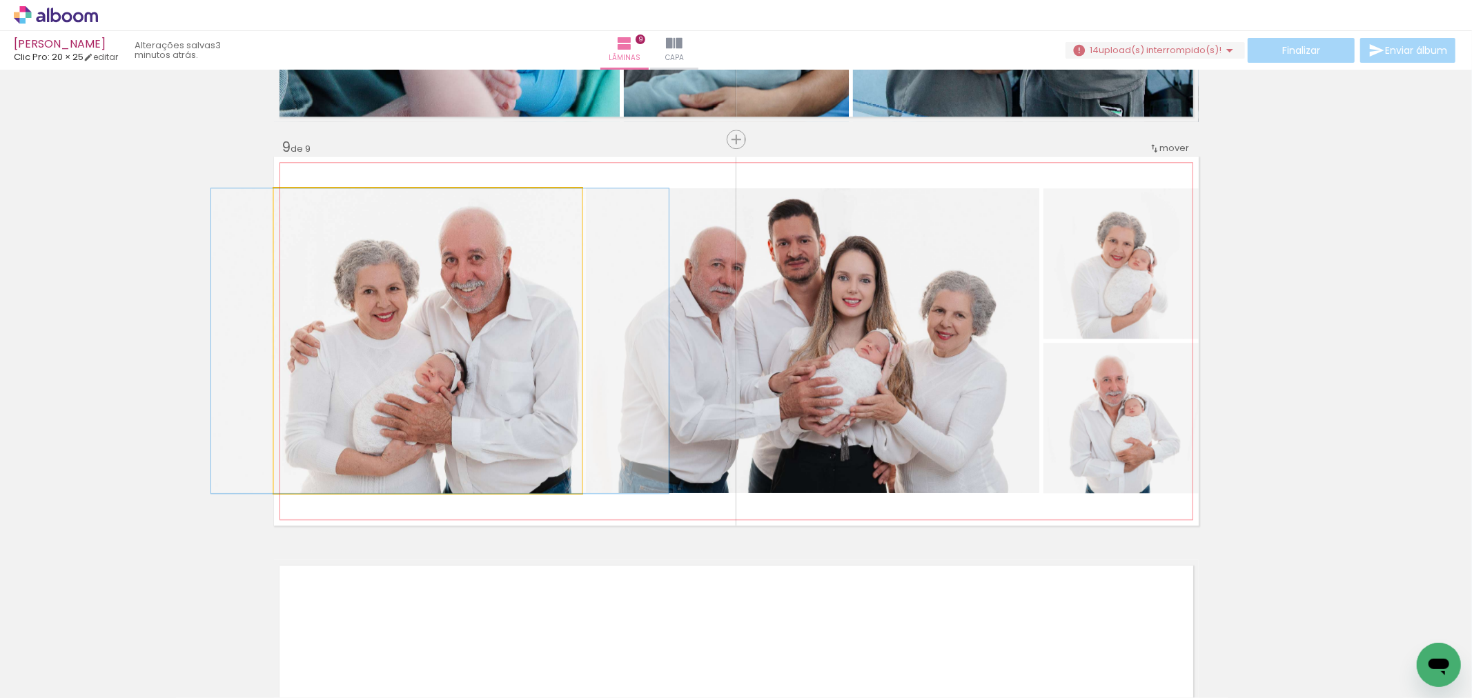
drag, startPoint x: 487, startPoint y: 377, endPoint x: 497, endPoint y: 375, distance: 10.6
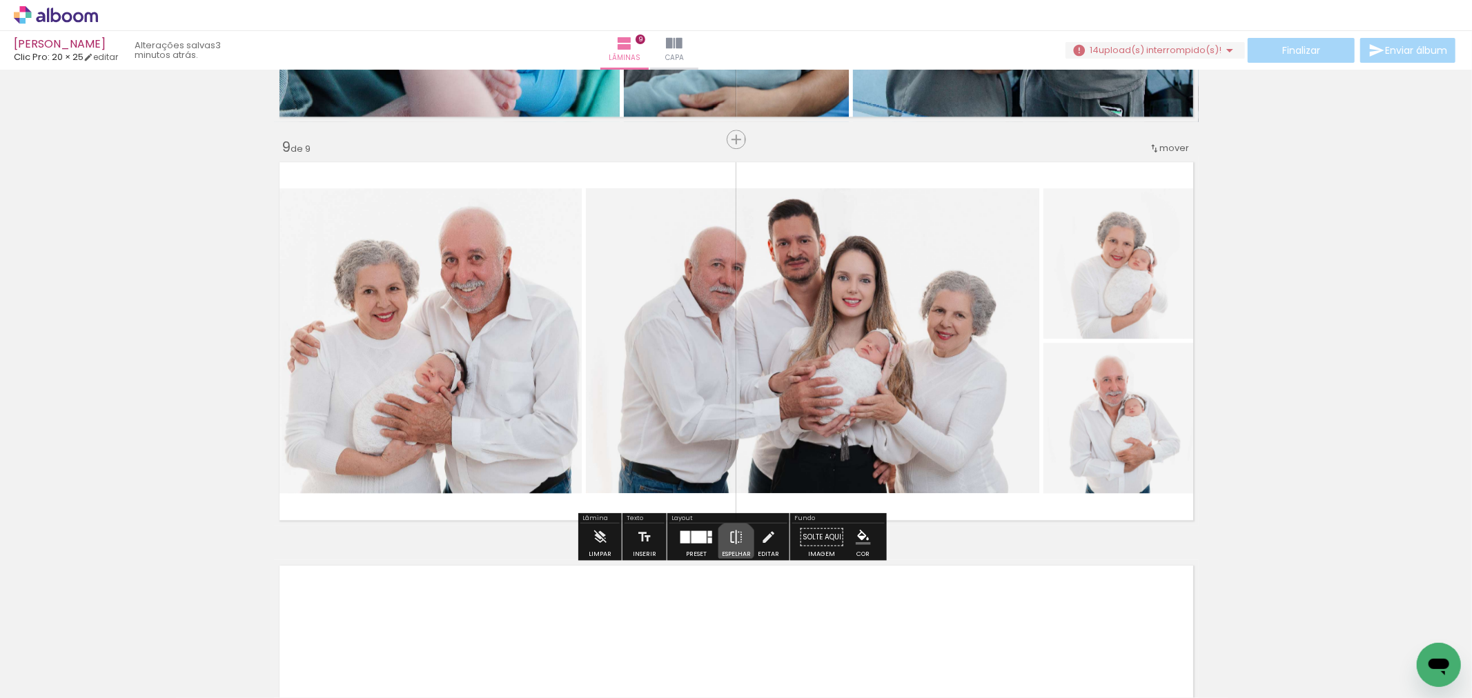
click at [732, 543] on iron-icon at bounding box center [736, 537] width 15 height 28
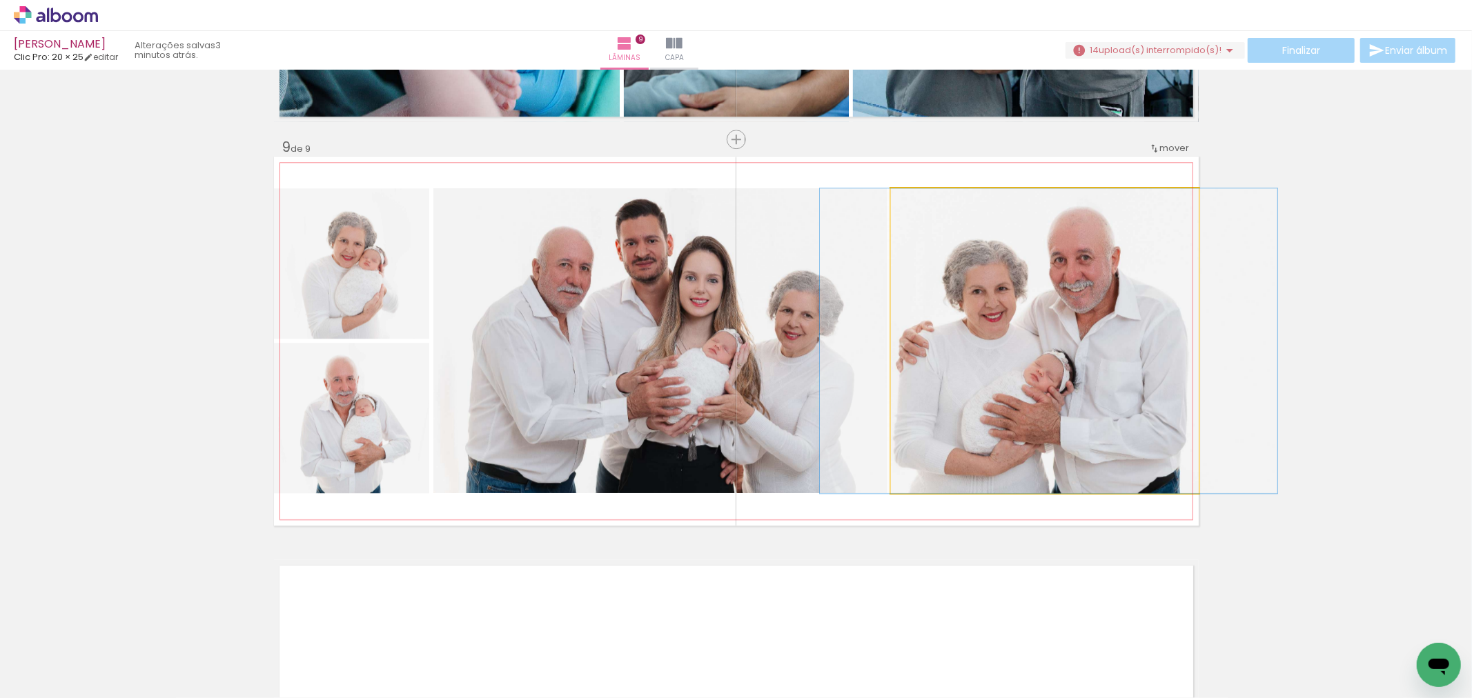
drag, startPoint x: 1099, startPoint y: 376, endPoint x: 1090, endPoint y: 375, distance: 8.3
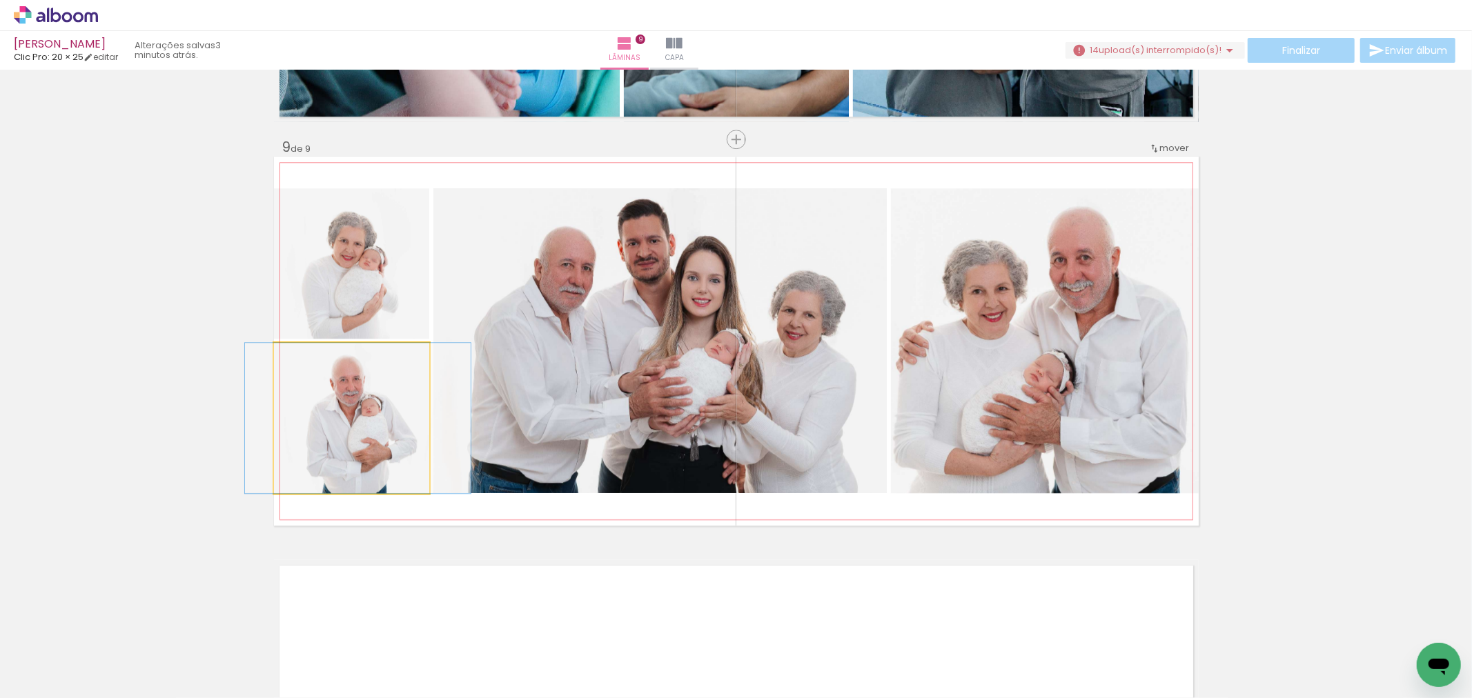
drag, startPoint x: 392, startPoint y: 425, endPoint x: 398, endPoint y: 421, distance: 7.5
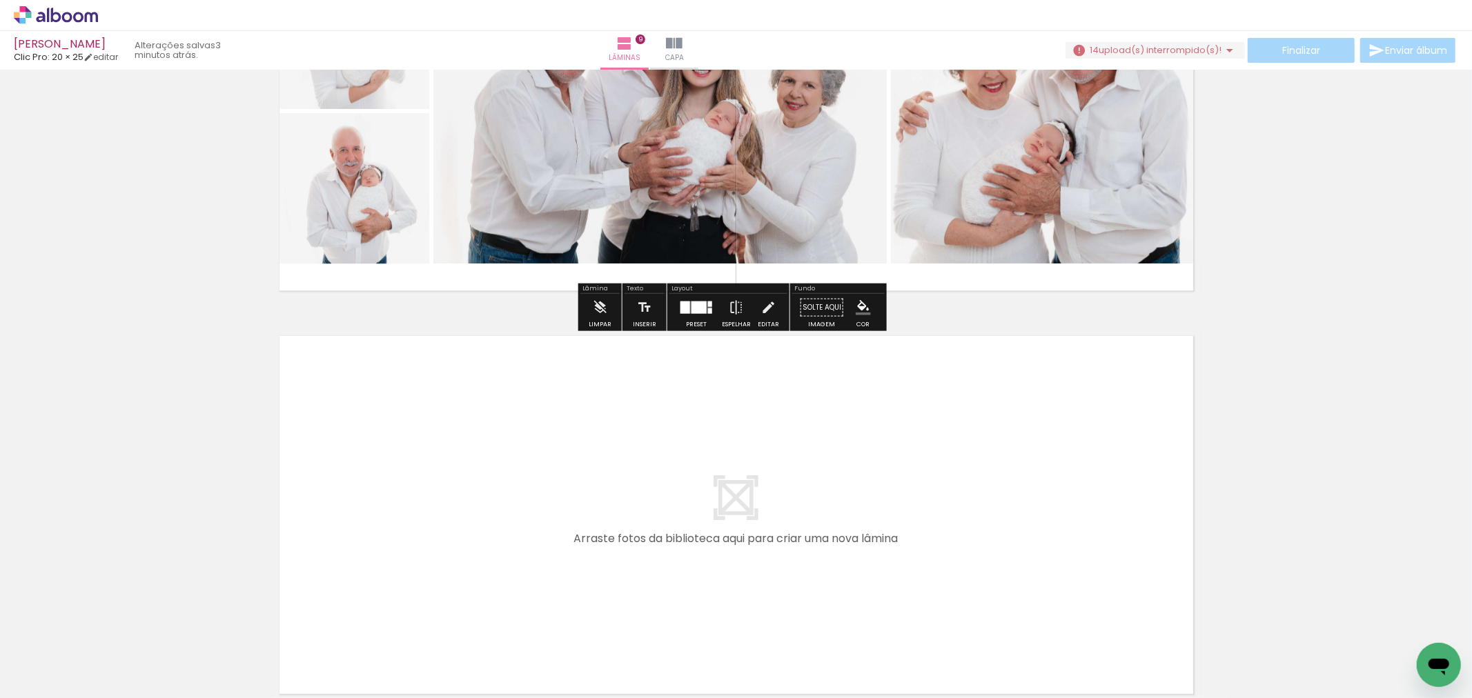
scroll to position [3549, 0]
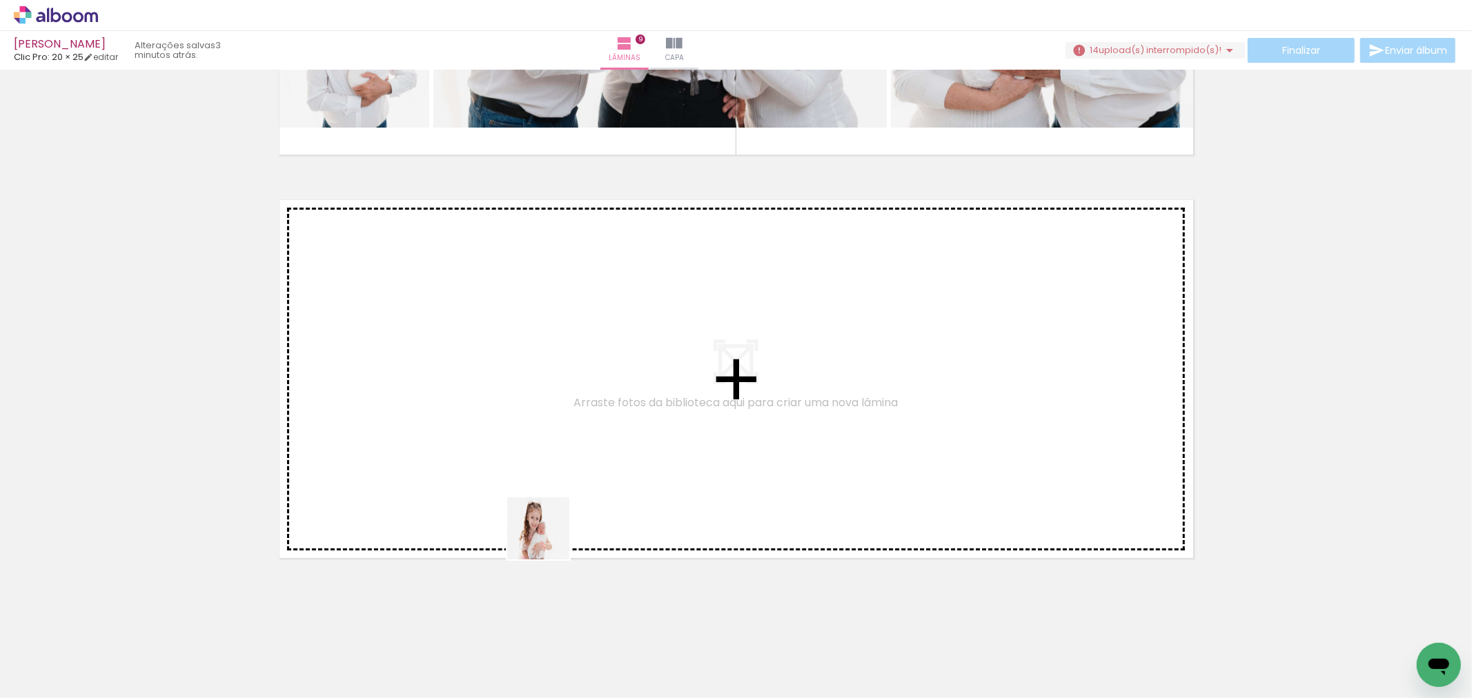
drag, startPoint x: 591, startPoint y: 657, endPoint x: 597, endPoint y: 582, distance: 74.7
click at [507, 464] on quentale-workspace at bounding box center [736, 349] width 1472 height 698
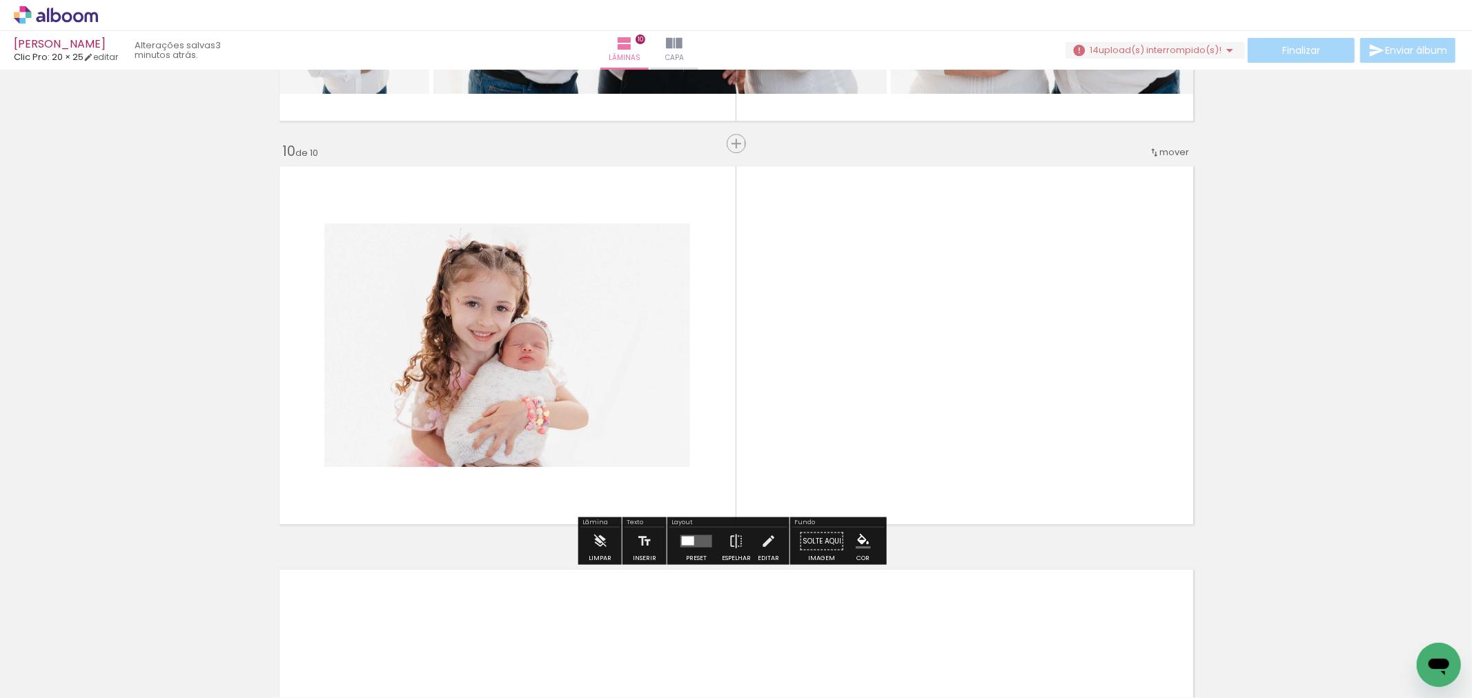
scroll to position [3587, 0]
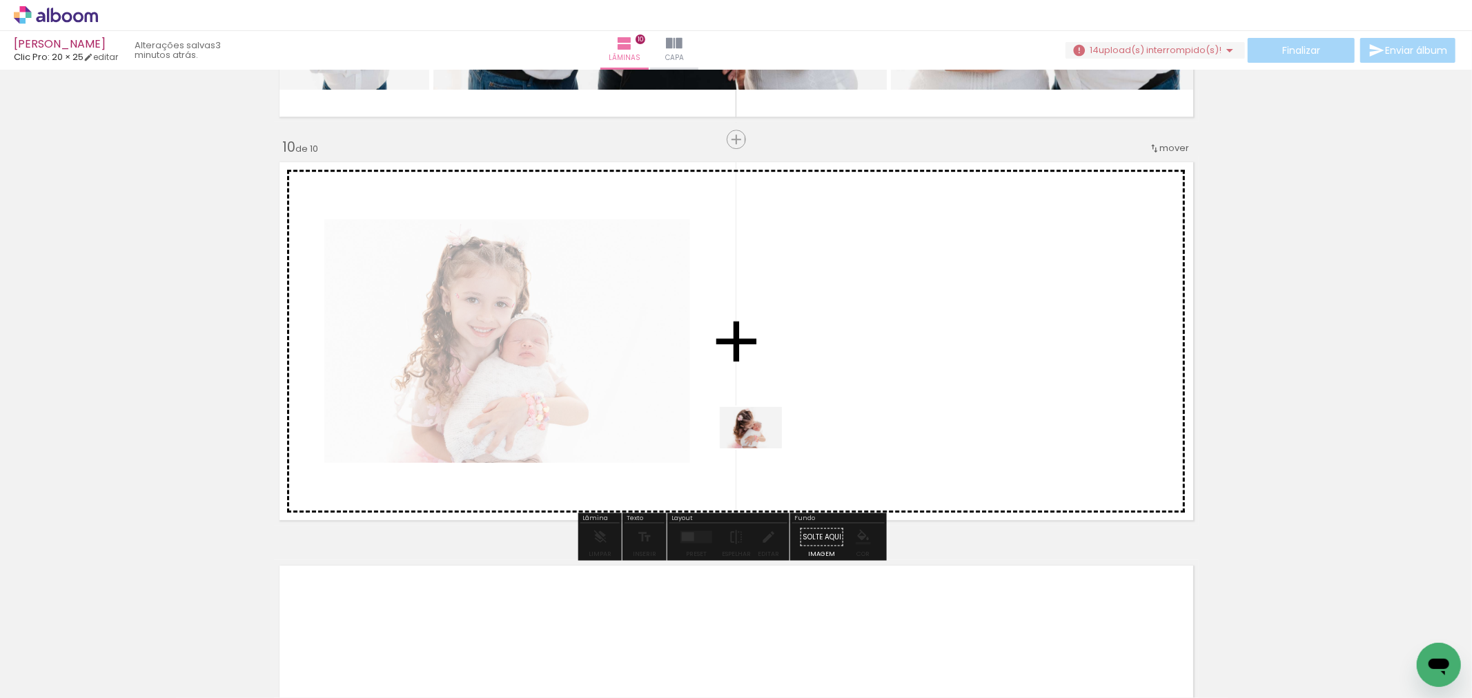
drag, startPoint x: 669, startPoint y: 646, endPoint x: 755, endPoint y: 531, distance: 143.0
click at [768, 442] on quentale-workspace at bounding box center [736, 349] width 1472 height 698
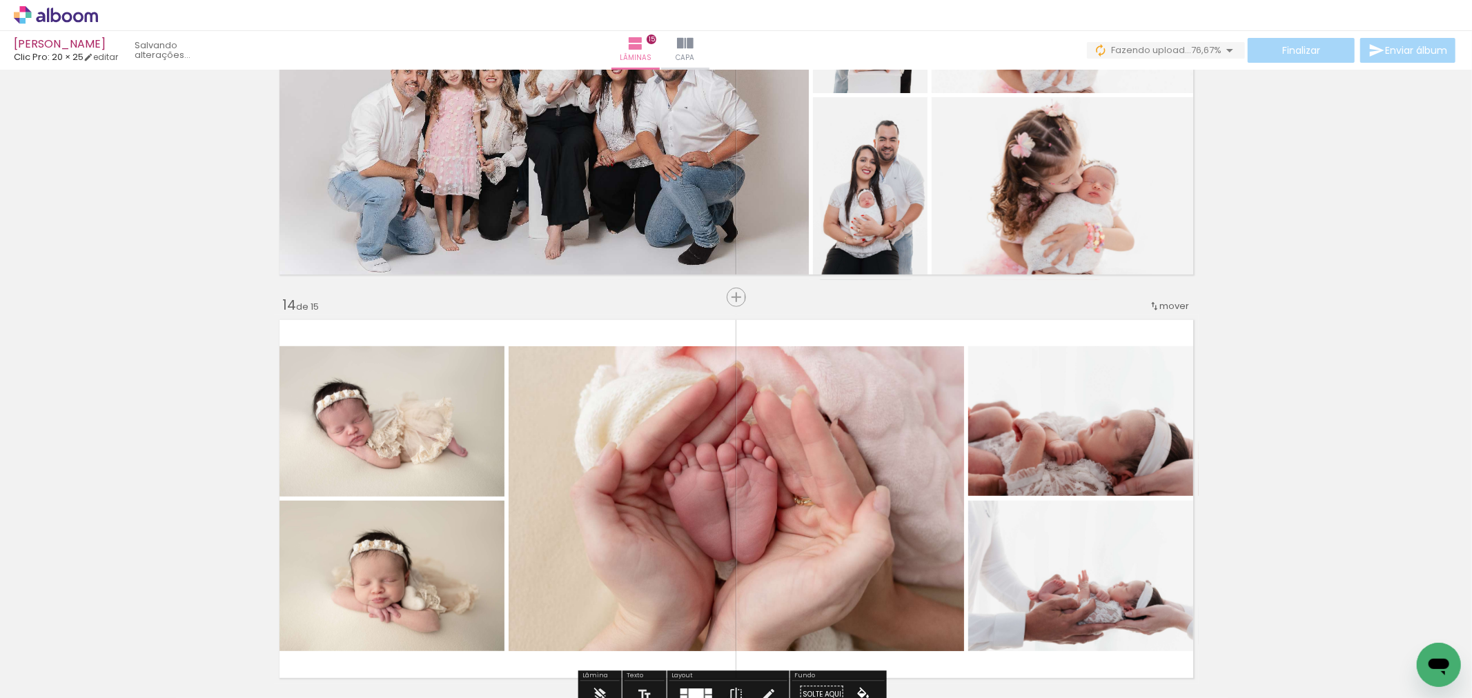
scroll to position [5274, 0]
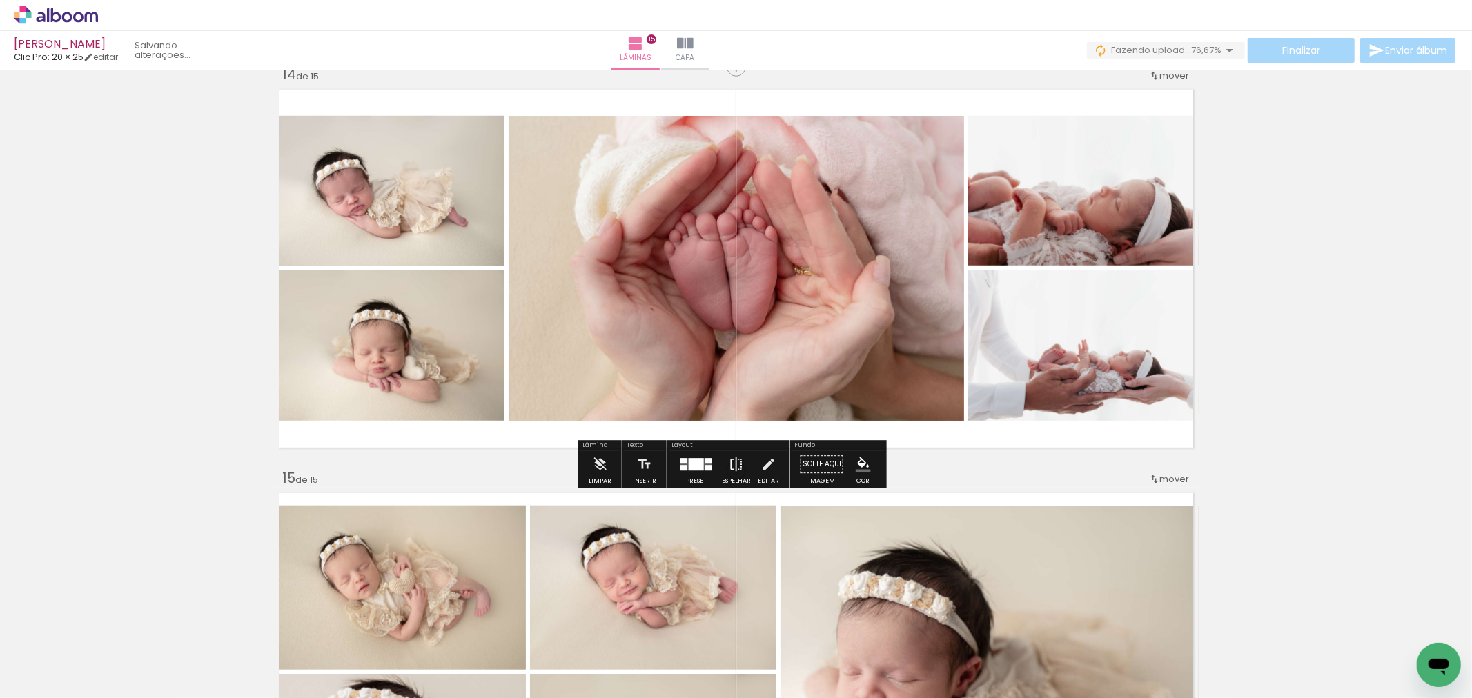
click at [736, 466] on iron-icon at bounding box center [736, 465] width 15 height 28
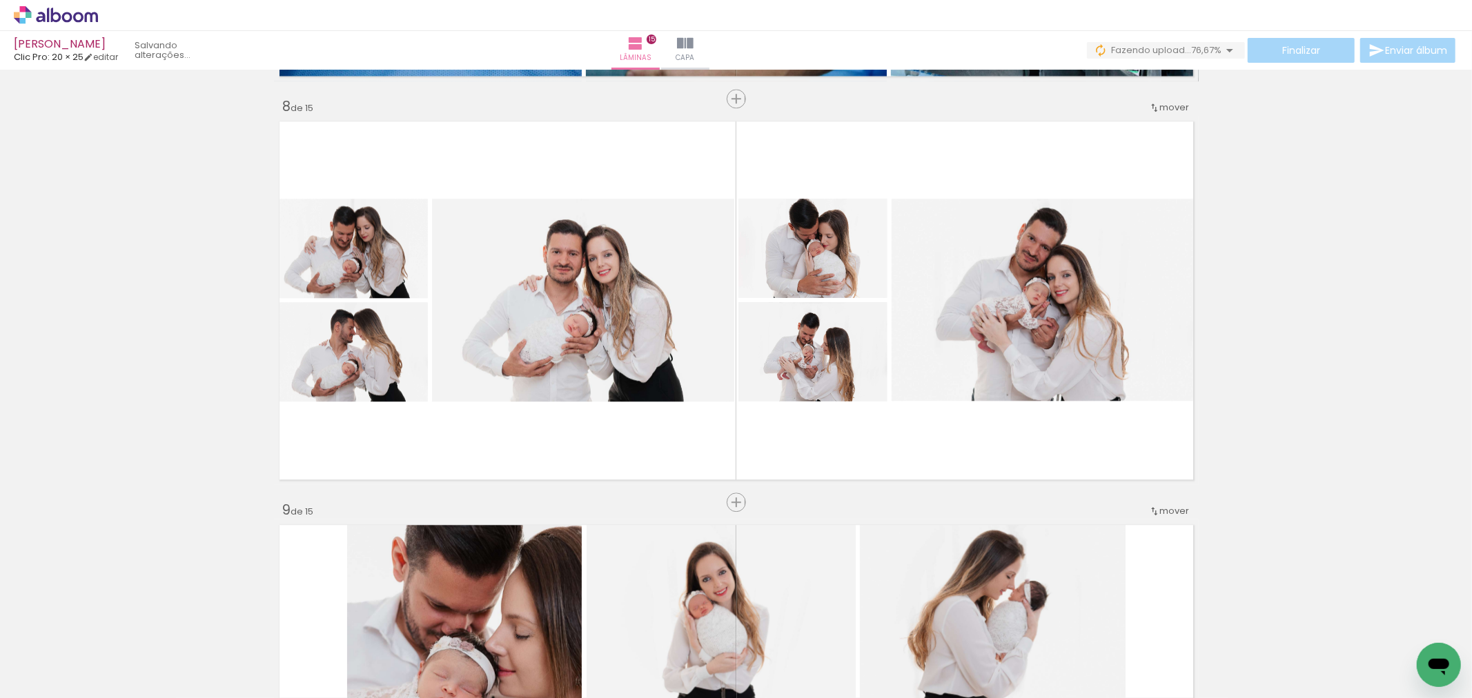
scroll to position [2743, 0]
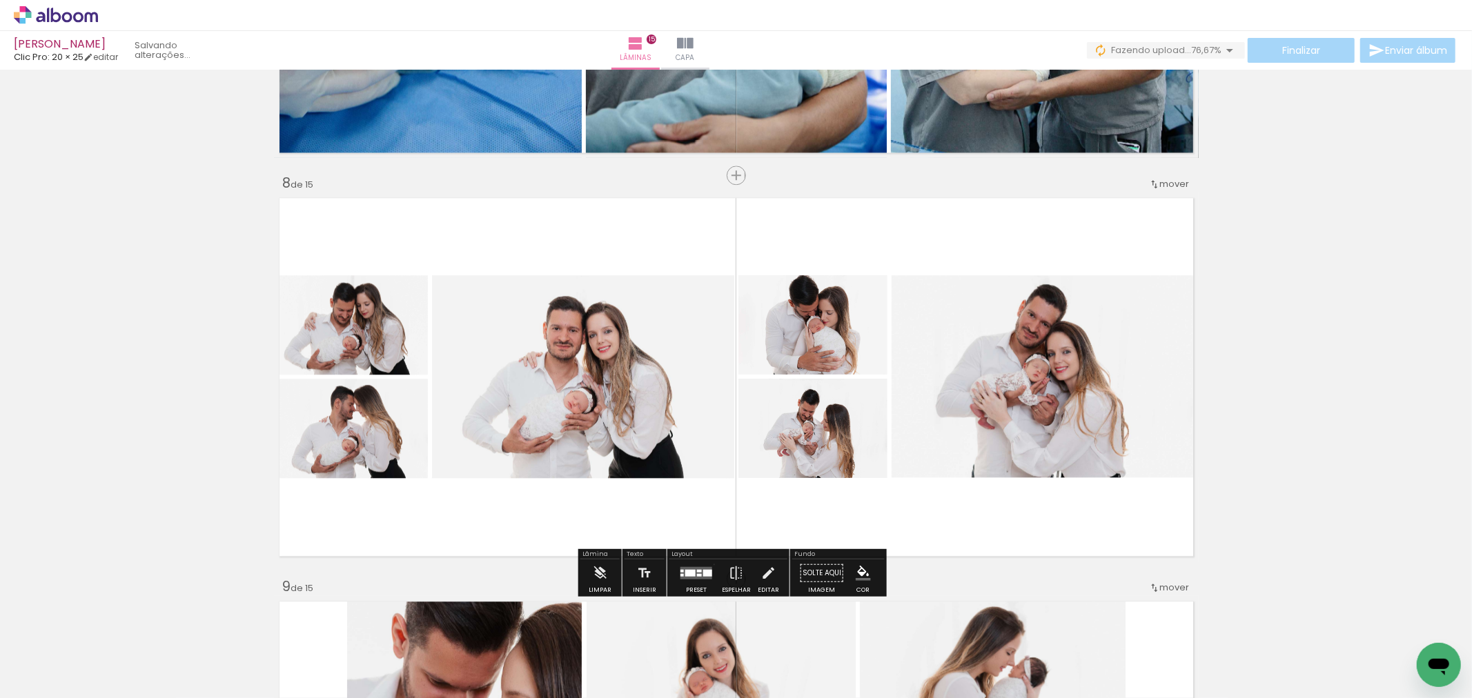
click at [711, 564] on div at bounding box center [696, 573] width 37 height 28
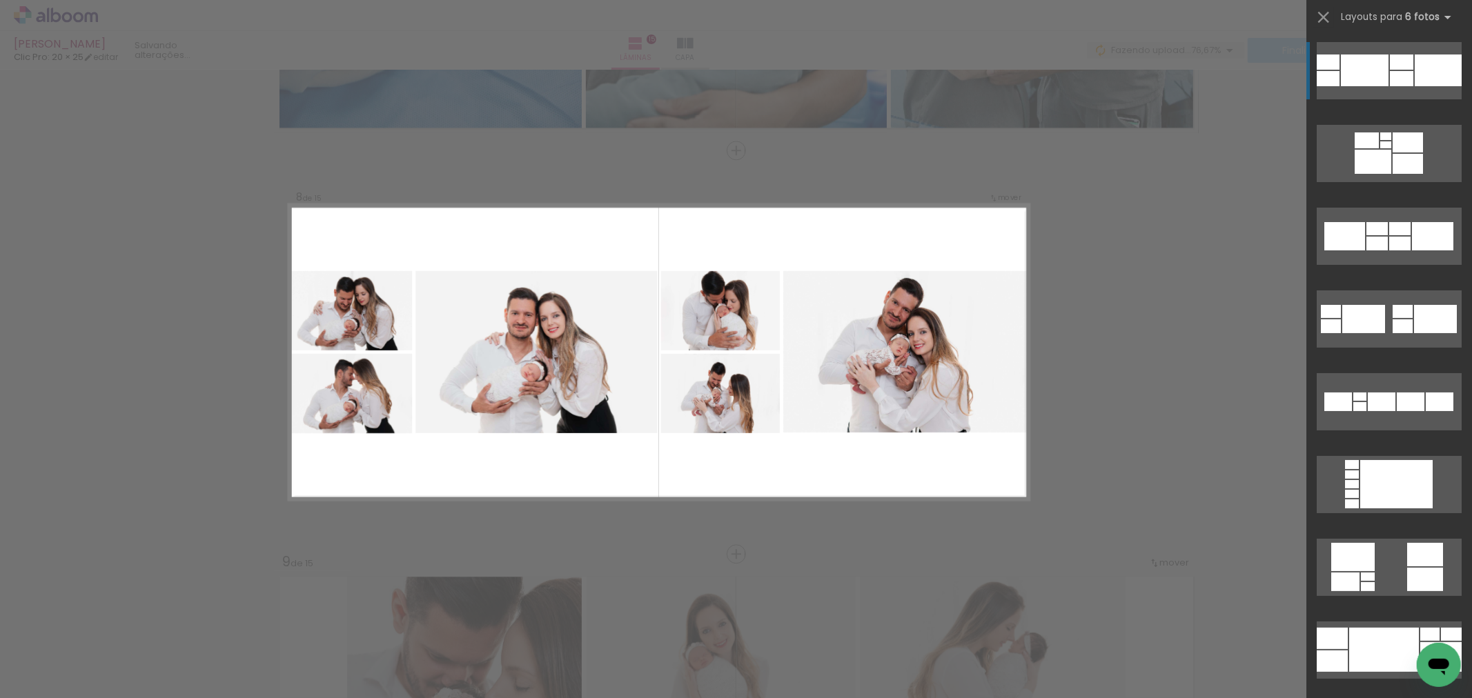
scroll to position [2779, 0]
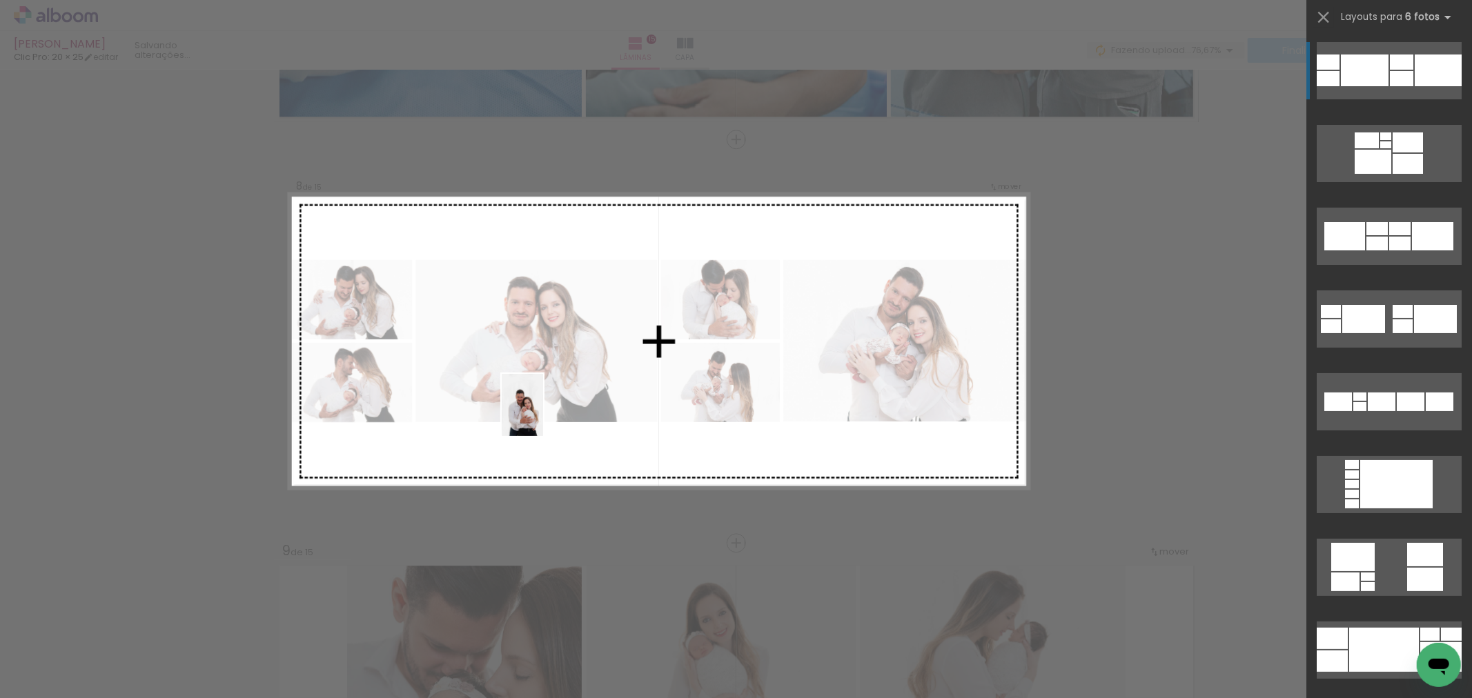
drag, startPoint x: 333, startPoint y: 644, endPoint x: 561, endPoint y: 418, distance: 320.6
click at [553, 415] on quentale-workspace at bounding box center [736, 349] width 1472 height 698
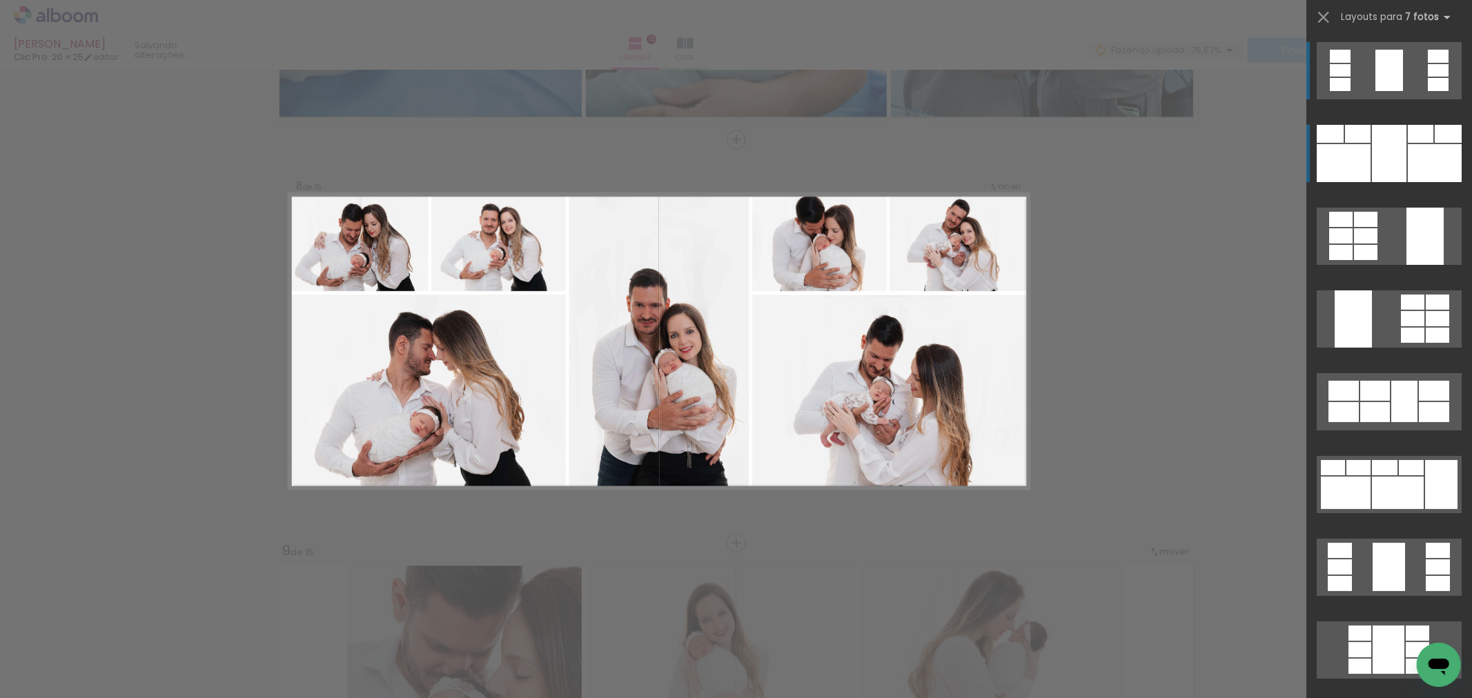
click at [1408, 161] on div at bounding box center [1435, 163] width 54 height 38
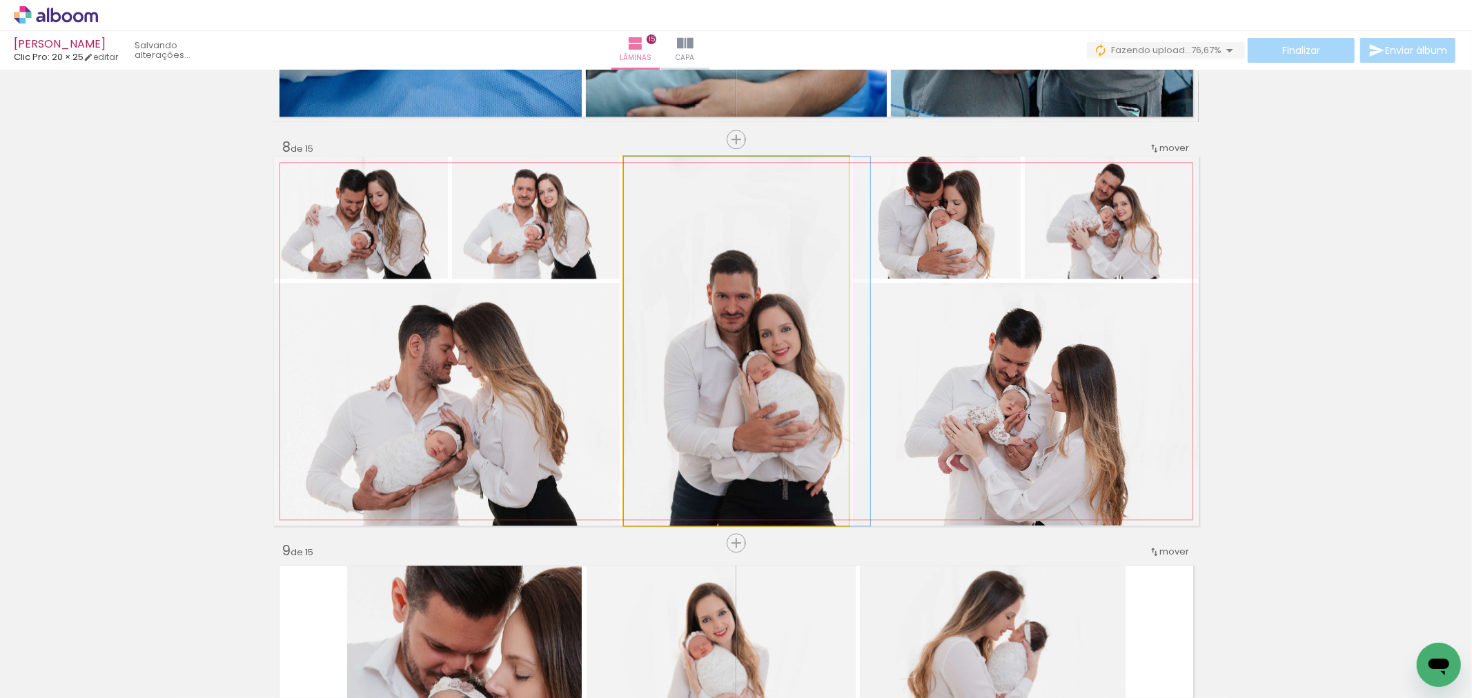
drag, startPoint x: 795, startPoint y: 429, endPoint x: 815, endPoint y: 431, distance: 20.1
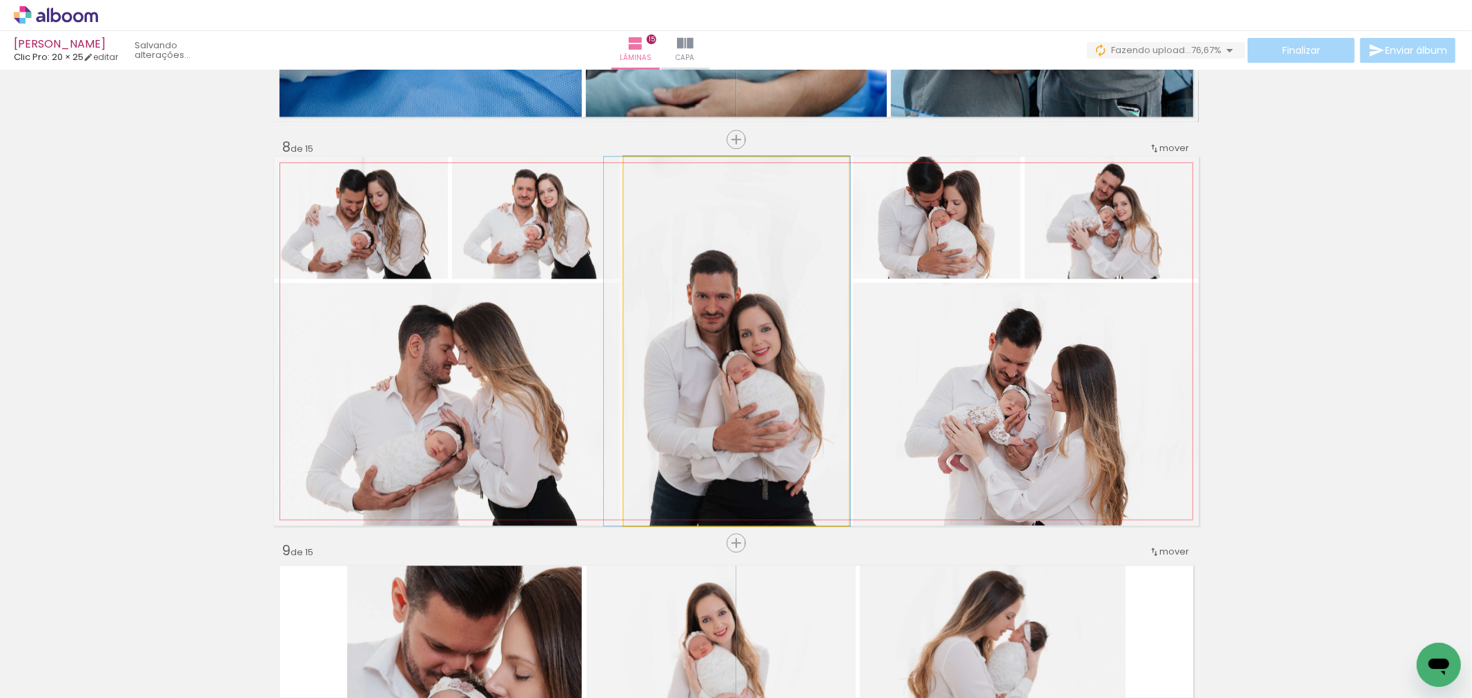
drag, startPoint x: 815, startPoint y: 431, endPoint x: 795, endPoint y: 429, distance: 20.2
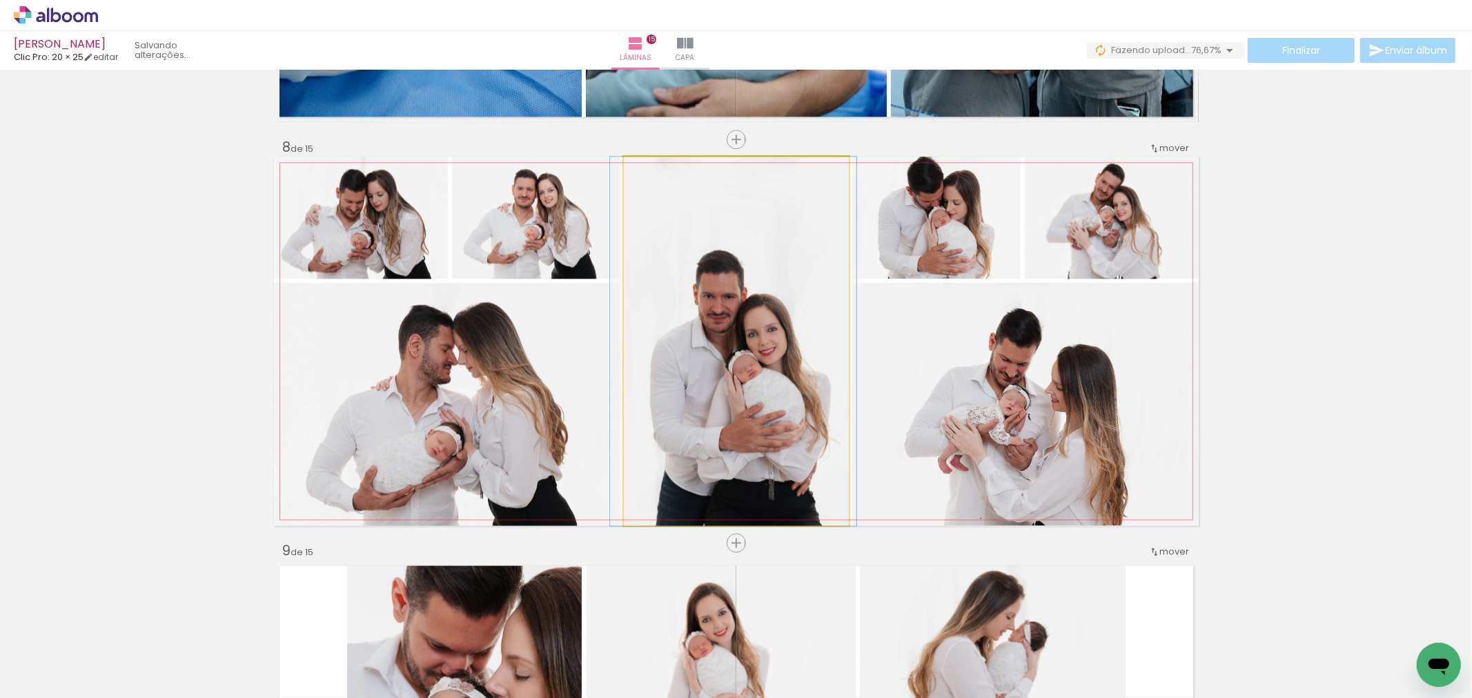
click at [801, 429] on quentale-photo at bounding box center [736, 341] width 225 height 369
click at [802, 429] on quentale-photo at bounding box center [736, 341] width 225 height 369
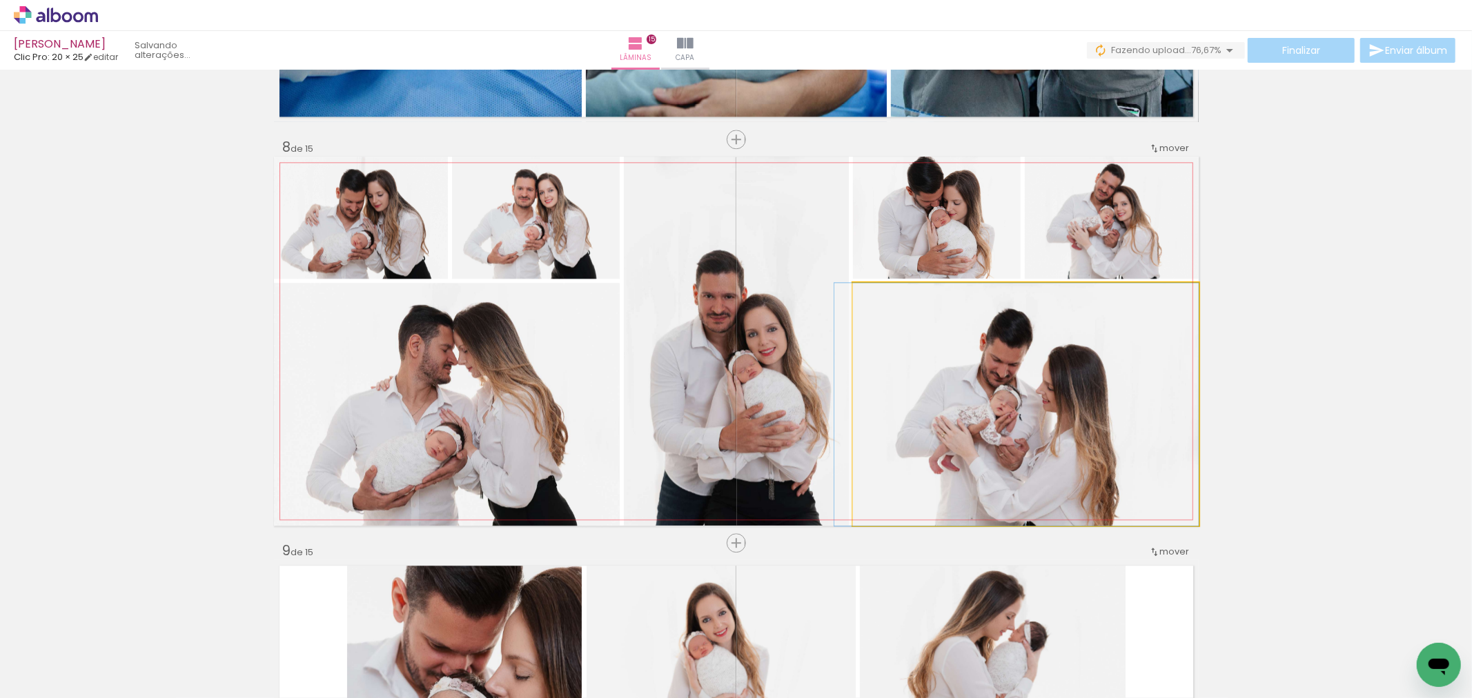
drag, startPoint x: 990, startPoint y: 471, endPoint x: 863, endPoint y: 447, distance: 129.9
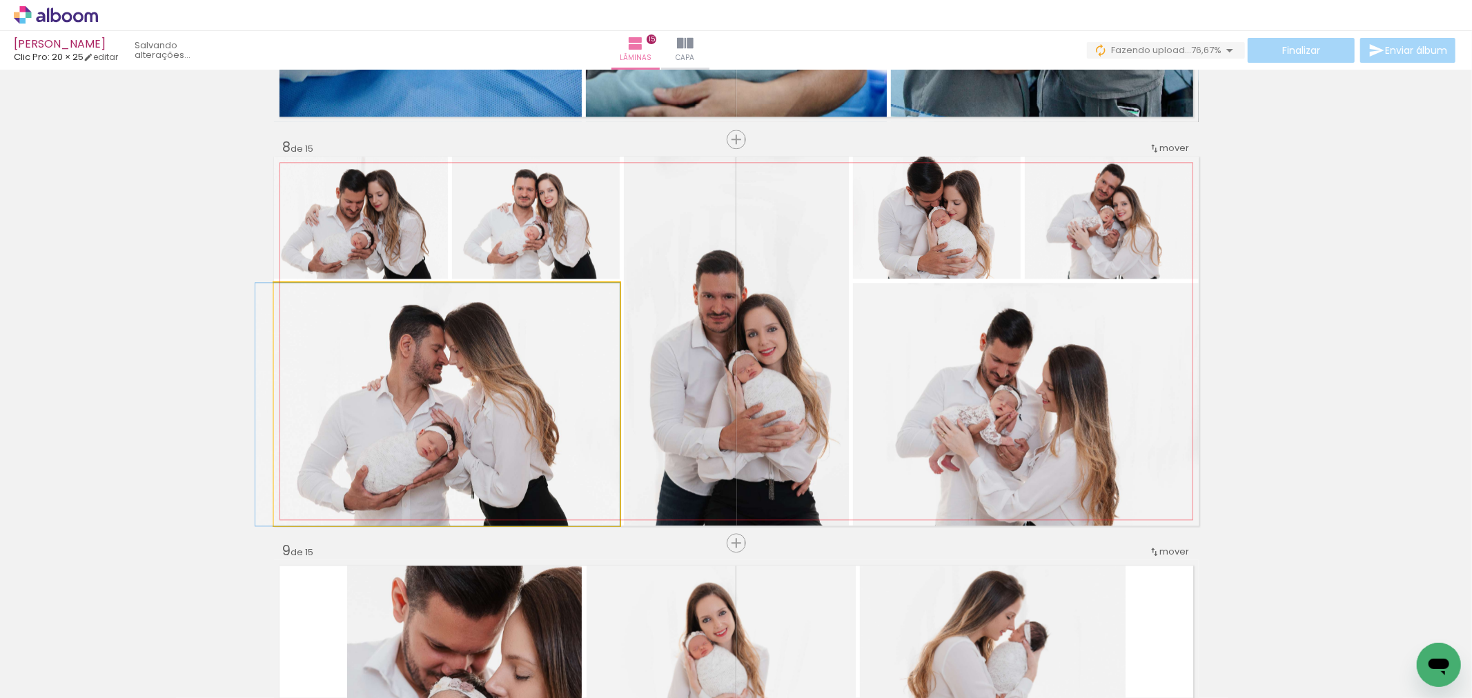
drag, startPoint x: 573, startPoint y: 462, endPoint x: 526, endPoint y: 433, distance: 55.2
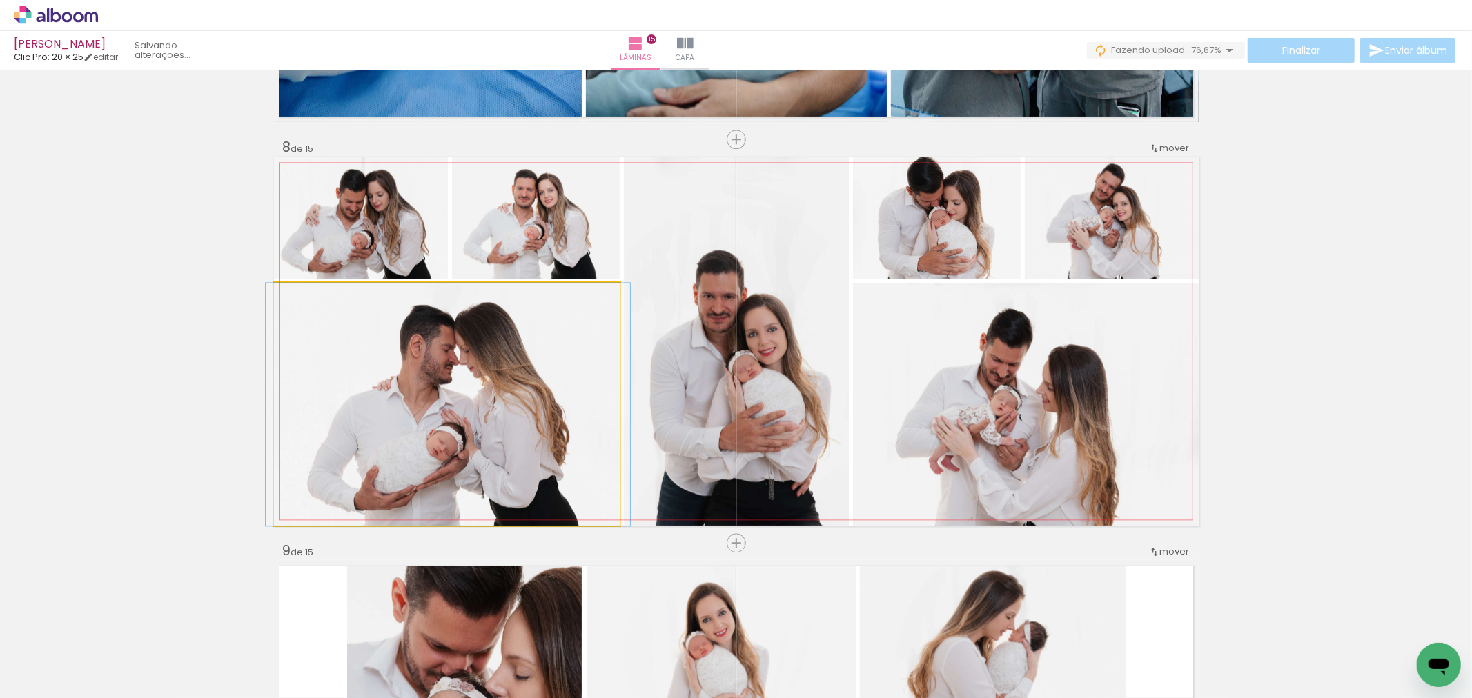
drag, startPoint x: 538, startPoint y: 378, endPoint x: 549, endPoint y: 378, distance: 10.4
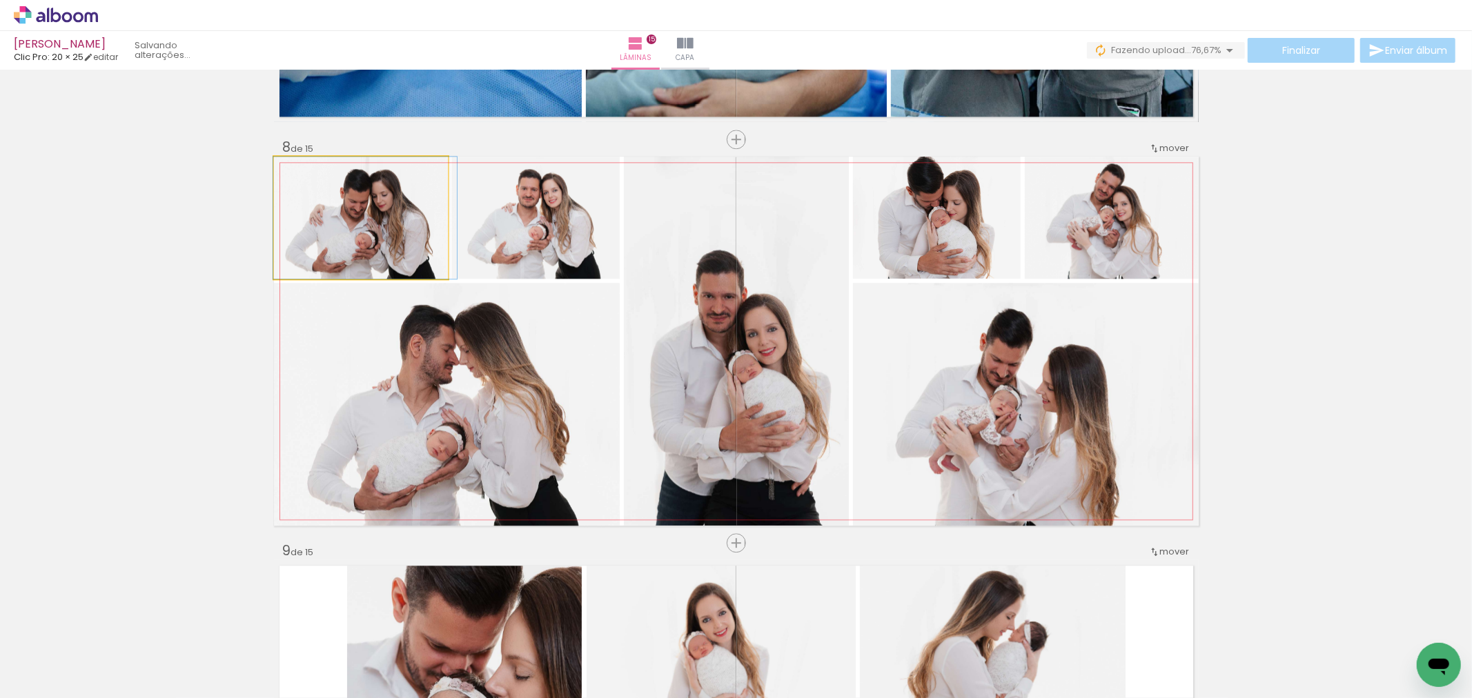
drag, startPoint x: 424, startPoint y: 224, endPoint x: 440, endPoint y: 223, distance: 15.9
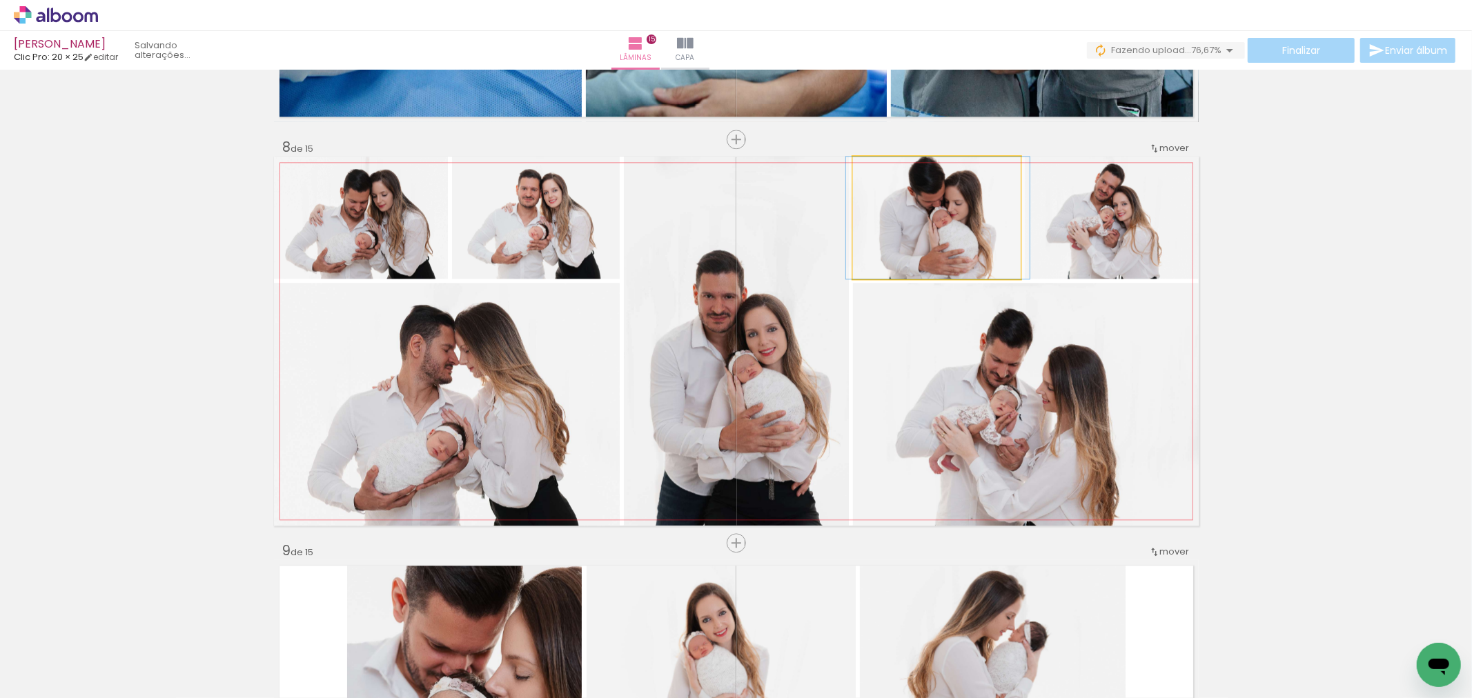
drag, startPoint x: 943, startPoint y: 236, endPoint x: 944, endPoint y: 244, distance: 8.4
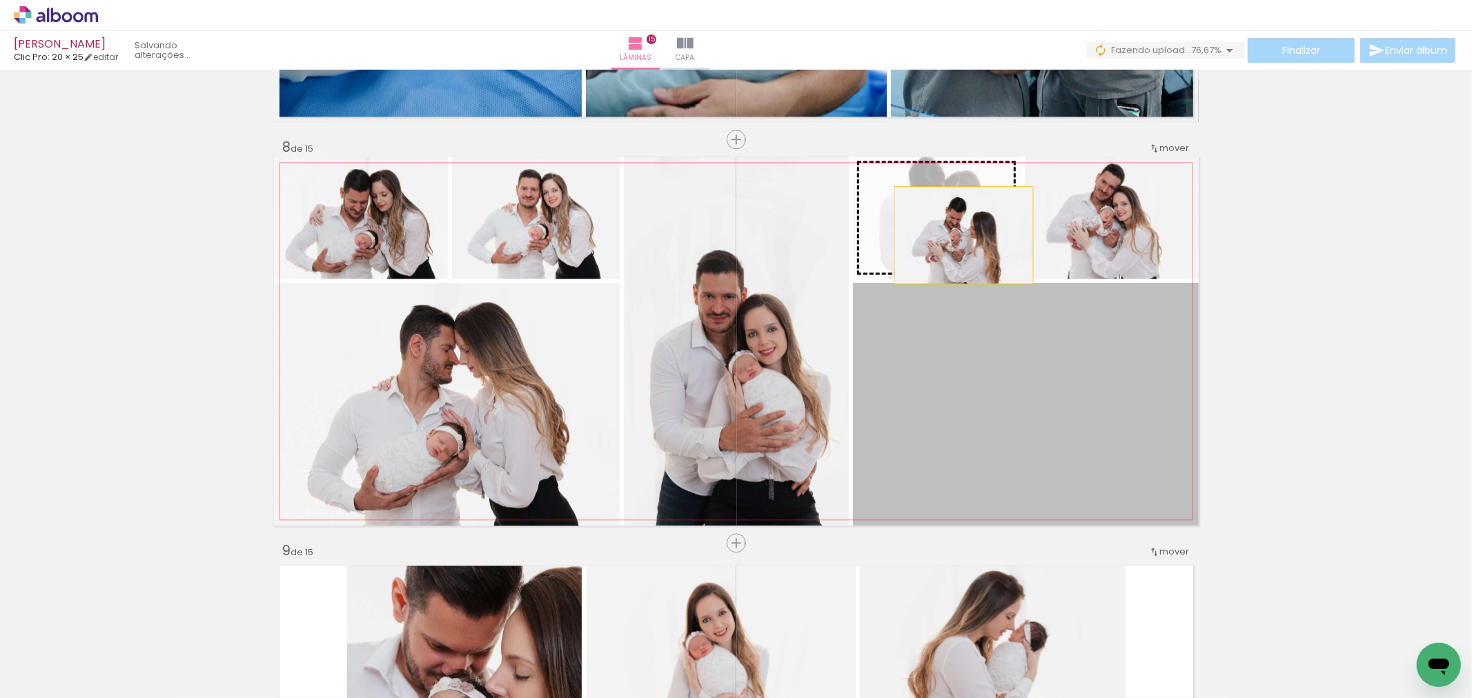
drag, startPoint x: 1072, startPoint y: 413, endPoint x: 951, endPoint y: 225, distance: 223.2
click at [0, 0] on slot at bounding box center [0, 0] width 0 height 0
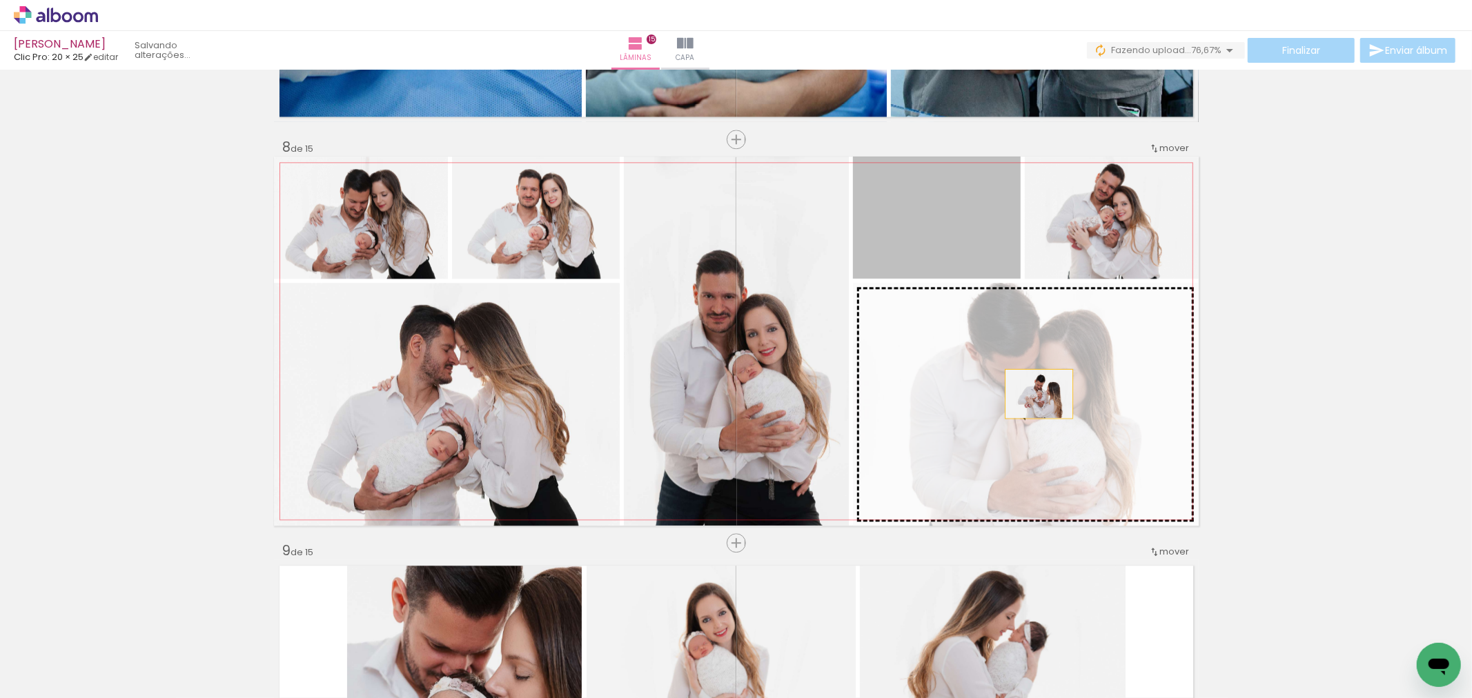
drag, startPoint x: 968, startPoint y: 258, endPoint x: 1033, endPoint y: 393, distance: 150.0
click at [0, 0] on slot at bounding box center [0, 0] width 0 height 0
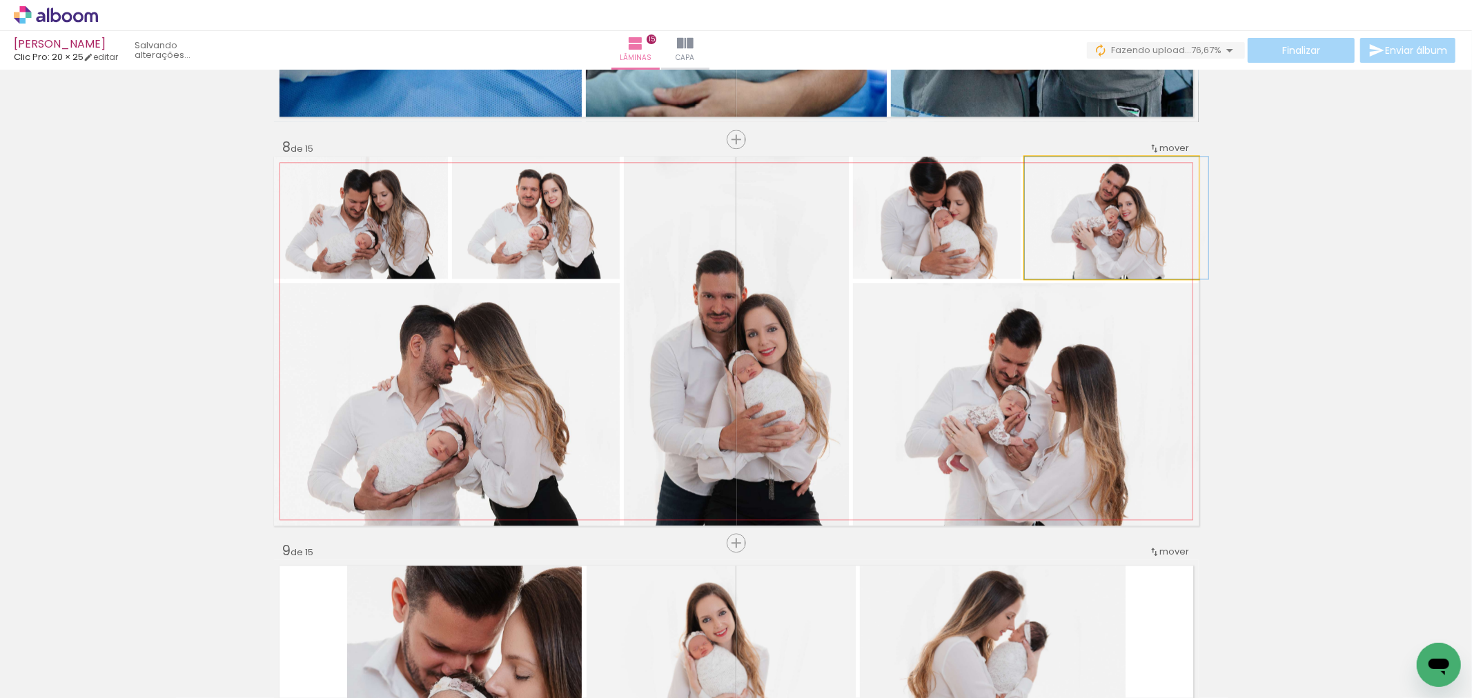
drag, startPoint x: 1075, startPoint y: 221, endPoint x: 1084, endPoint y: 223, distance: 9.9
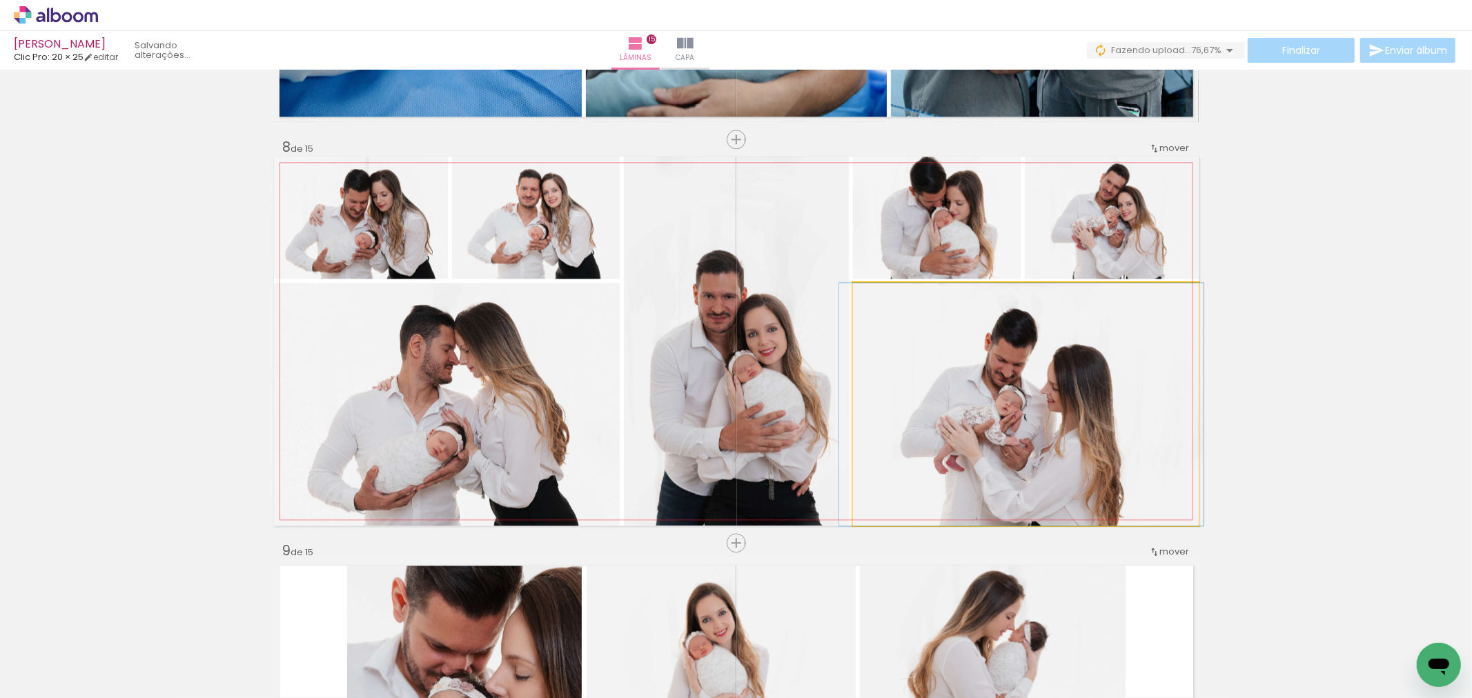
drag, startPoint x: 1118, startPoint y: 381, endPoint x: 1114, endPoint y: 369, distance: 12.4
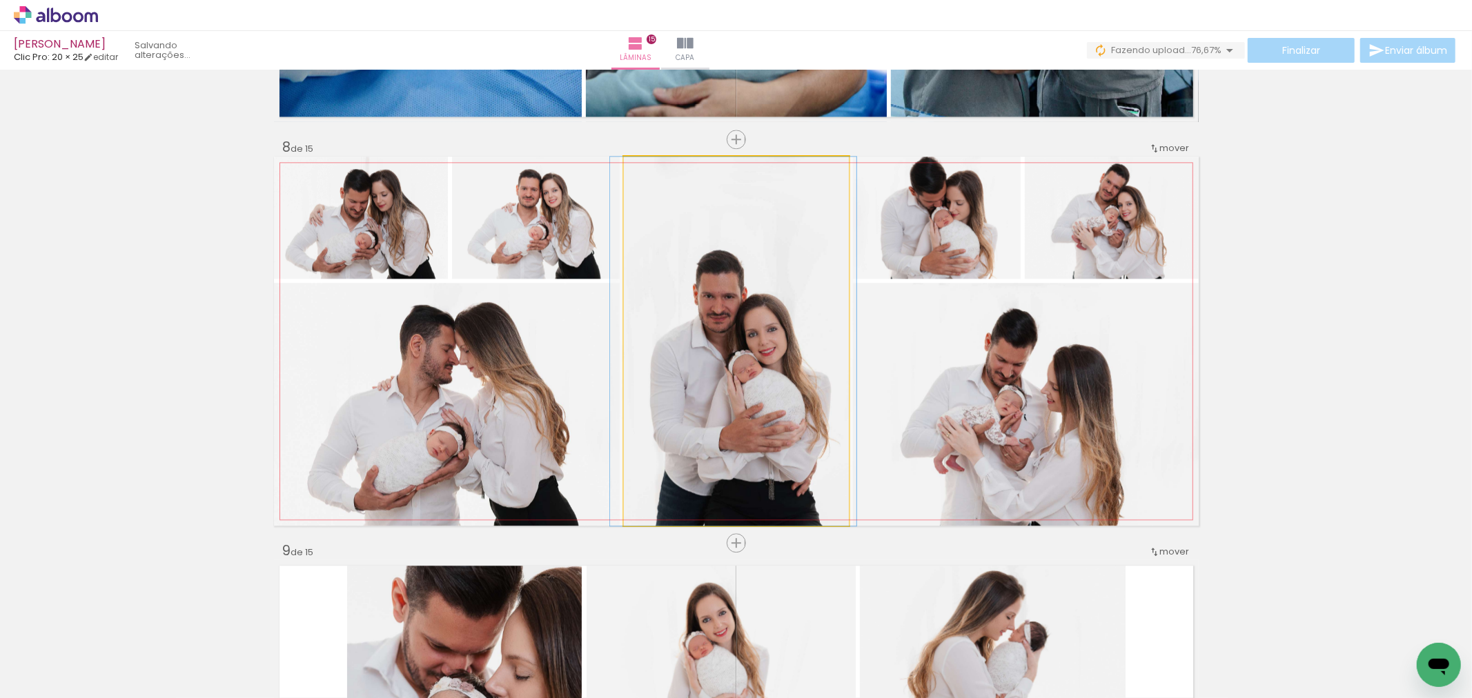
click at [819, 424] on quentale-photo at bounding box center [736, 341] width 225 height 369
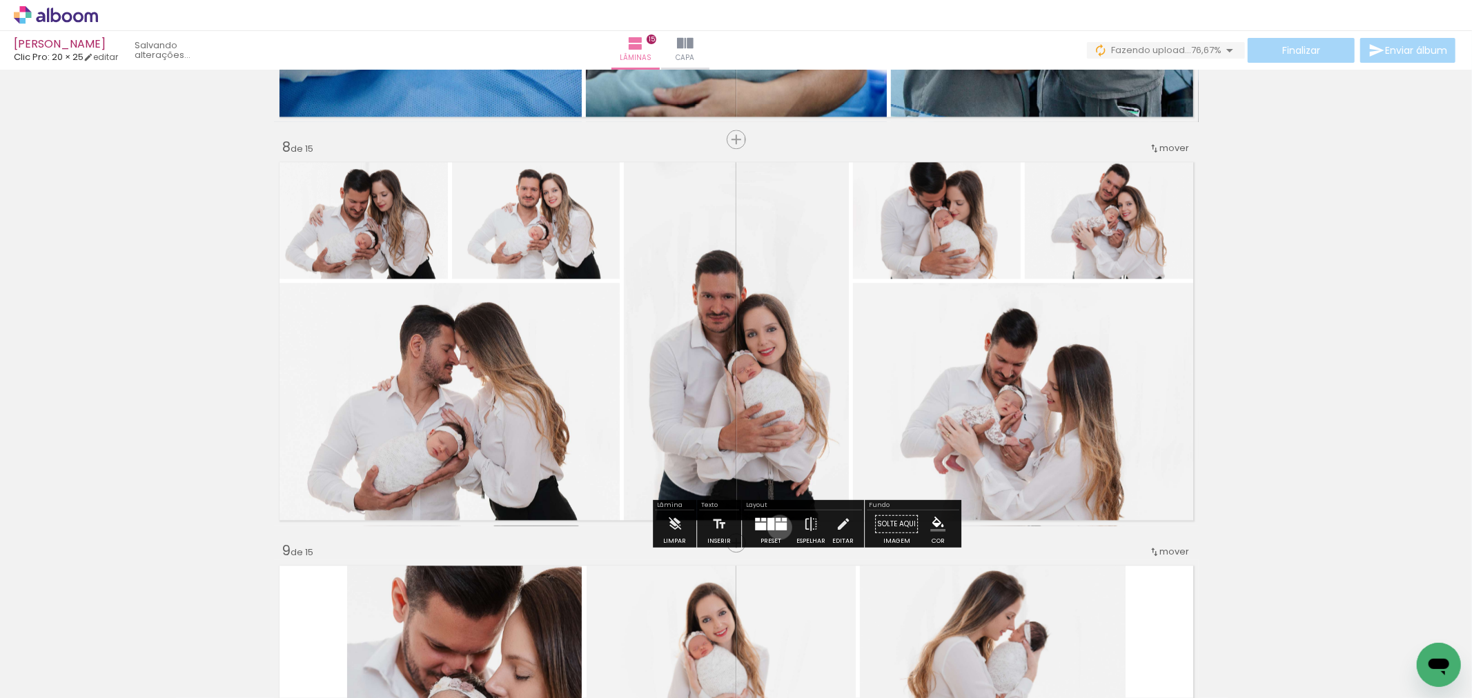
click at [776, 526] on div at bounding box center [781, 527] width 11 height 8
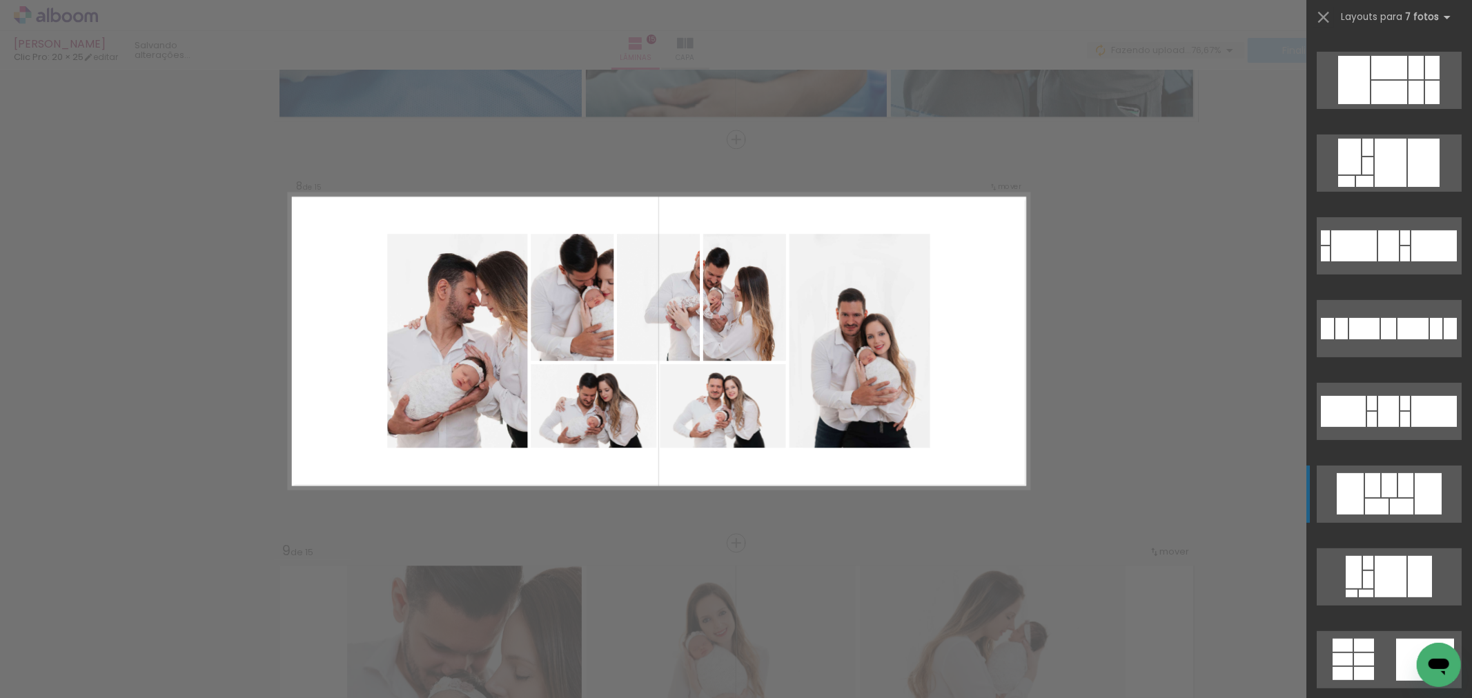
scroll to position [14032, 0]
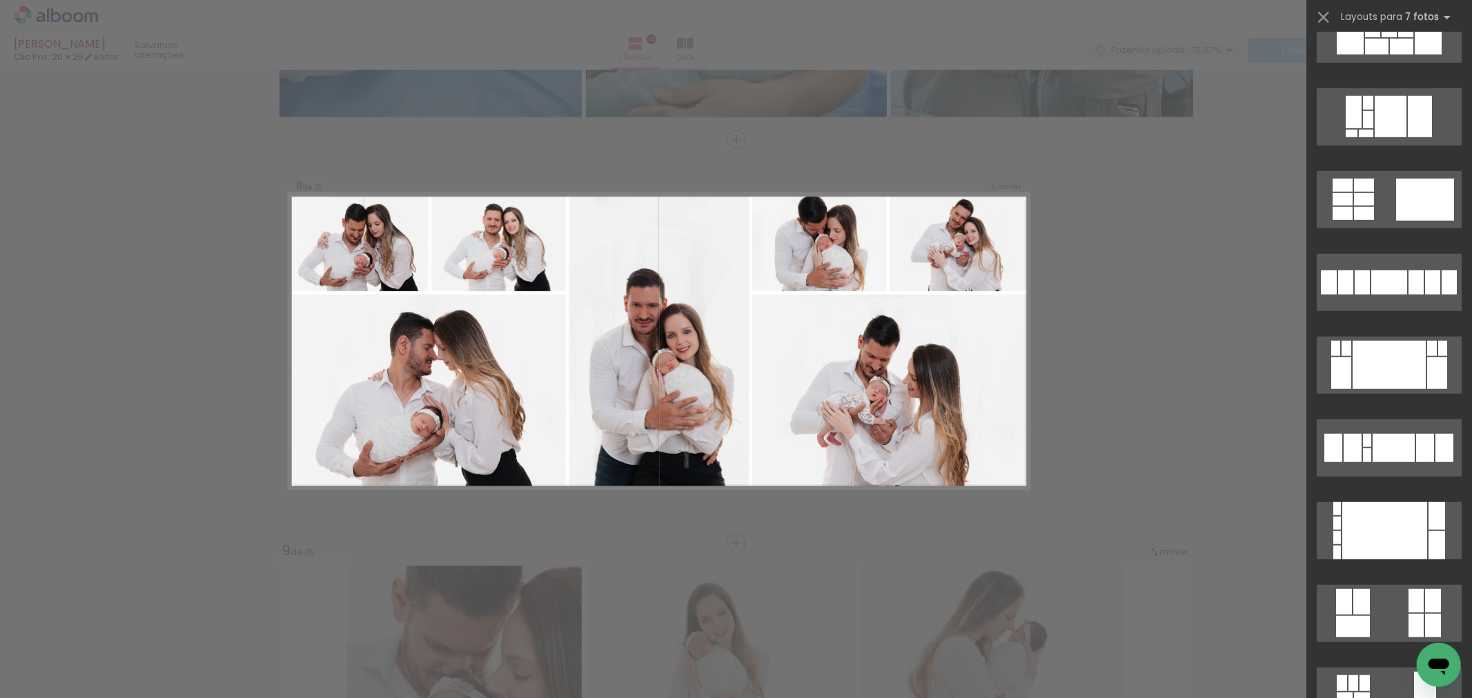
click at [1096, 411] on div "Confirmar Cancelar" at bounding box center [736, 537] width 1472 height 6493
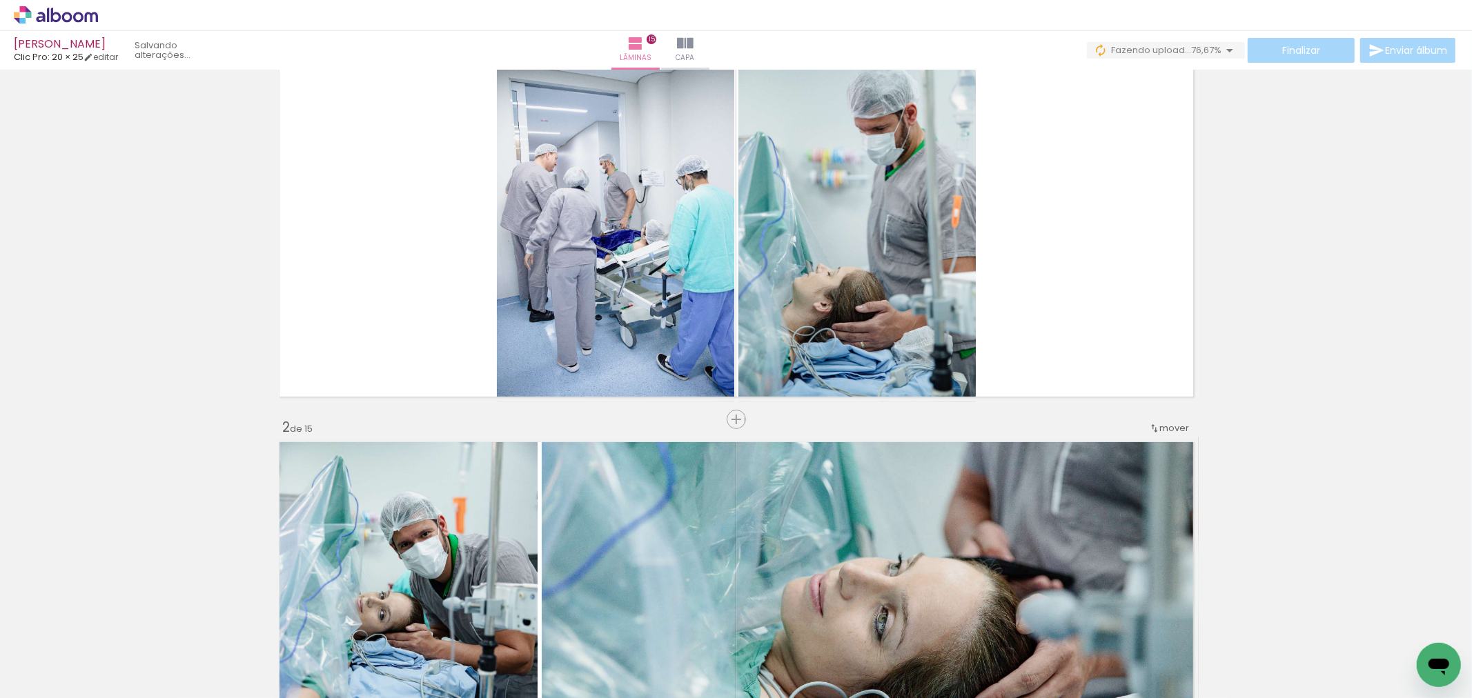
scroll to position [0, 0]
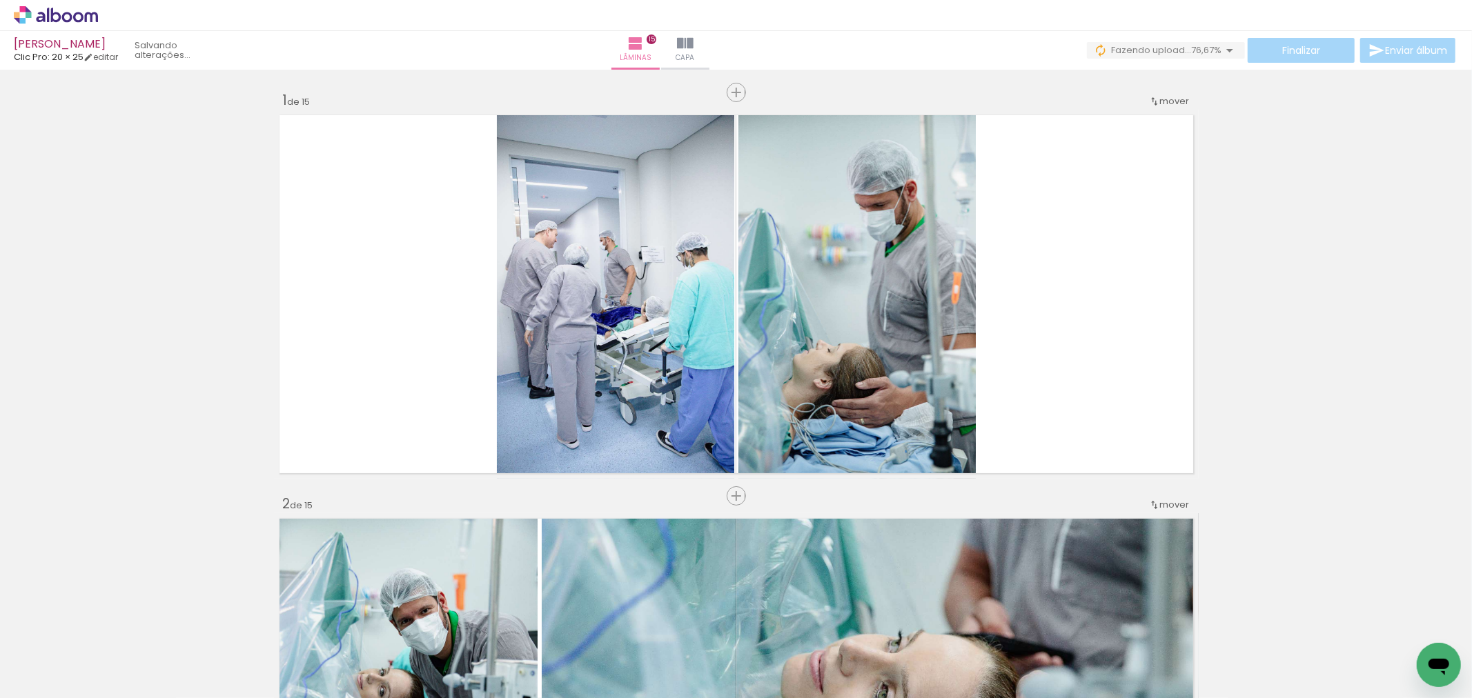
scroll to position [0, 2600]
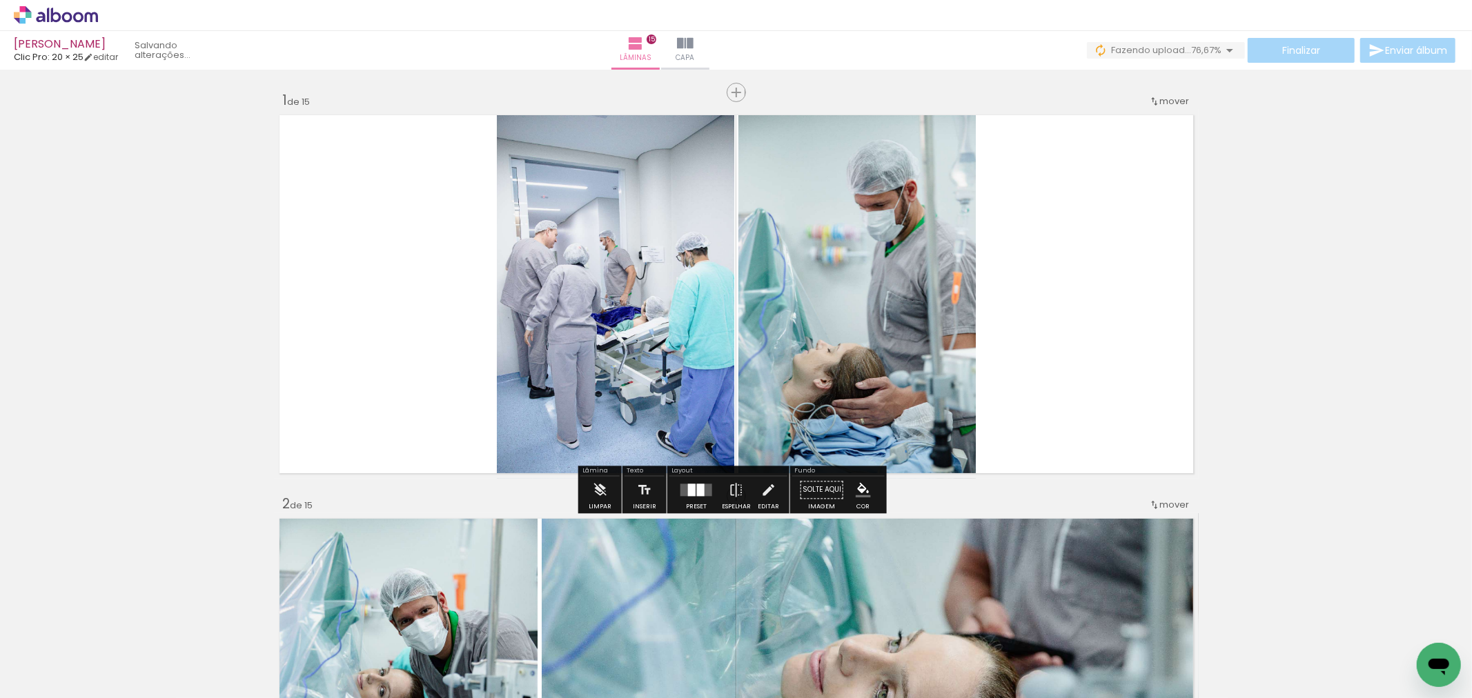
scroll to position [0, 2600]
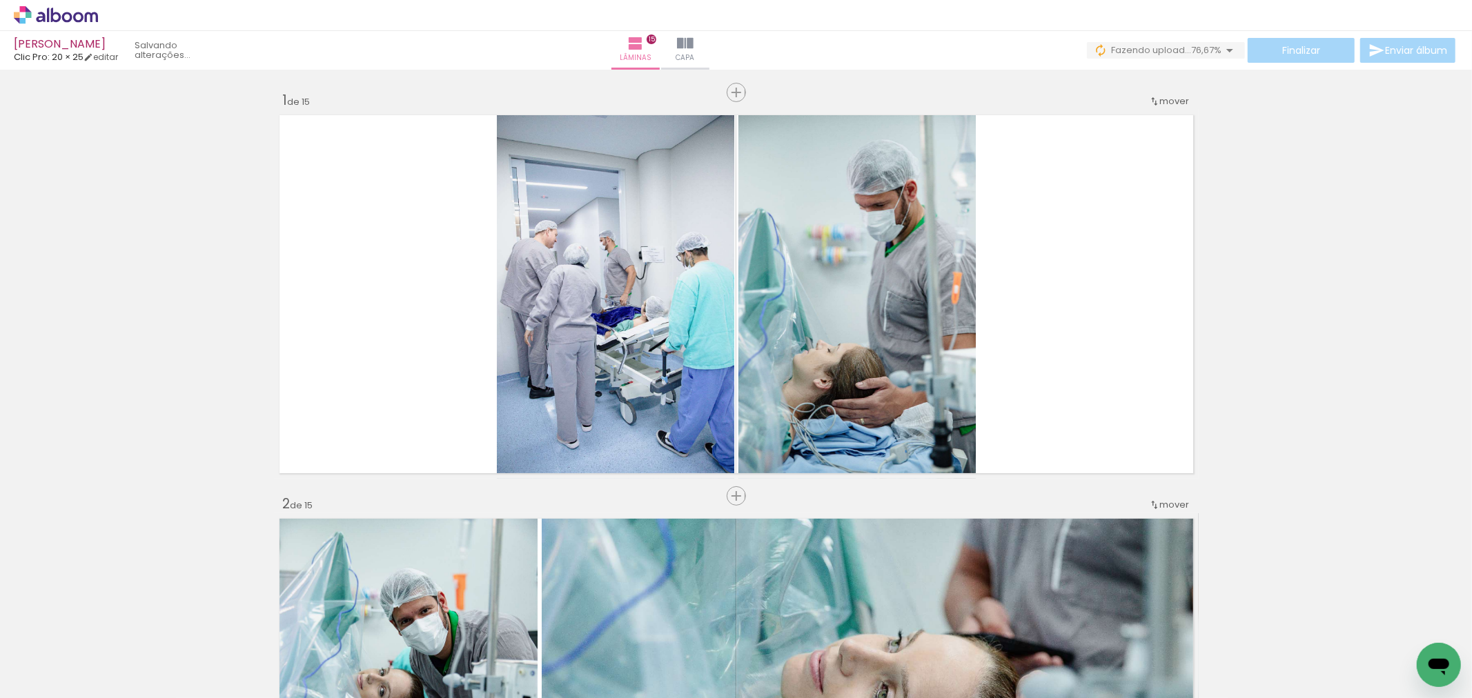
scroll to position [0, 2600]
